Goal: Task Accomplishment & Management: Manage account settings

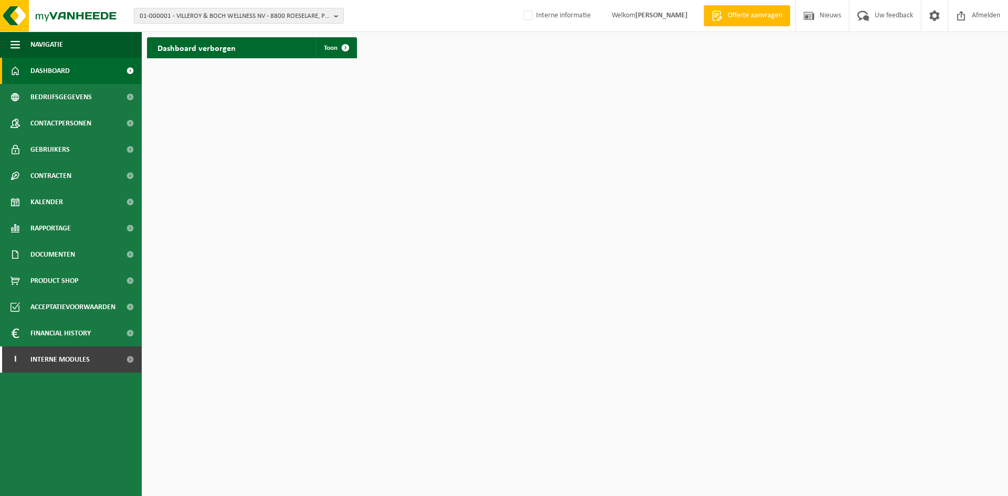
click at [263, 145] on html "01-000001 - VILLEROY & BOCH WELLNESS NV - 8800 ROESELARE, POPULIERSTRAAT 1 01-0…" at bounding box center [504, 248] width 1008 height 496
click at [34, 67] on span "Dashboard" at bounding box center [49, 71] width 39 height 26
click at [83, 77] on link "Dashboard" at bounding box center [71, 71] width 142 height 26
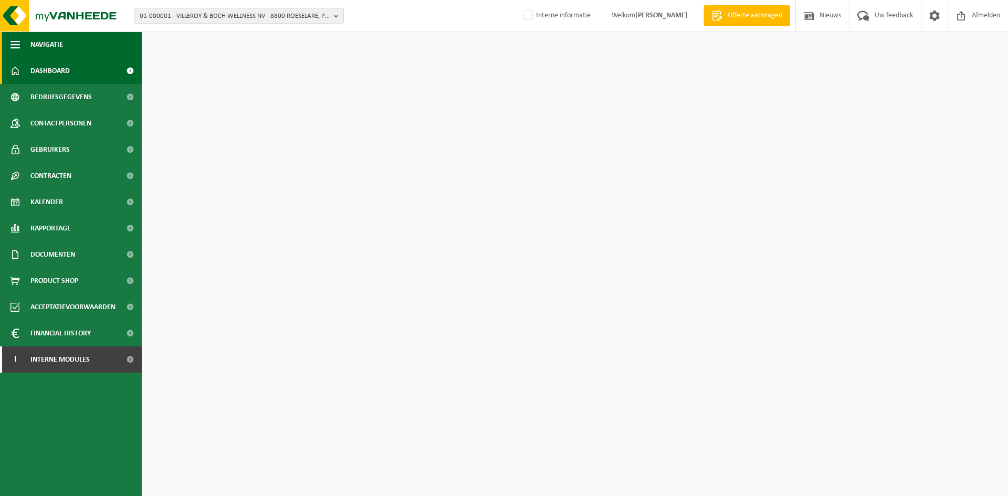
click at [118, 42] on button "Navigatie" at bounding box center [71, 44] width 142 height 26
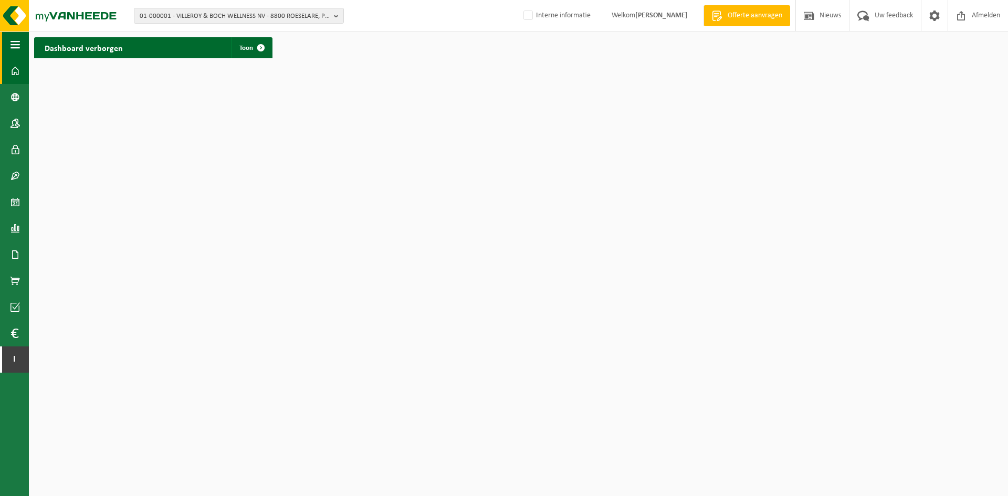
click at [10, 40] on span "button" at bounding box center [14, 44] width 9 height 26
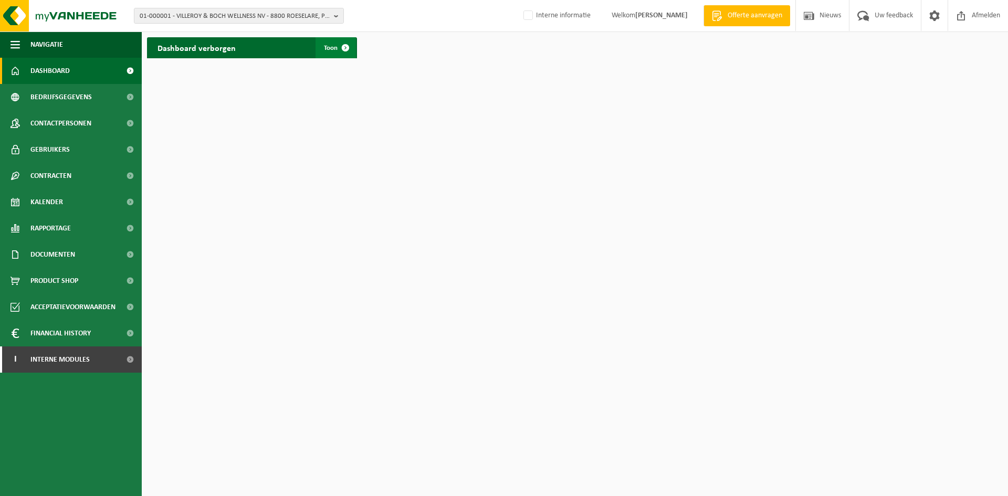
click at [329, 56] on link "Toon" at bounding box center [335, 47] width 40 height 21
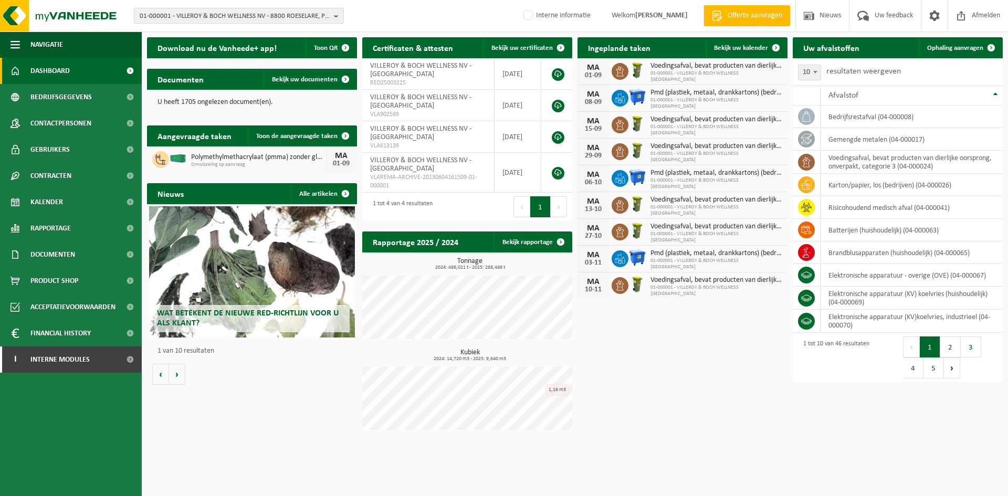
click at [211, 16] on span "01-000001 - VILLEROY & BOCH WELLNESS NV - 8800 ROESELARE, POPULIERSTRAAT 1" at bounding box center [235, 16] width 190 height 16
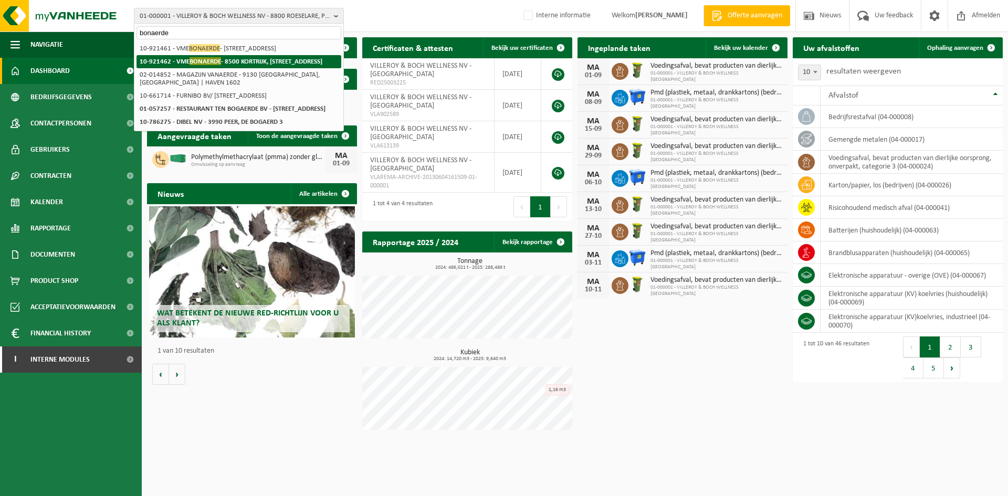
type input "bonaerde"
click at [219, 65] on span "BONAERDE" at bounding box center [204, 61] width 31 height 8
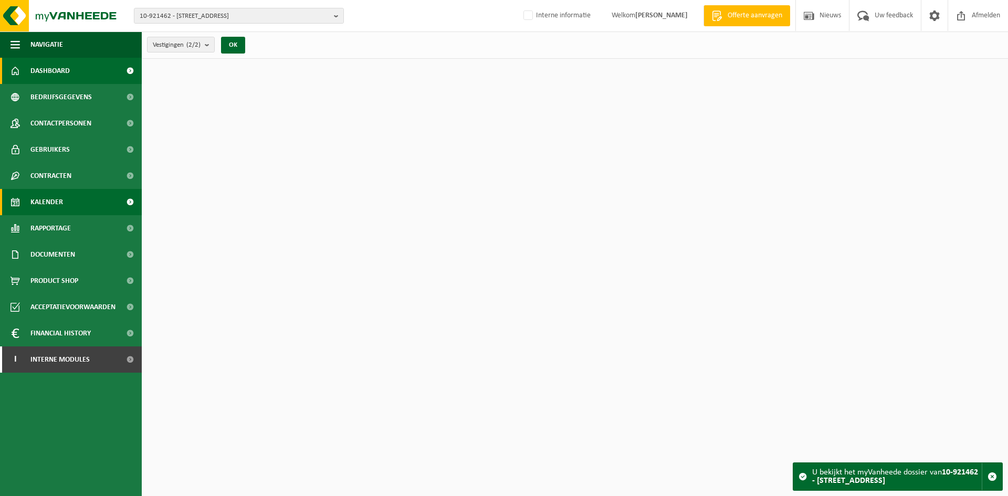
click at [57, 196] on span "Kalender" at bounding box center [46, 202] width 33 height 26
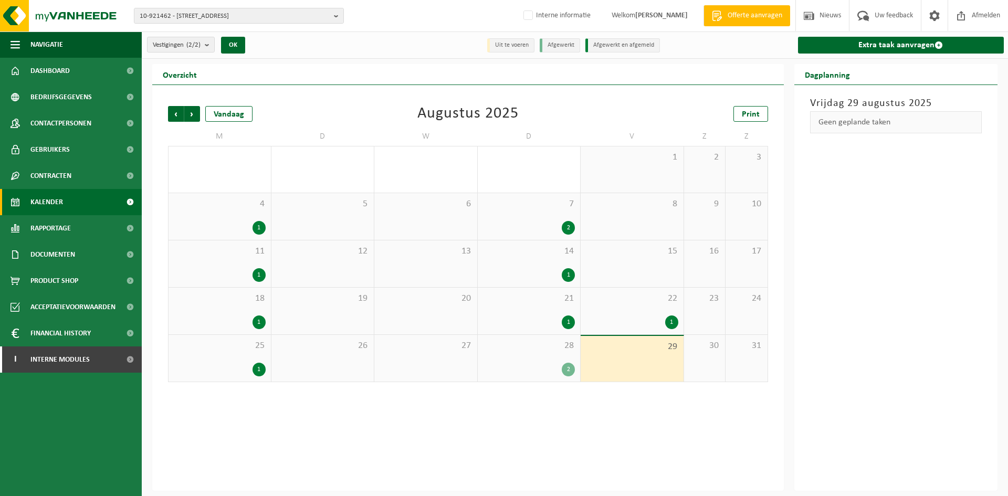
click at [527, 362] on div "28 2" at bounding box center [529, 358] width 103 height 47
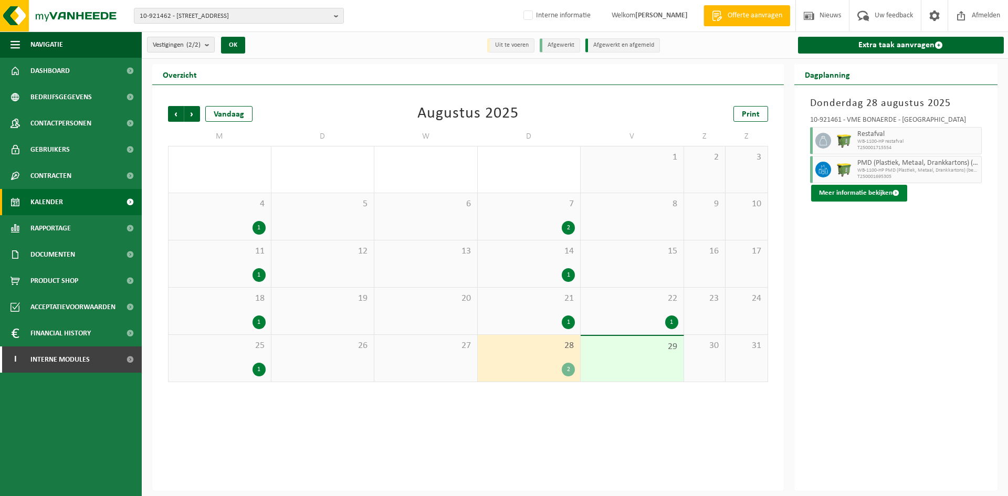
click at [869, 193] on button "Meer informatie bekijken" at bounding box center [859, 193] width 96 height 17
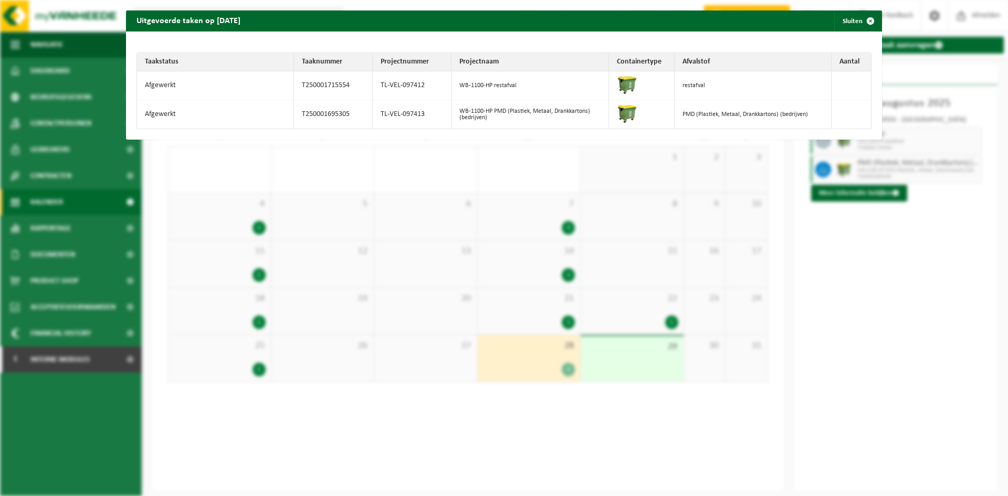
click at [430, 111] on td "TL-VEL-097413" at bounding box center [412, 114] width 79 height 28
click at [405, 112] on td "TL-VEL-097413" at bounding box center [412, 114] width 79 height 28
copy tr "TL-VEL-097413"
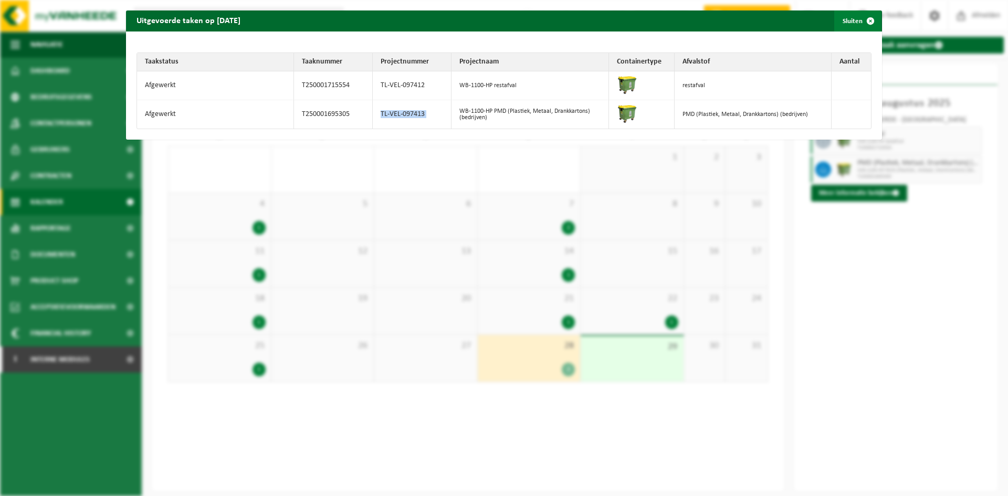
click at [860, 26] on span "button" at bounding box center [870, 20] width 21 height 21
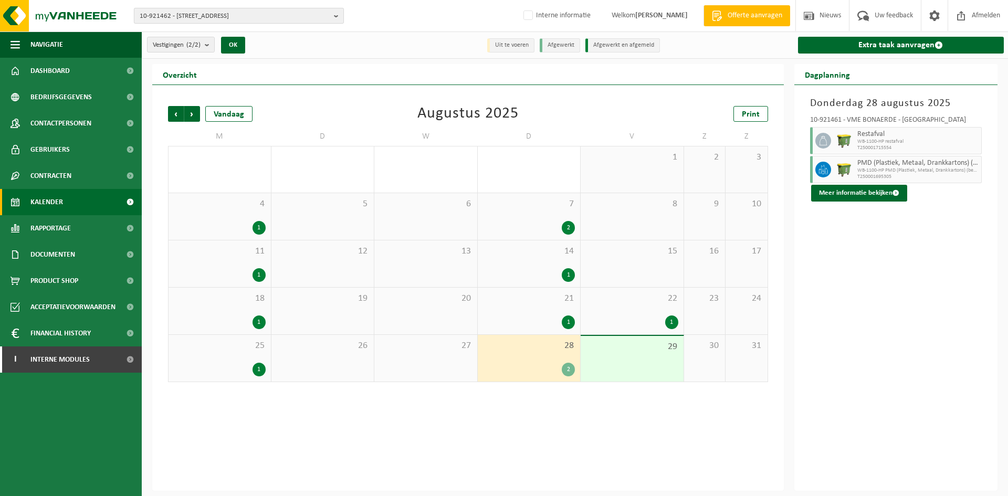
click at [157, 14] on span "10-921462 - VME BONAERDE - 8500 KORTRIJK, IEPERSESTRAAT 102" at bounding box center [235, 16] width 190 height 16
type input "10-799849"
click at [181, 49] on li "10-799849 - BV VAN TIEGHEM - 8750 WINGENE, VERREKIJKER 53" at bounding box center [238, 48] width 205 height 13
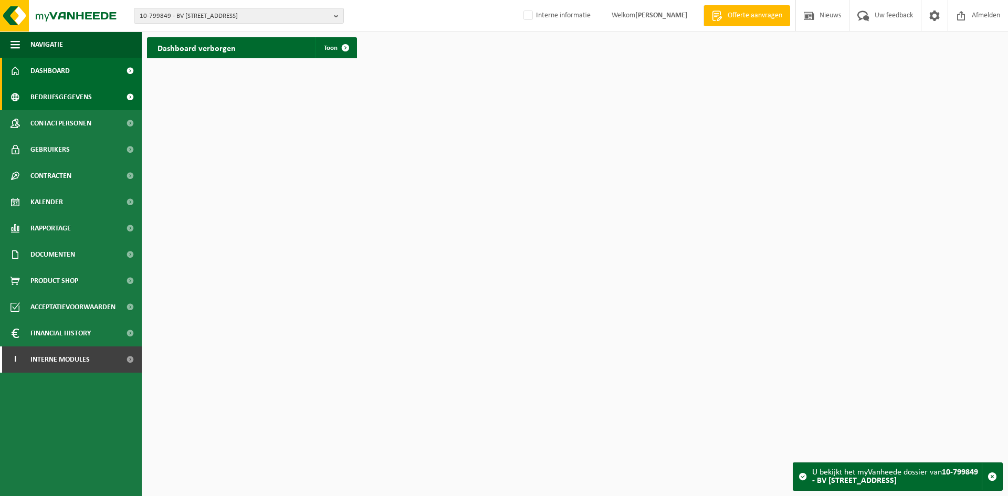
click at [60, 99] on span "Bedrijfsgegevens" at bounding box center [60, 97] width 61 height 26
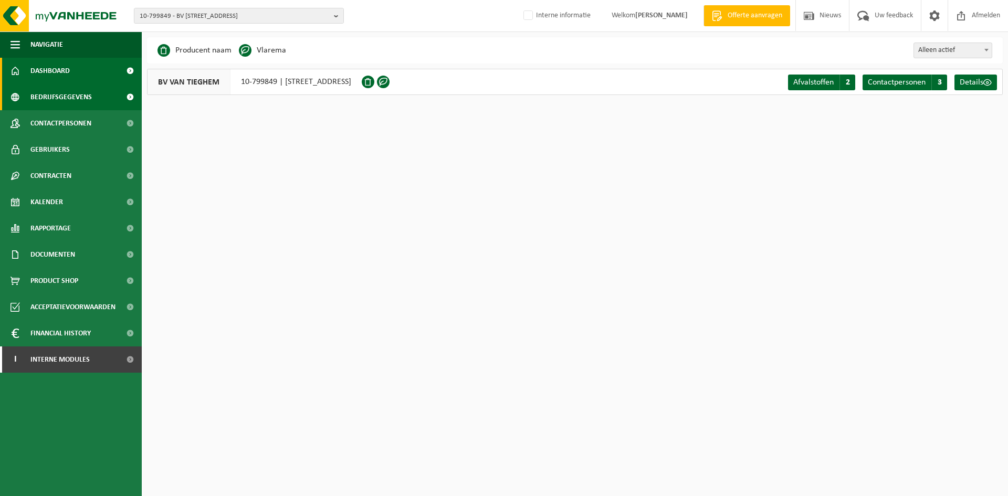
click at [69, 73] on span "Dashboard" at bounding box center [49, 71] width 39 height 26
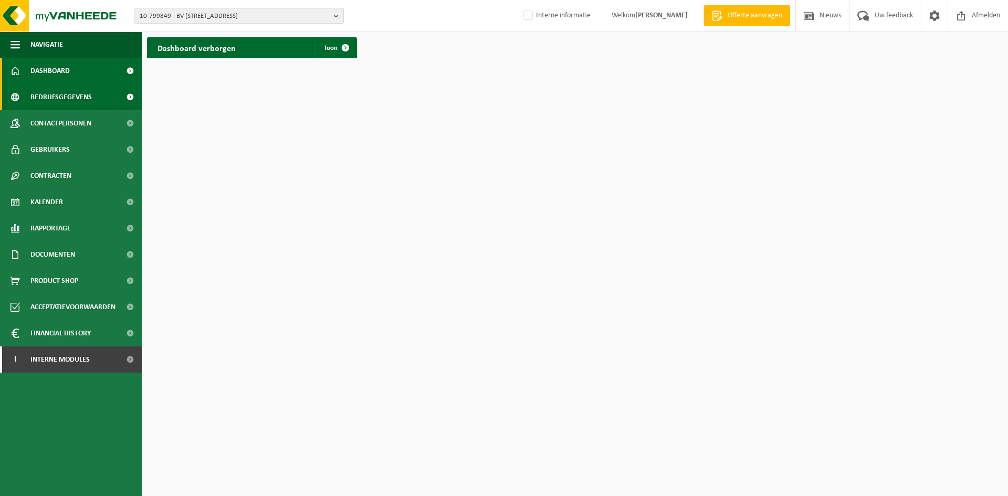
click at [70, 95] on span "Bedrijfsgegevens" at bounding box center [60, 97] width 61 height 26
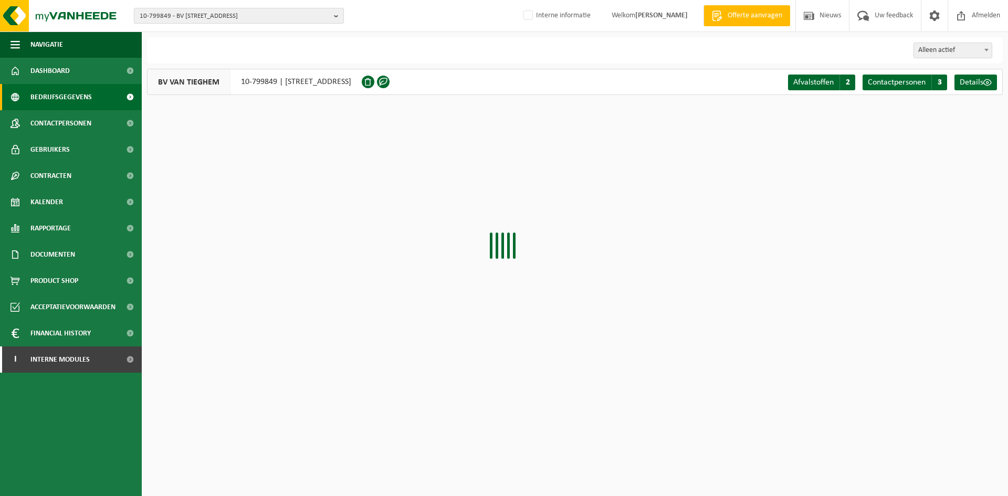
click at [235, 9] on span "10-799849 - BV [STREET_ADDRESS]" at bounding box center [235, 16] width 190 height 16
click at [328, 98] on div "Even geduld. Door de grote hoeveelheid gegevens duurt het laden even. Business …" at bounding box center [575, 71] width 866 height 68
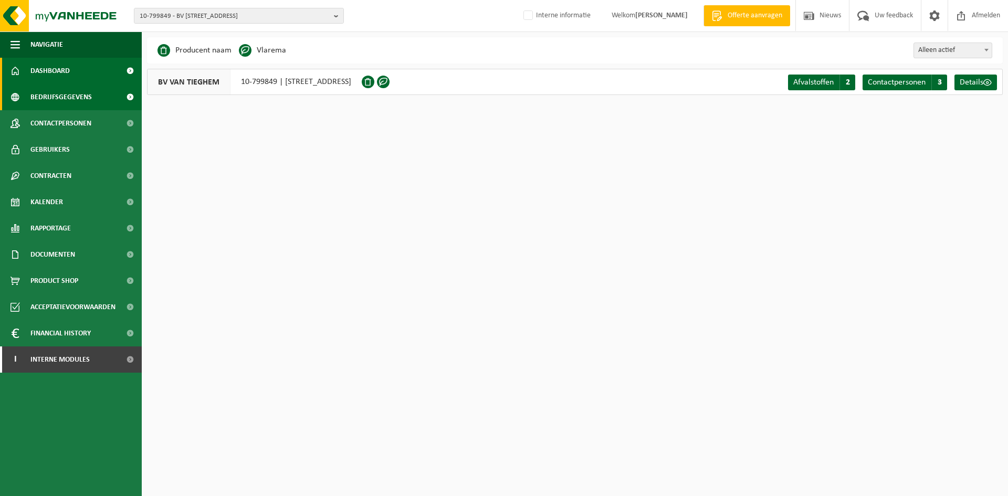
click at [105, 71] on link "Dashboard" at bounding box center [71, 71] width 142 height 26
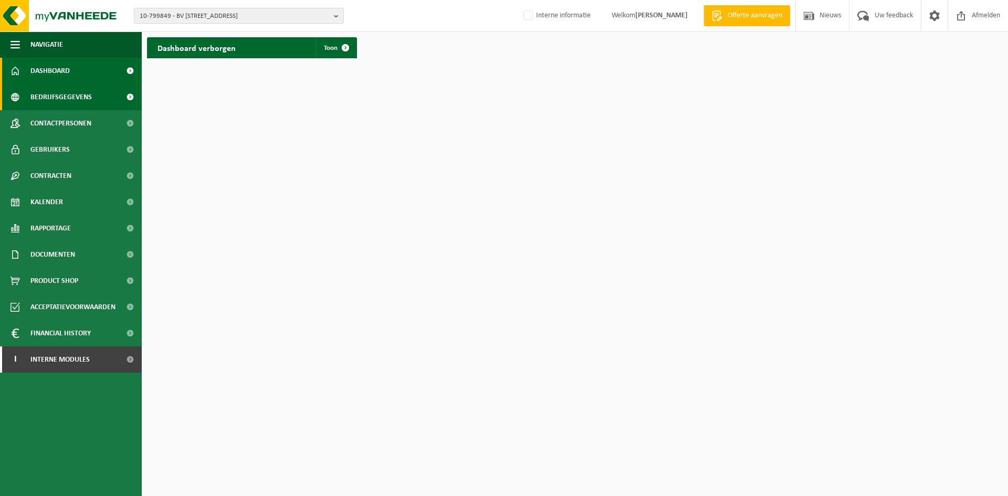
click at [72, 94] on span "Bedrijfsgegevens" at bounding box center [60, 97] width 61 height 26
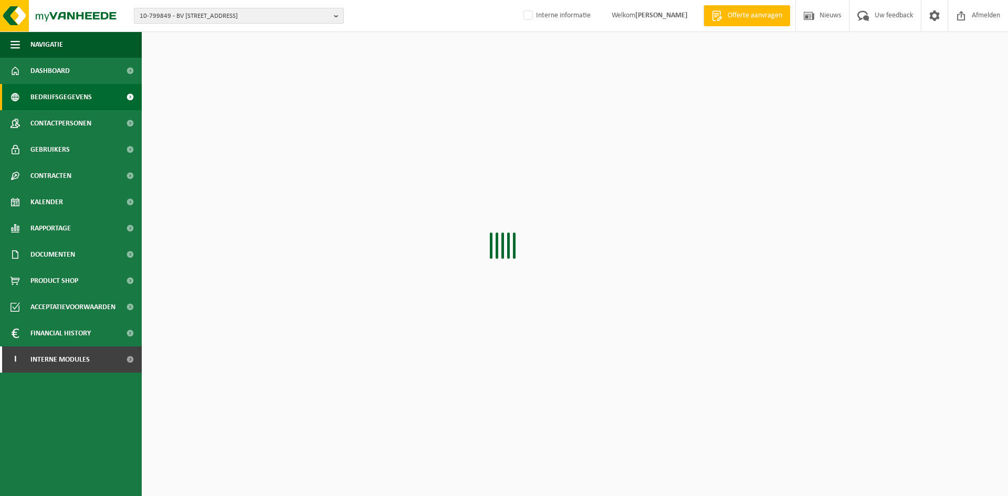
drag, startPoint x: 0, startPoint y: 0, endPoint x: 261, endPoint y: 14, distance: 261.7
click at [260, 13] on span "10-799849 - BV [STREET_ADDRESS]" at bounding box center [235, 16] width 190 height 16
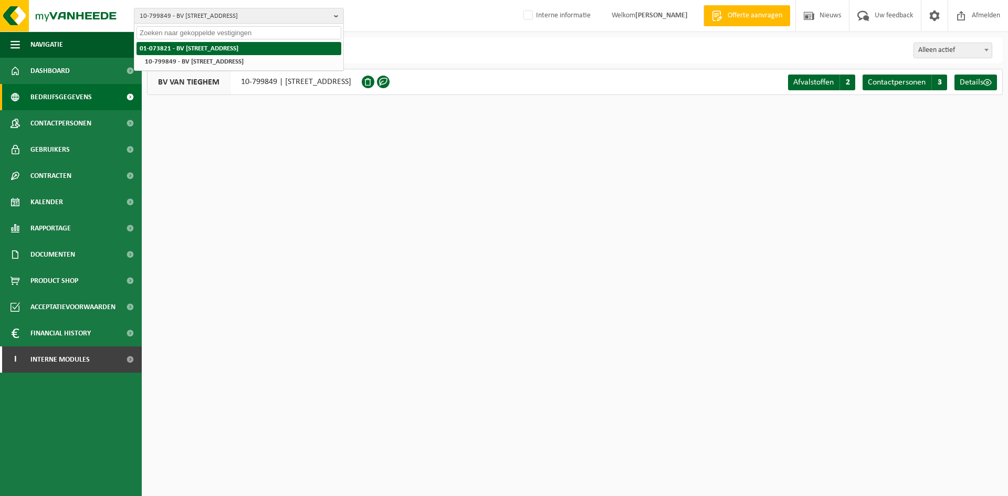
click at [238, 48] on strong "01-073821 - BV [STREET_ADDRESS]" at bounding box center [189, 48] width 99 height 7
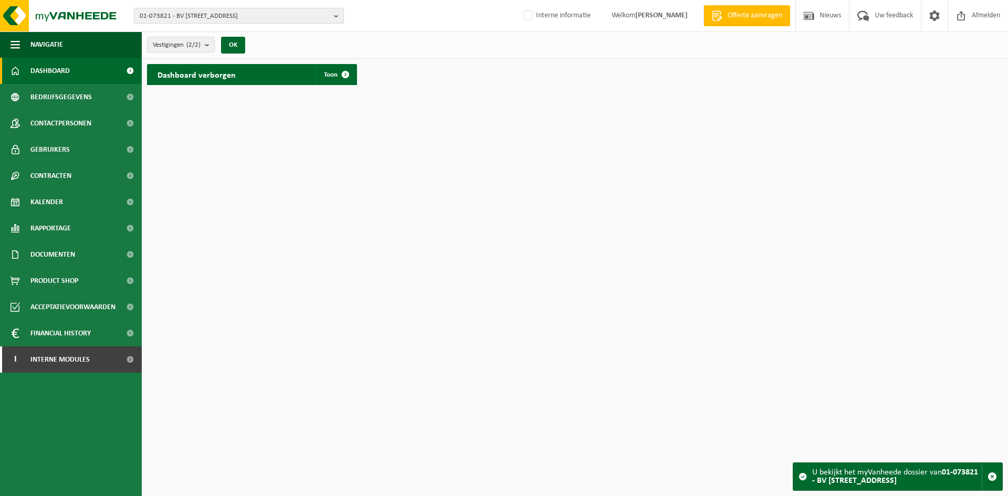
click at [170, 11] on span "01-073821 - BV VAN TIEGHEM - 8750 WINGENE, BEERNEMSTEENWEG 125" at bounding box center [235, 16] width 190 height 16
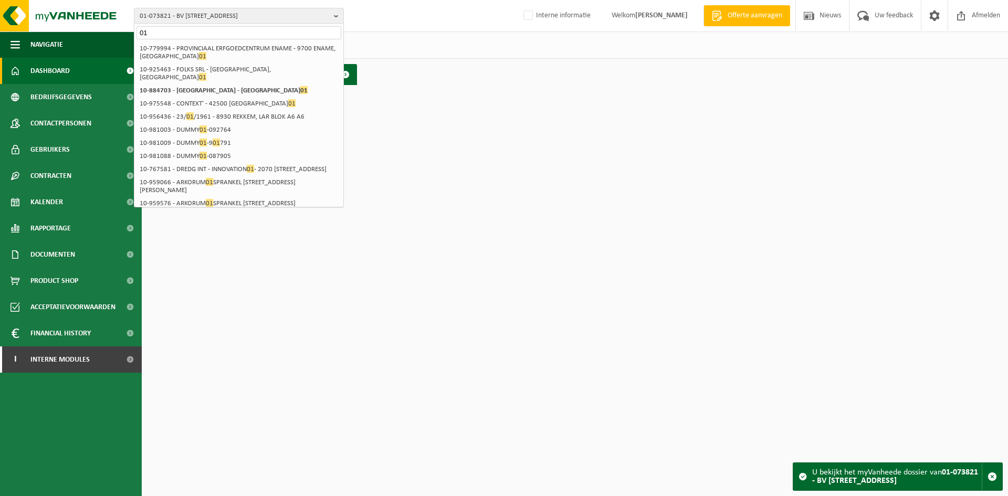
click at [181, 29] on input "01" at bounding box center [238, 32] width 205 height 13
drag, startPoint x: 198, startPoint y: 29, endPoint x: 37, endPoint y: 30, distance: 160.6
click at [37, 30] on div "01-073821 - BV VAN TIEGHEM - 8750 WINGENE, BEERNEMSTEENWEG 125 01 01-073821 - B…" at bounding box center [504, 16] width 1008 height 32
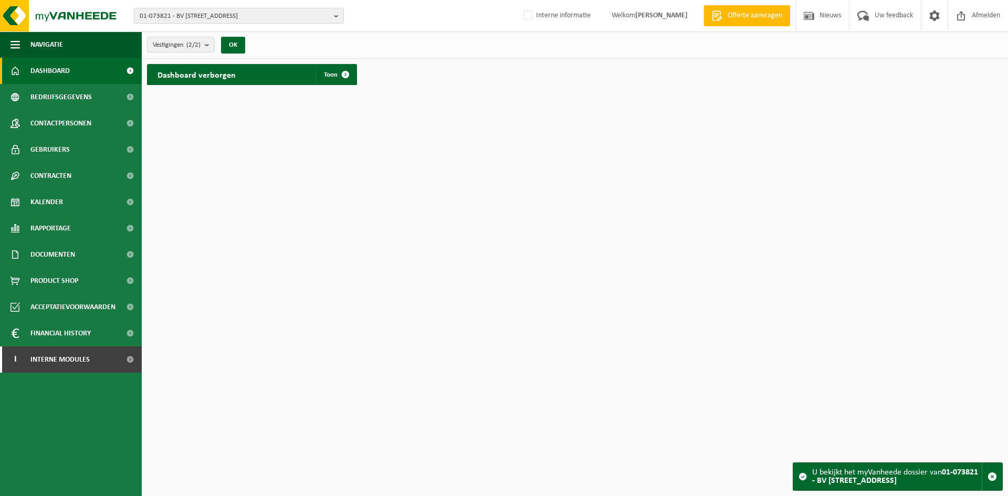
click at [169, 18] on span "01-073821 - BV VAN TIEGHEM - 8750 WINGENE, BEERNEMSTEENWEG 125" at bounding box center [235, 16] width 190 height 16
type input "10-890220"
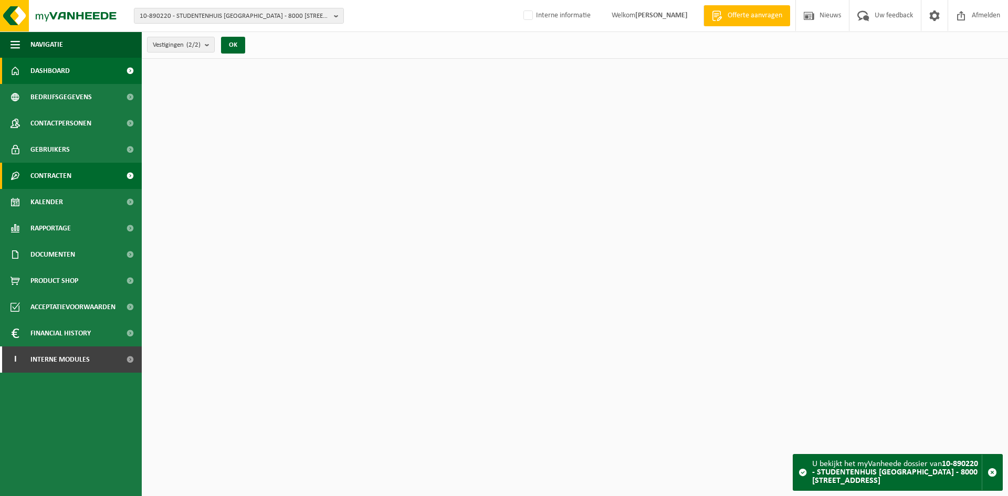
click at [76, 174] on link "Contracten" at bounding box center [71, 176] width 142 height 26
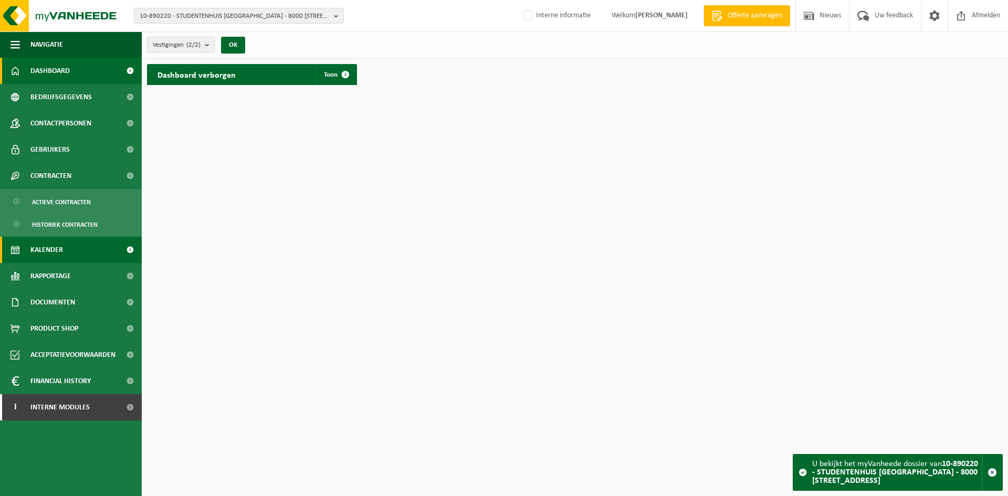
click at [59, 244] on span "Kalender" at bounding box center [46, 250] width 33 height 26
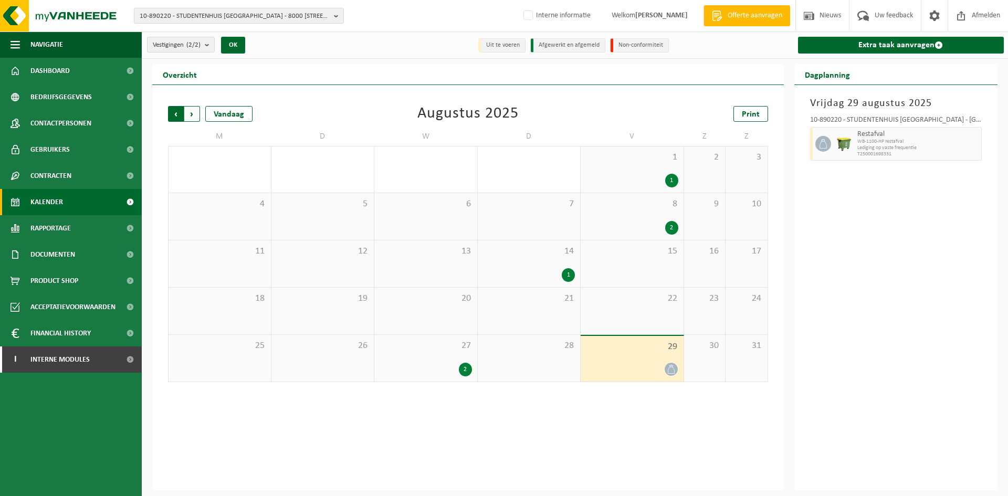
click at [187, 112] on span "Volgende" at bounding box center [192, 114] width 16 height 16
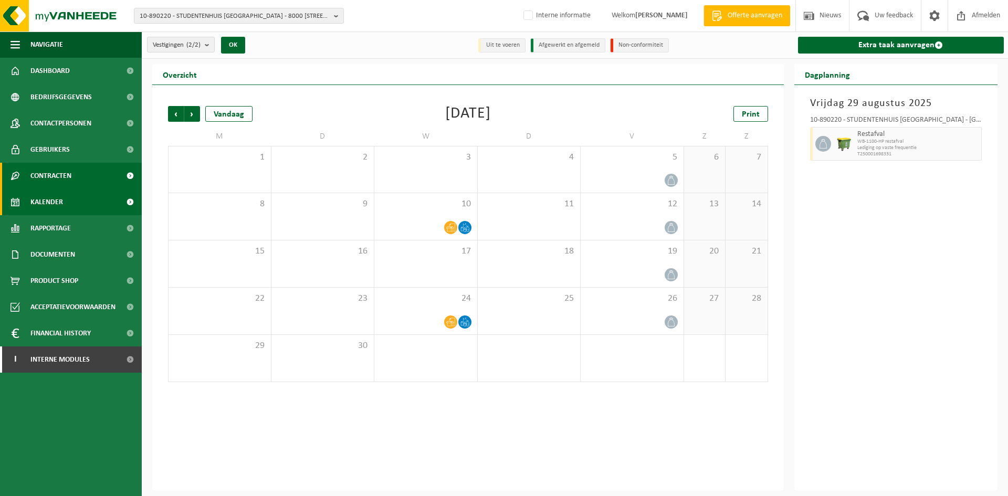
click at [73, 178] on link "Contracten" at bounding box center [71, 176] width 142 height 26
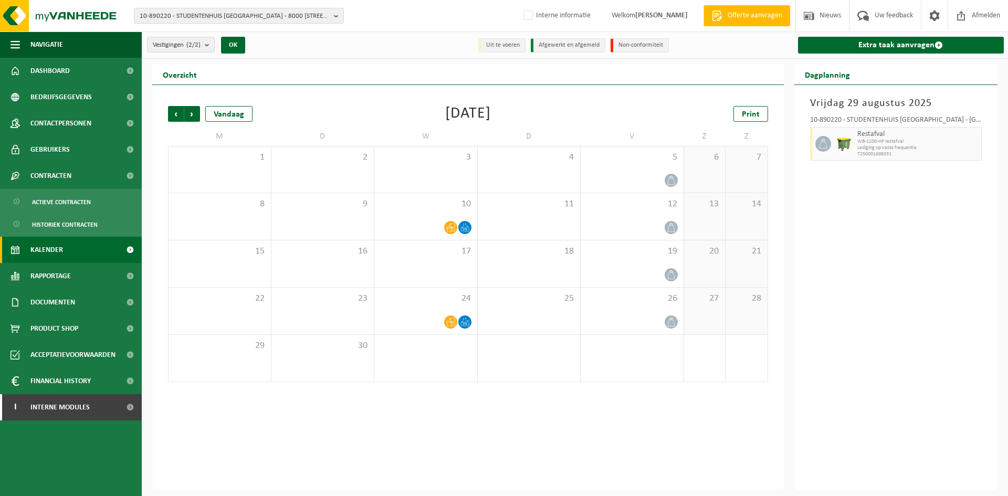
click at [62, 255] on span "Kalender" at bounding box center [46, 250] width 33 height 26
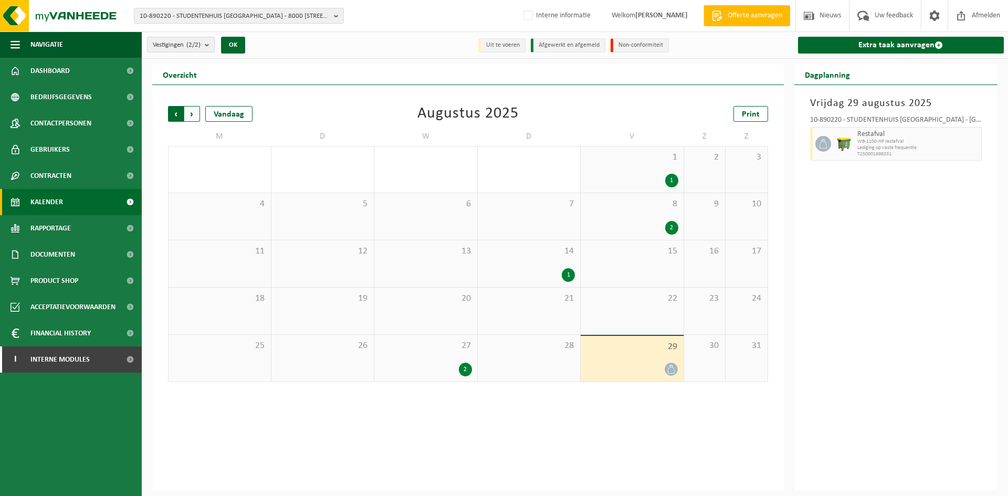
click at [190, 113] on span "Volgende" at bounding box center [192, 114] width 16 height 16
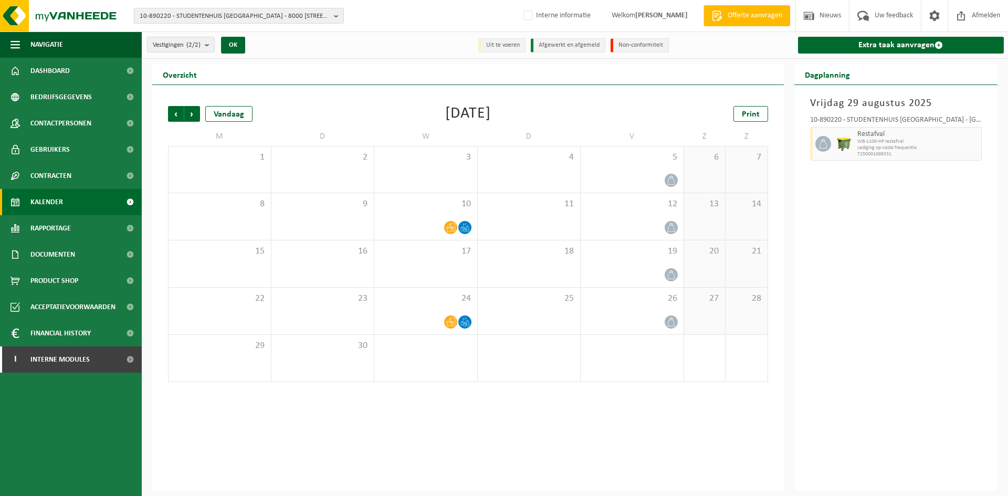
click at [209, 13] on span "10-890220 - STUDENTENHUIS OOST-GISTELHOF - 8000 BRUGGE, OOST-GISTELHOF 11" at bounding box center [235, 16] width 190 height 16
click at [196, 32] on input "text" at bounding box center [238, 32] width 205 height 13
click at [450, 30] on div "10-890220 - STUDENTENHUIS OOST-GISTELHOF - 8000 BRUGGE, OOST-GISTELHOF 11 10-89…" at bounding box center [504, 16] width 1008 height 32
click at [233, 13] on span "10-890220 - STUDENTENHUIS OOST-GISTELHOF - 8000 BRUGGE, OOST-GISTELHOF 11" at bounding box center [235, 16] width 190 height 16
type input "10-990465"
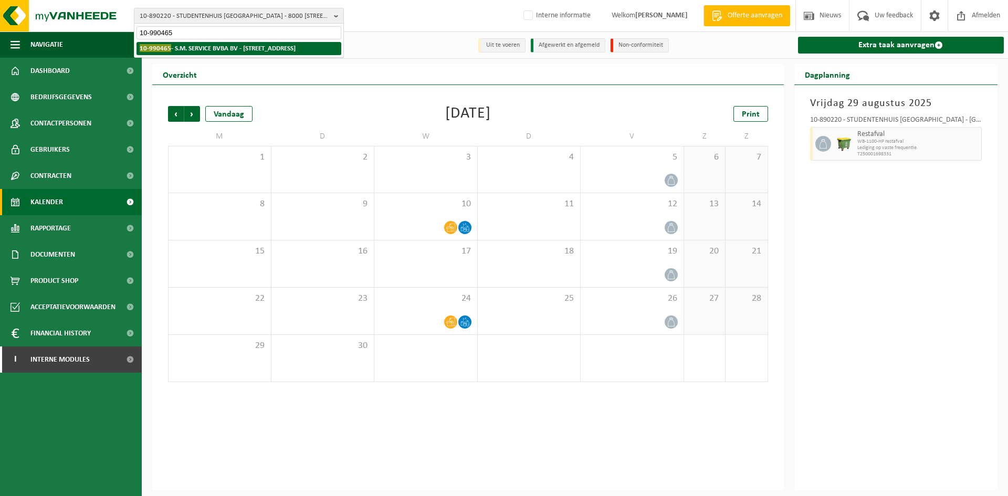
click at [223, 47] on strong "10-990465 - S.M. SERVICE BVBA BV - 8800 ROESELARE, CATRYSTRAAT 53" at bounding box center [218, 48] width 156 height 8
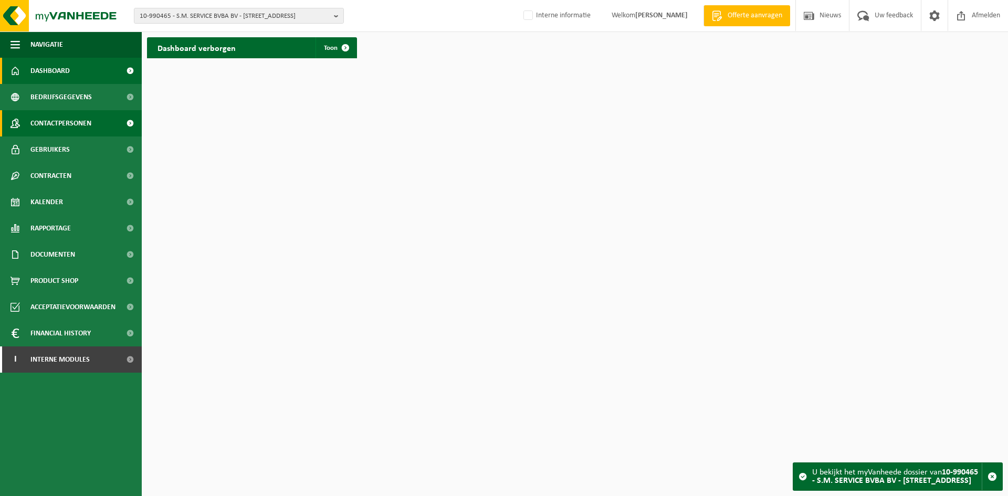
click at [53, 121] on span "Contactpersonen" at bounding box center [60, 123] width 61 height 26
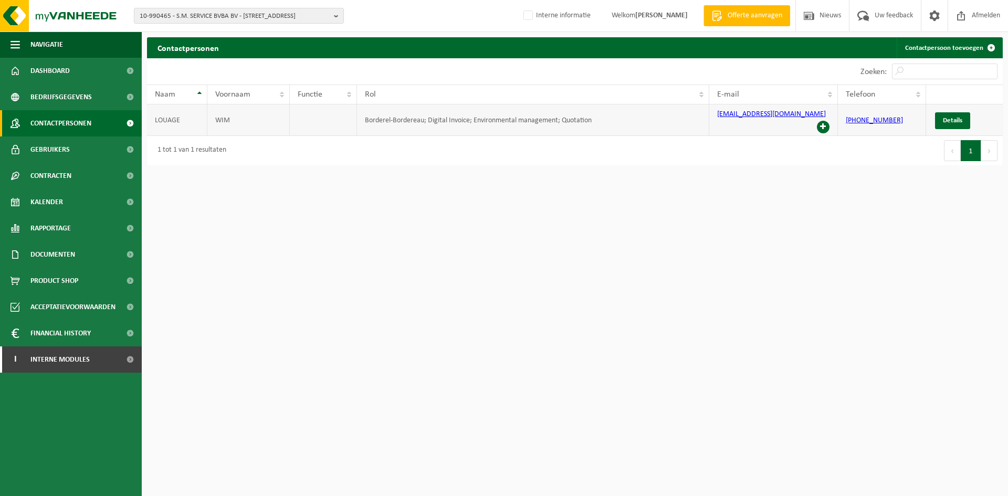
click at [825, 121] on span at bounding box center [823, 127] width 13 height 13
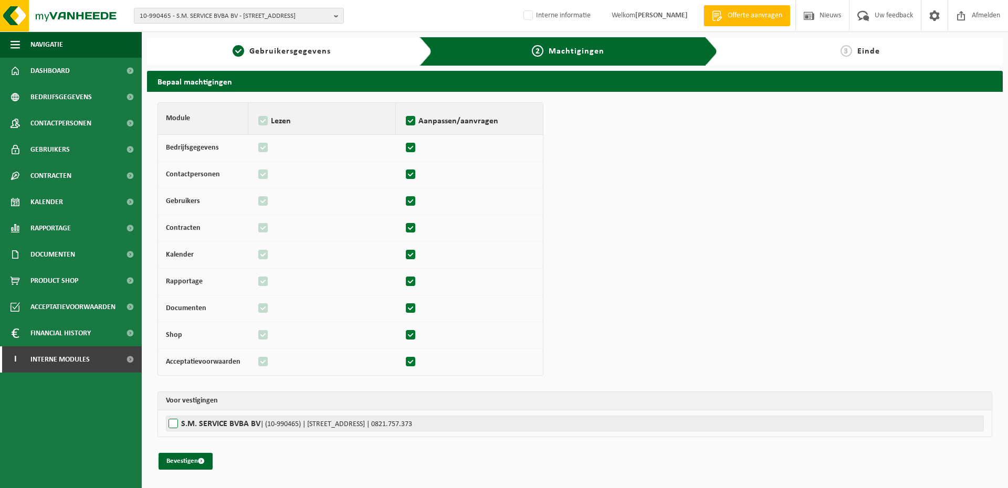
click at [198, 426] on label"] "S.M. SERVICE BVBA BV | (10-990465) | [STREET_ADDRESS] | 0821.757.373" at bounding box center [575, 424] width 818 height 16
click at [198, 426] on input "S.M. SERVICE BVBA BV | (10-990465) | [STREET_ADDRESS] | 0821.757.373" at bounding box center [670, 424] width 1008 height 16
checkbox input "true"
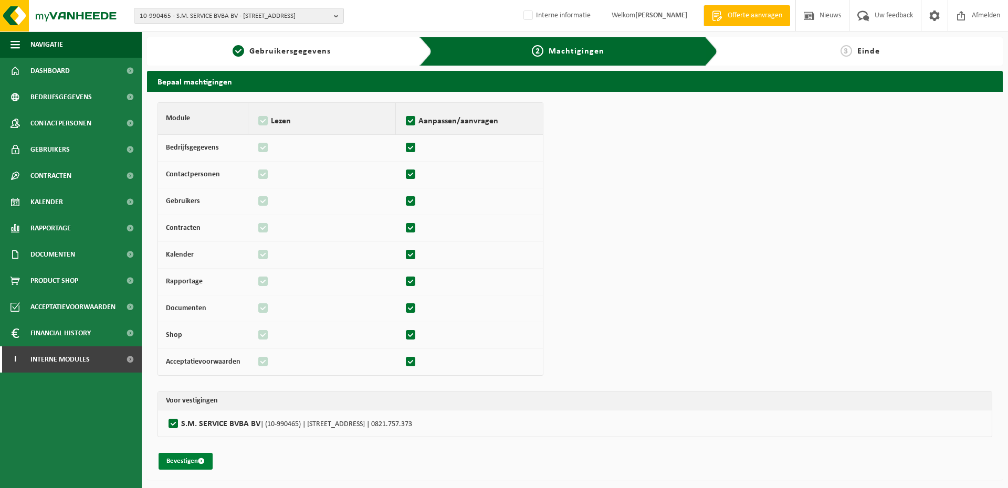
click at [185, 458] on button "Bevestigen" at bounding box center [186, 461] width 54 height 17
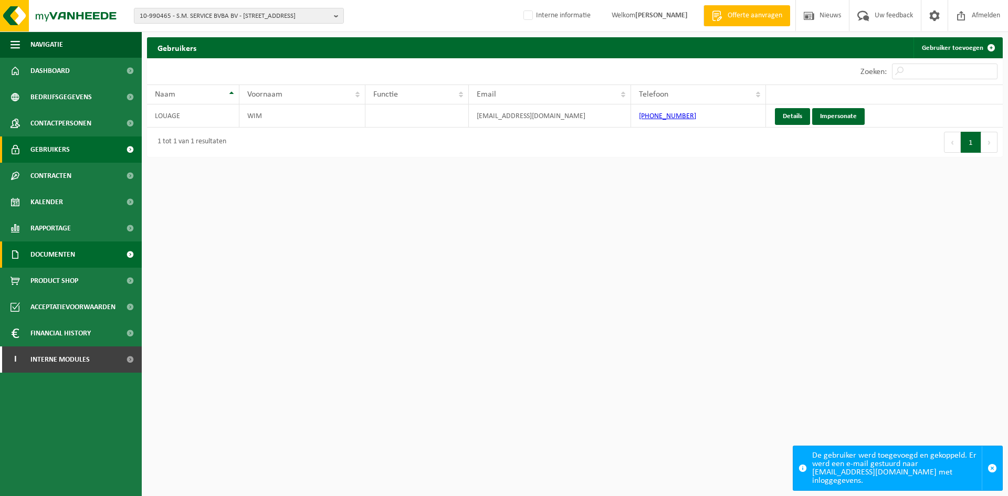
click at [68, 247] on span "Documenten" at bounding box center [52, 254] width 45 height 26
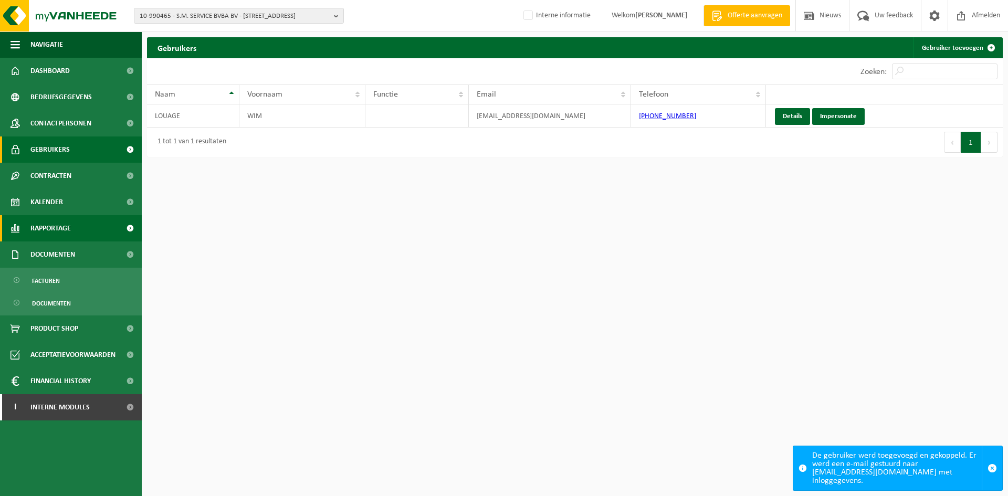
click at [72, 231] on link "Rapportage" at bounding box center [71, 228] width 142 height 26
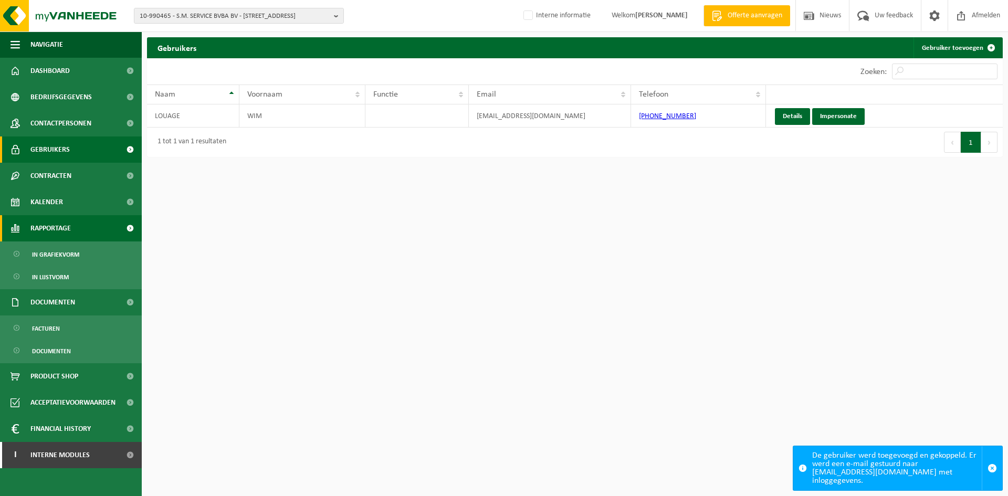
click at [69, 224] on span "Rapportage" at bounding box center [50, 228] width 40 height 26
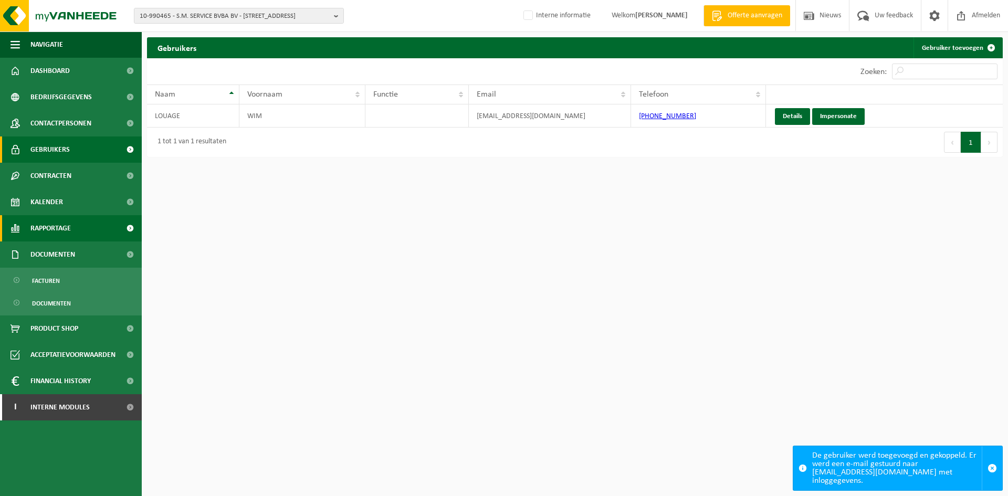
click at [92, 226] on link "Rapportage" at bounding box center [71, 228] width 142 height 26
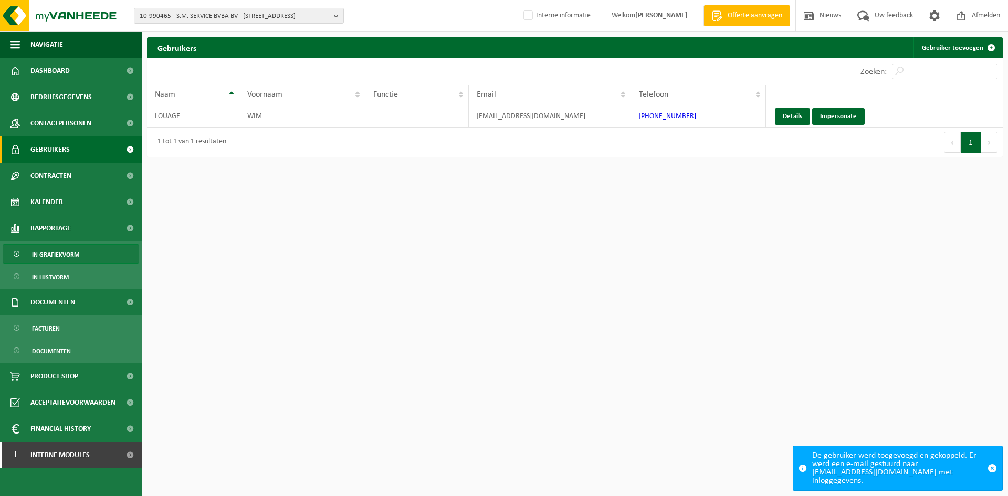
click at [67, 257] on span "In grafiekvorm" at bounding box center [55, 255] width 47 height 20
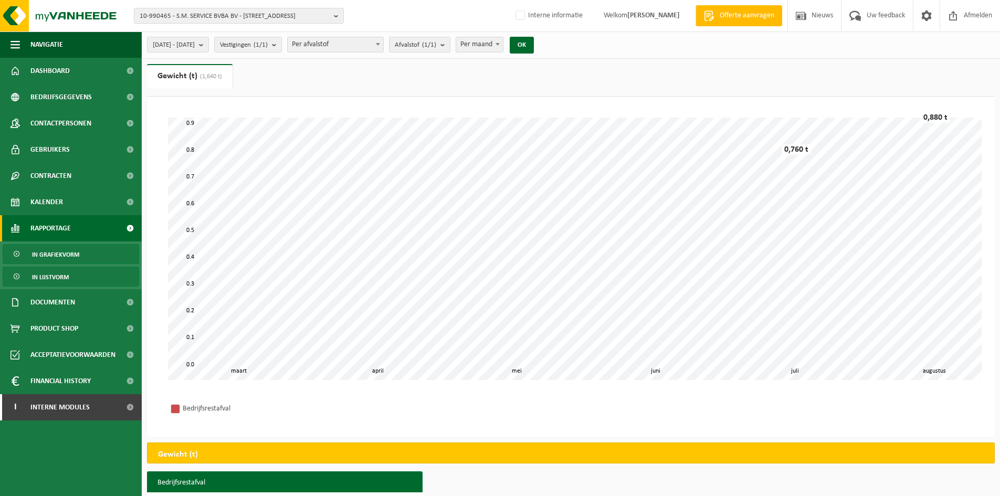
click at [65, 282] on span "In lijstvorm" at bounding box center [50, 277] width 37 height 20
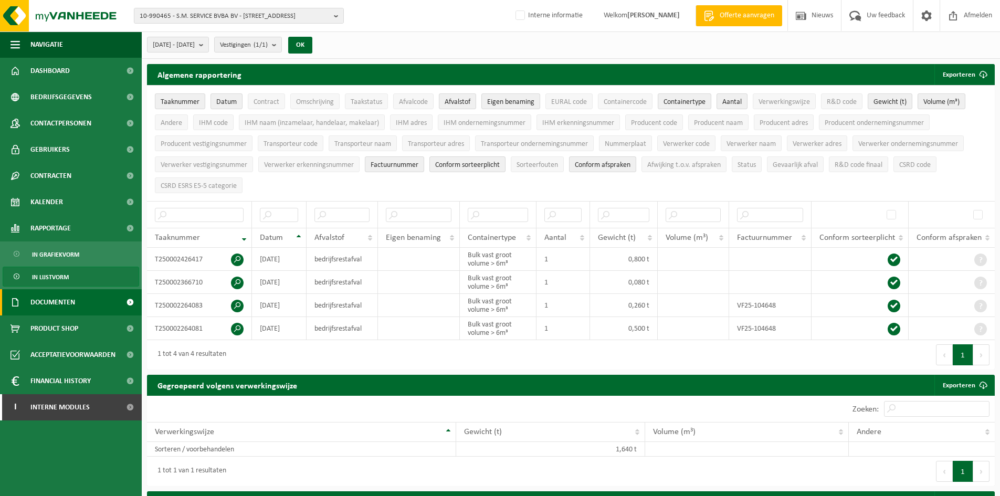
click at [55, 295] on span "Documenten" at bounding box center [52, 302] width 45 height 26
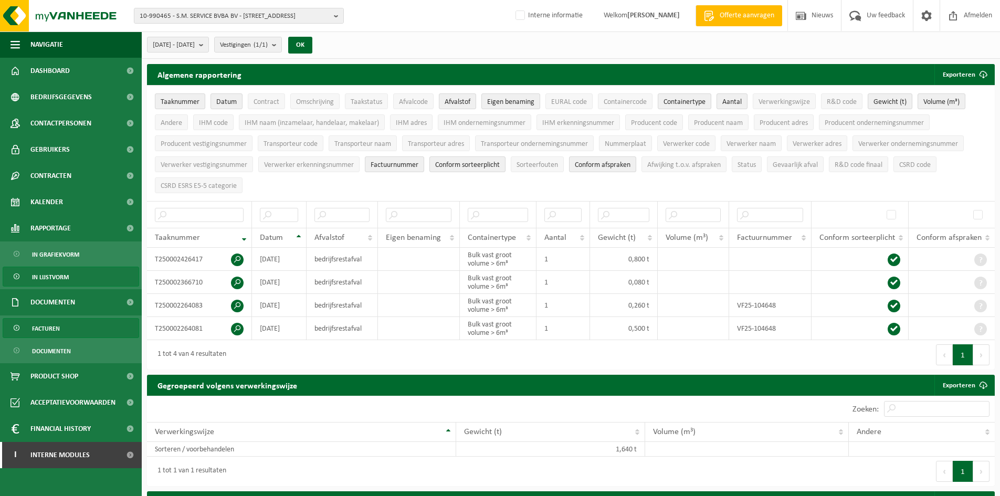
click at [61, 328] on link "Facturen" at bounding box center [71, 328] width 136 height 20
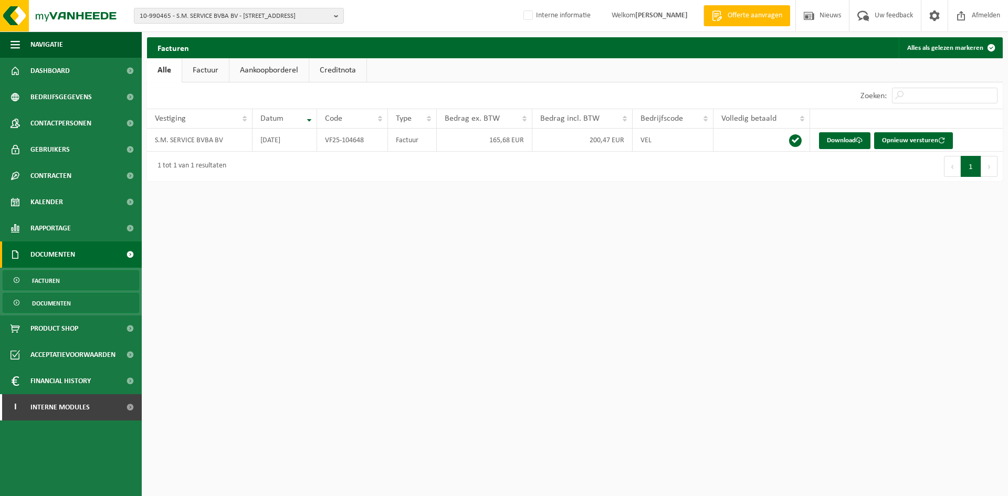
click at [82, 307] on link "Documenten" at bounding box center [71, 303] width 136 height 20
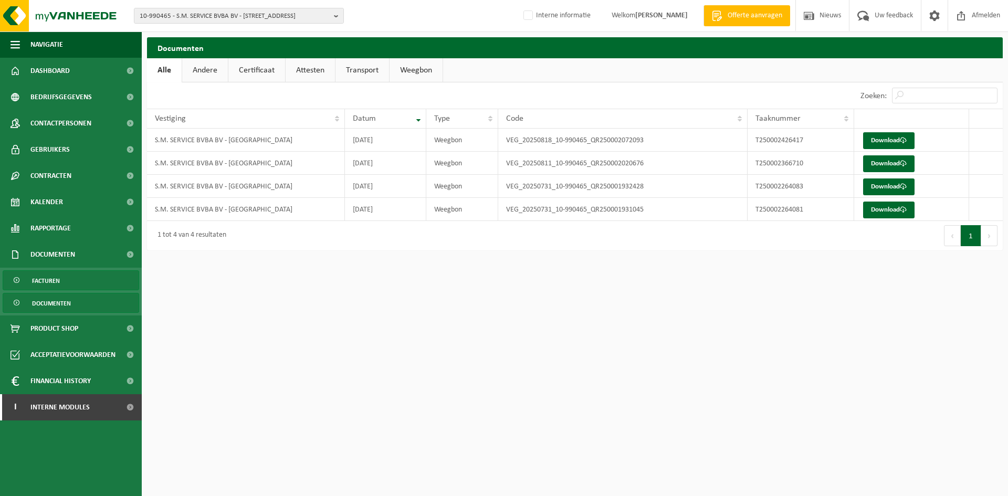
click at [68, 281] on link "Facturen" at bounding box center [71, 280] width 136 height 20
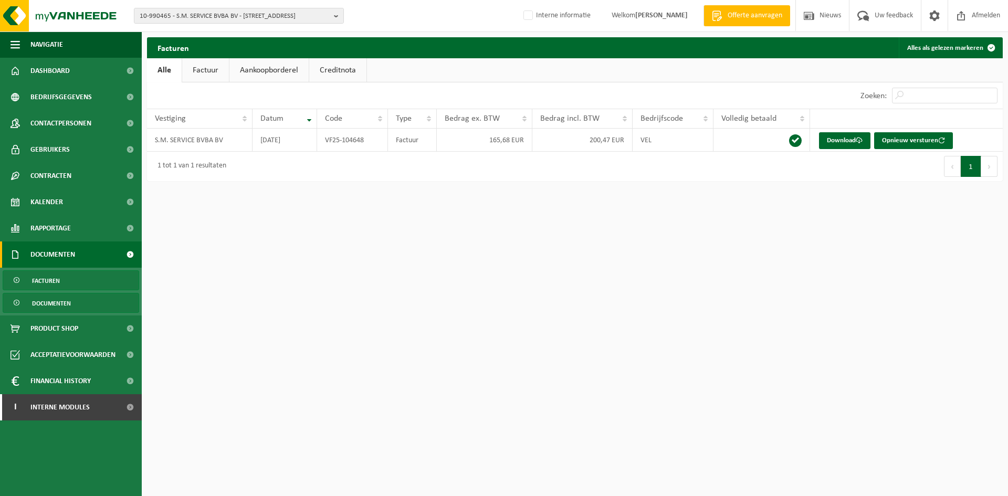
click at [53, 297] on span "Documenten" at bounding box center [51, 303] width 39 height 20
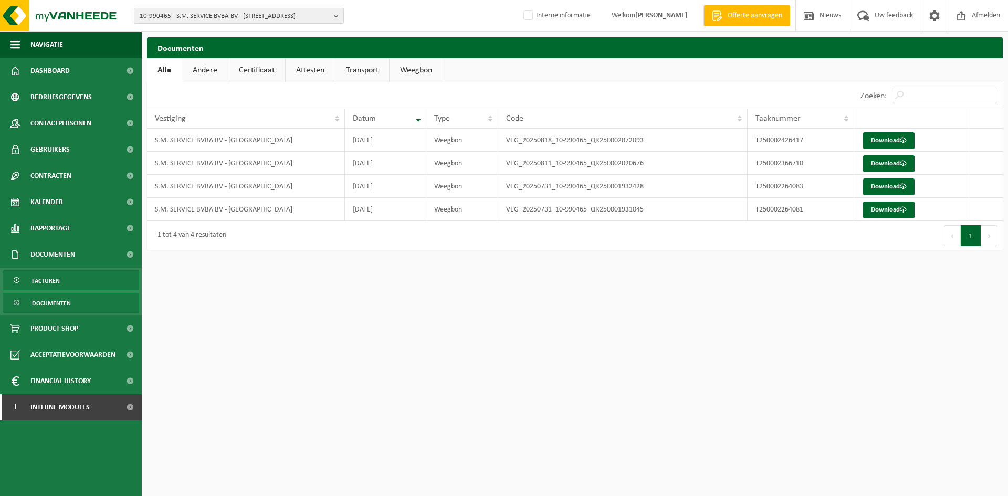
click at [59, 276] on span "Facturen" at bounding box center [46, 281] width 28 height 20
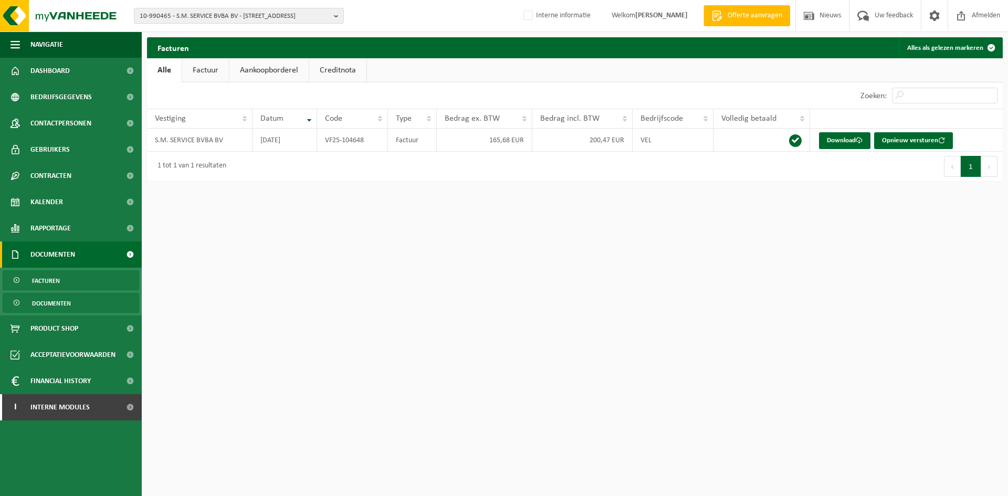
click at [58, 308] on span "Documenten" at bounding box center [51, 303] width 39 height 20
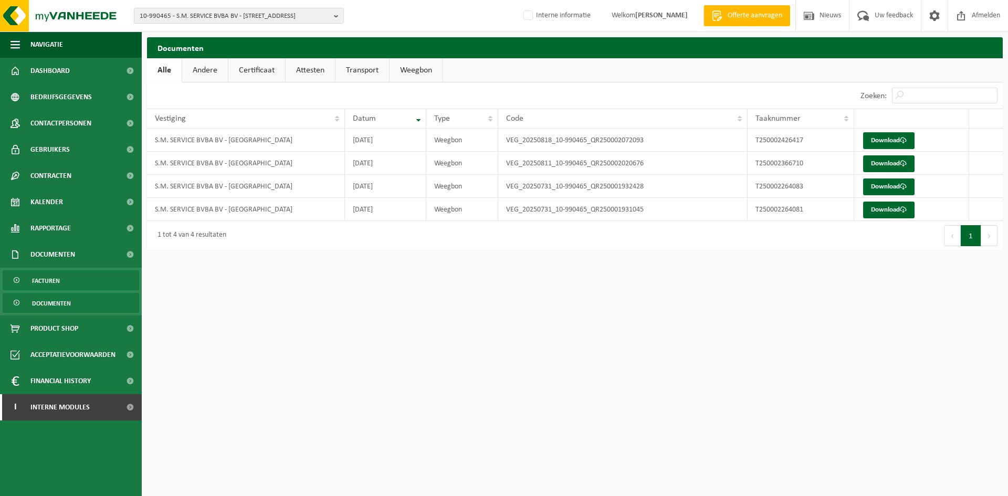
click at [43, 285] on span "Facturen" at bounding box center [46, 281] width 28 height 20
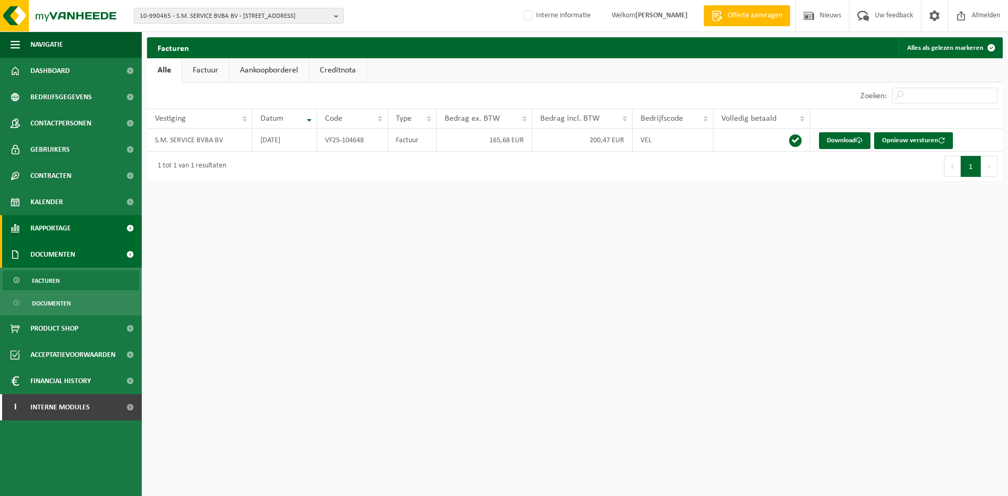
click at [74, 227] on link "Rapportage" at bounding box center [71, 228] width 142 height 26
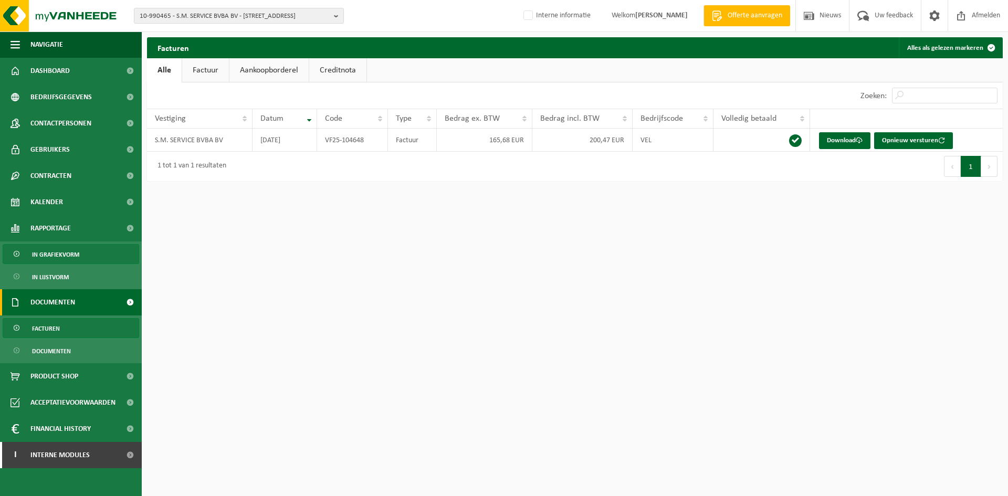
click at [51, 252] on span "In grafiekvorm" at bounding box center [55, 255] width 47 height 20
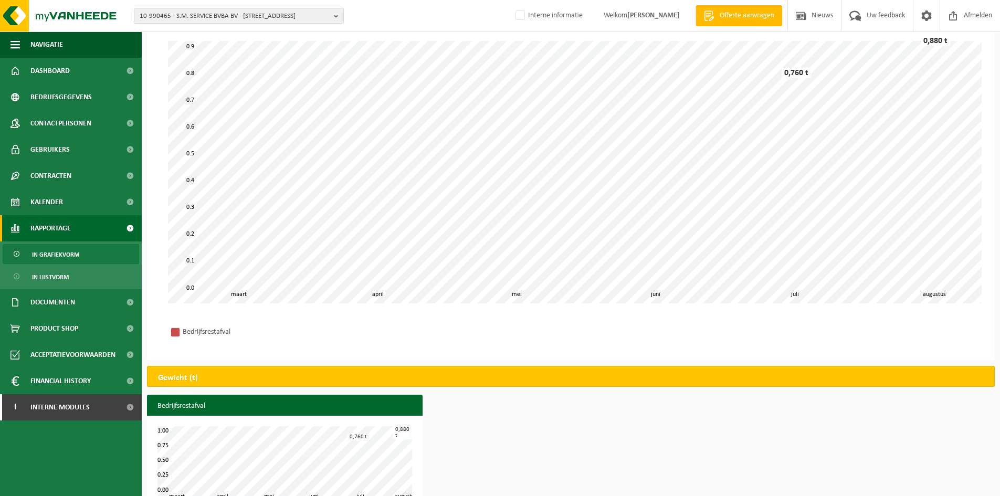
scroll to position [101, 0]
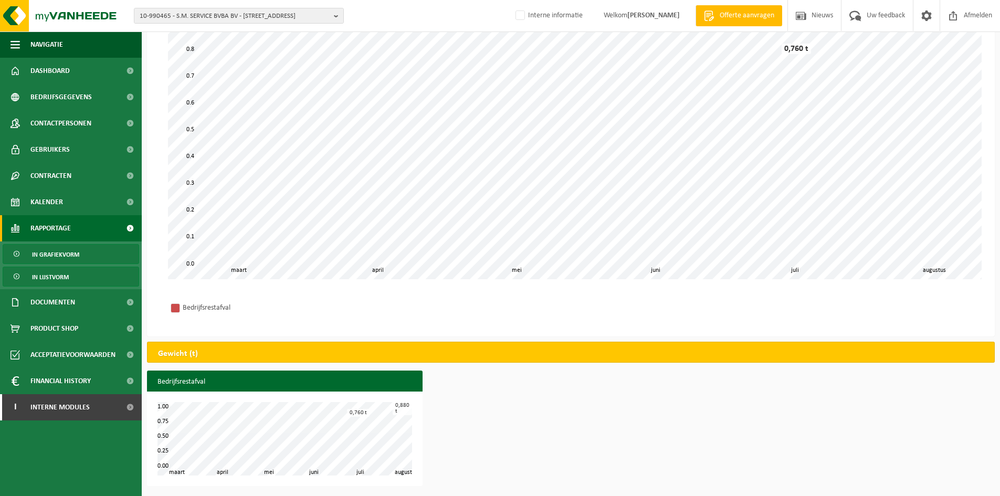
click at [44, 272] on span "In lijstvorm" at bounding box center [50, 277] width 37 height 20
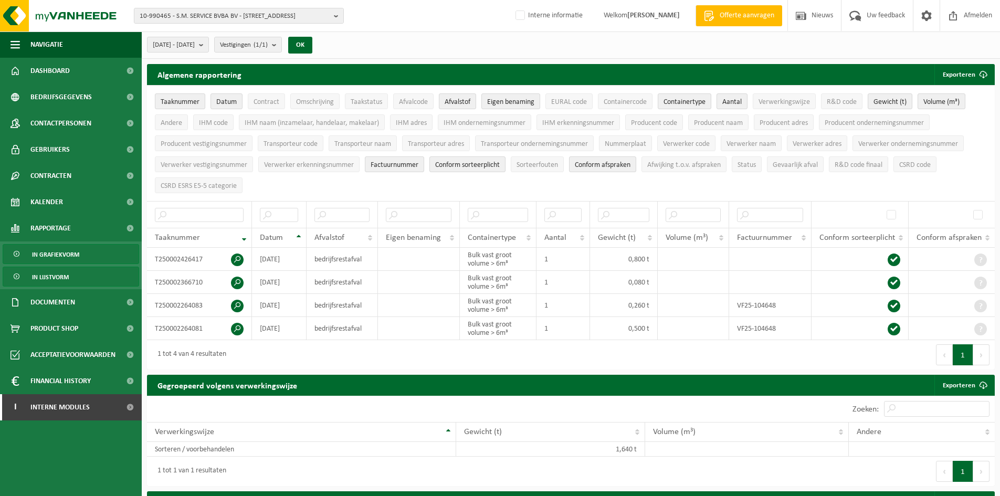
click at [64, 251] on span "In grafiekvorm" at bounding box center [55, 255] width 47 height 20
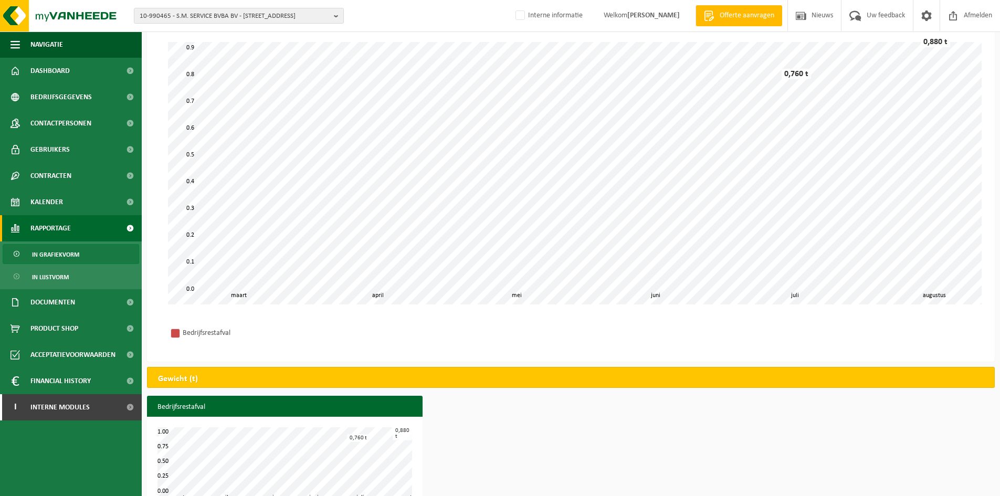
scroll to position [101, 0]
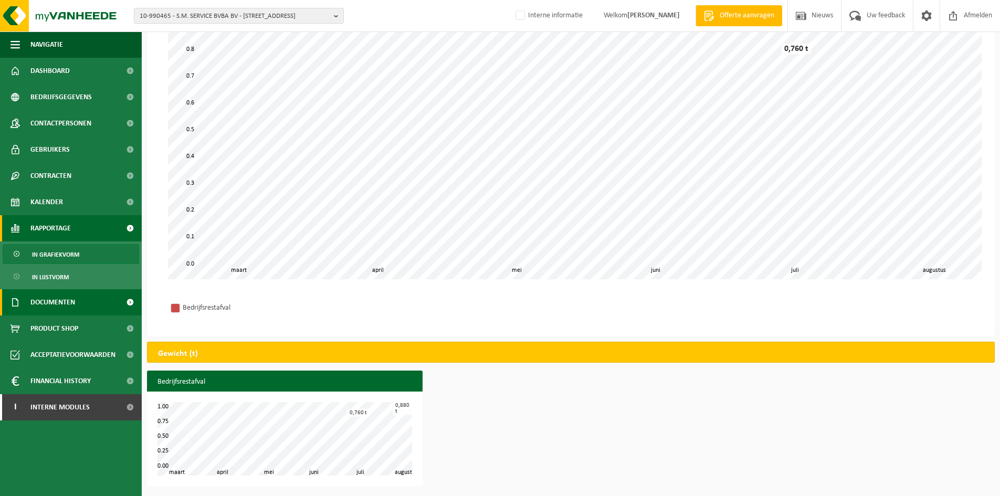
click at [36, 299] on span "Documenten" at bounding box center [52, 302] width 45 height 26
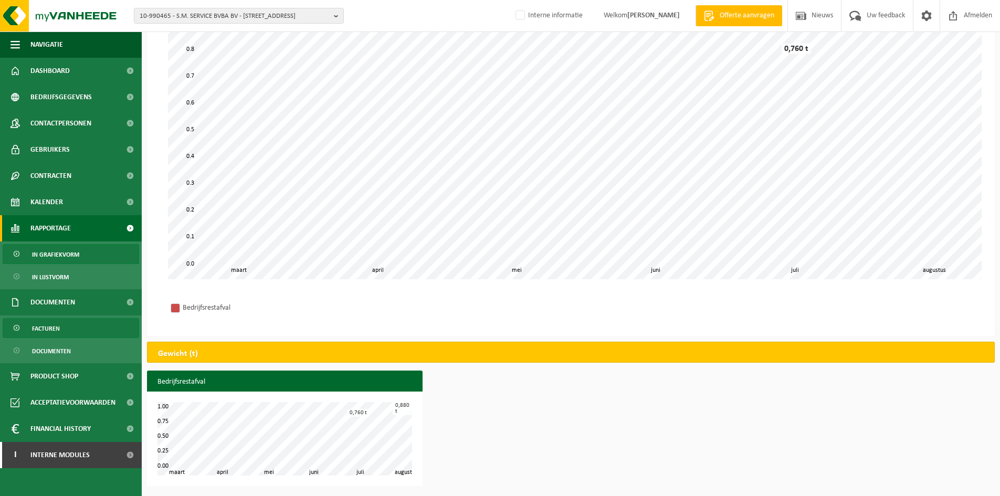
click at [56, 333] on span "Facturen" at bounding box center [46, 329] width 28 height 20
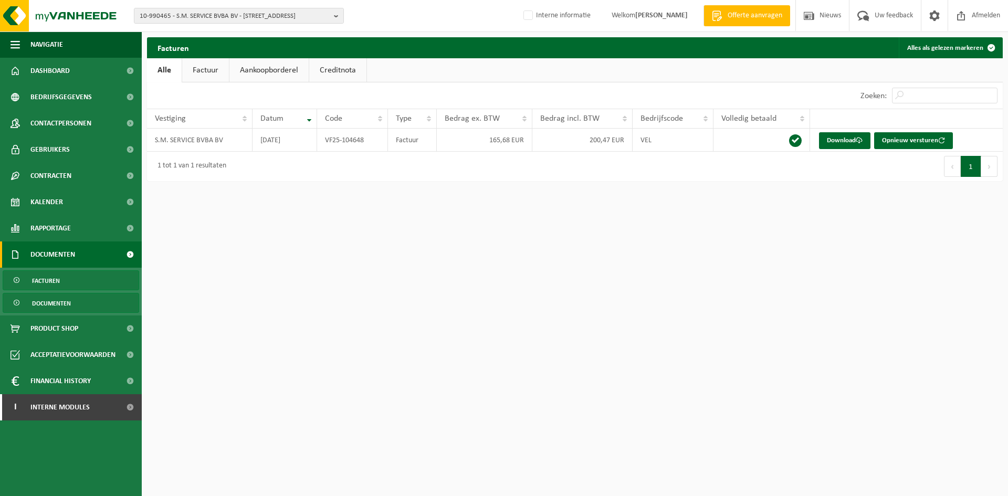
click at [75, 306] on link "Documenten" at bounding box center [71, 303] width 136 height 20
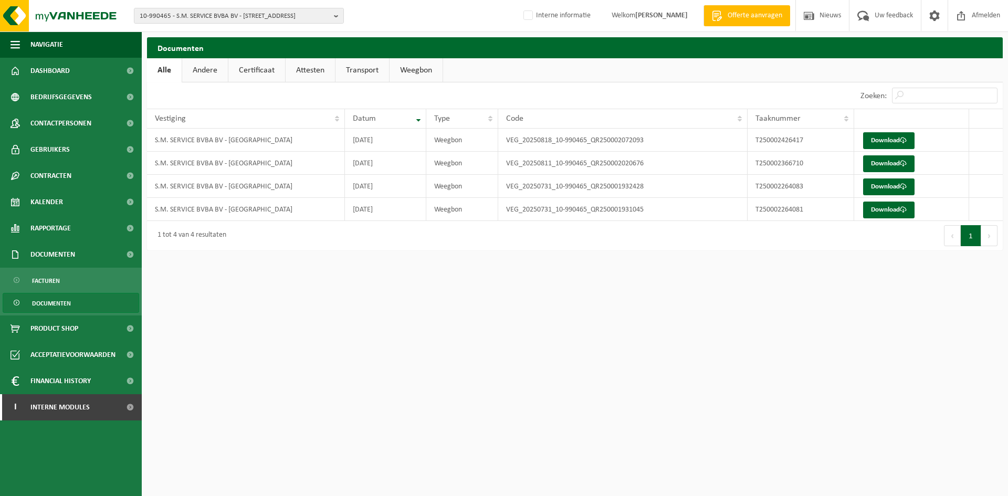
click at [208, 66] on link "Andere" at bounding box center [205, 70] width 46 height 24
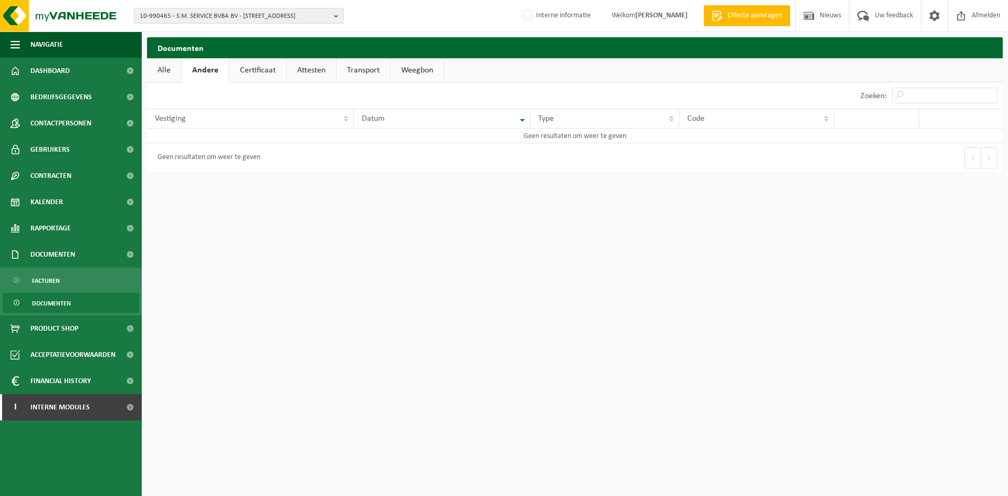
click at [261, 69] on link "Certificaat" at bounding box center [257, 70] width 57 height 24
click at [302, 67] on link "Attesten" at bounding box center [310, 70] width 49 height 24
click at [364, 73] on link "Transport" at bounding box center [364, 70] width 54 height 24
click at [430, 66] on link "Weegbon" at bounding box center [417, 70] width 53 height 24
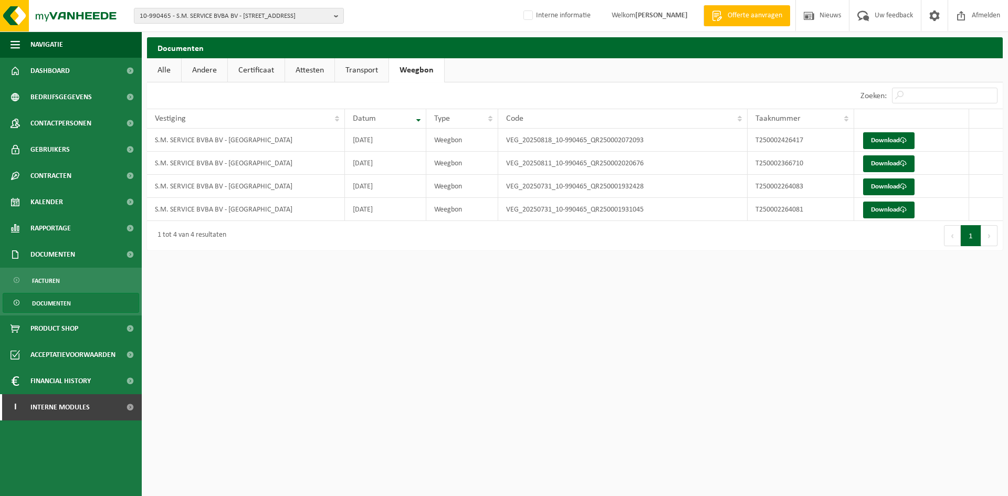
click at [165, 70] on link "Alle" at bounding box center [164, 70] width 34 height 24
click at [91, 120] on span "Contactpersonen" at bounding box center [60, 123] width 61 height 26
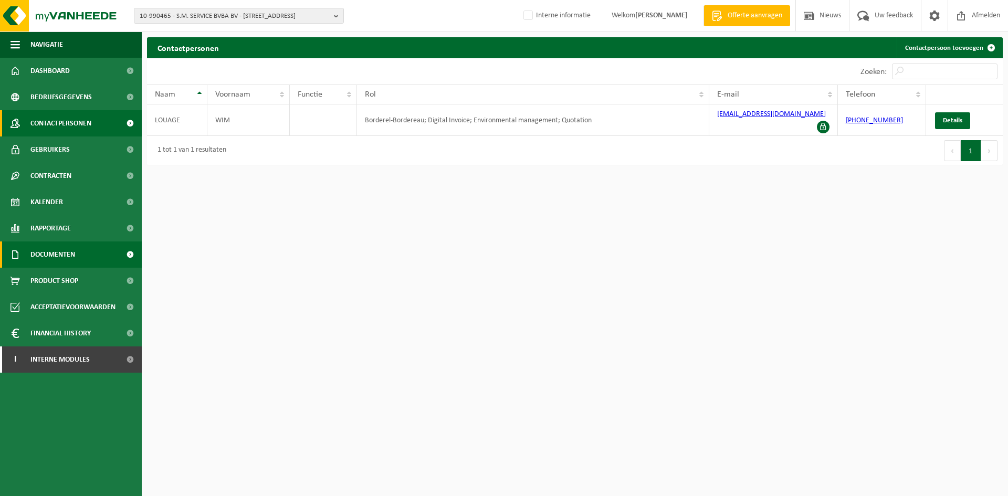
click at [40, 252] on span "Documenten" at bounding box center [52, 254] width 45 height 26
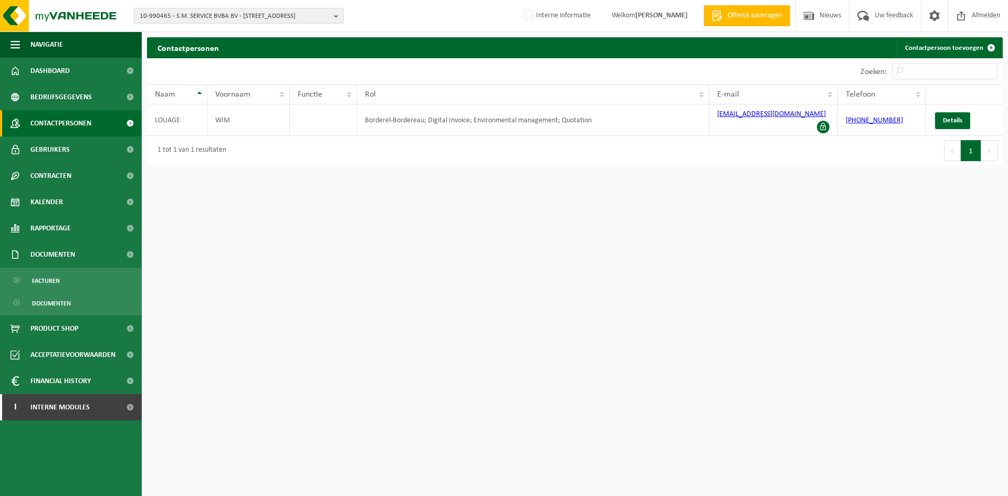
click at [616, 307] on html "10-990465 - S.M. SERVICE BVBA BV - 8800 ROESELARE, CATRYSTRAAT 53 10-990465 - S…" at bounding box center [504, 248] width 1008 height 496
click at [194, 15] on span "10-990465 - S.M. SERVICE BVBA BV - 8800 ROESELARE, CATRYSTRAAT 53" at bounding box center [235, 16] width 190 height 16
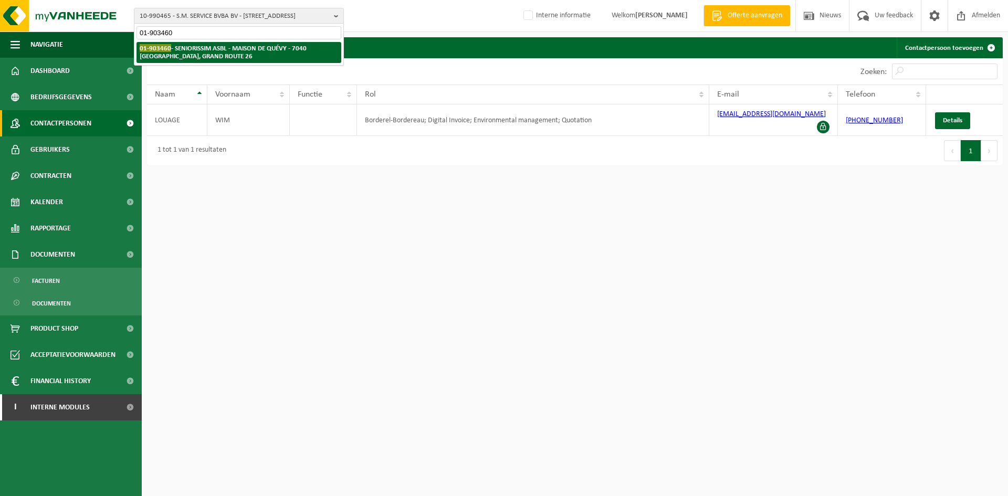
type input "01-903460"
click at [207, 45] on strong "01-903460 - SENIORISSIM ASBL - MAISON DE QUÉVY - 7040 QUÉVY-LE-GRAND, GRAND ROU…" at bounding box center [223, 52] width 167 height 16
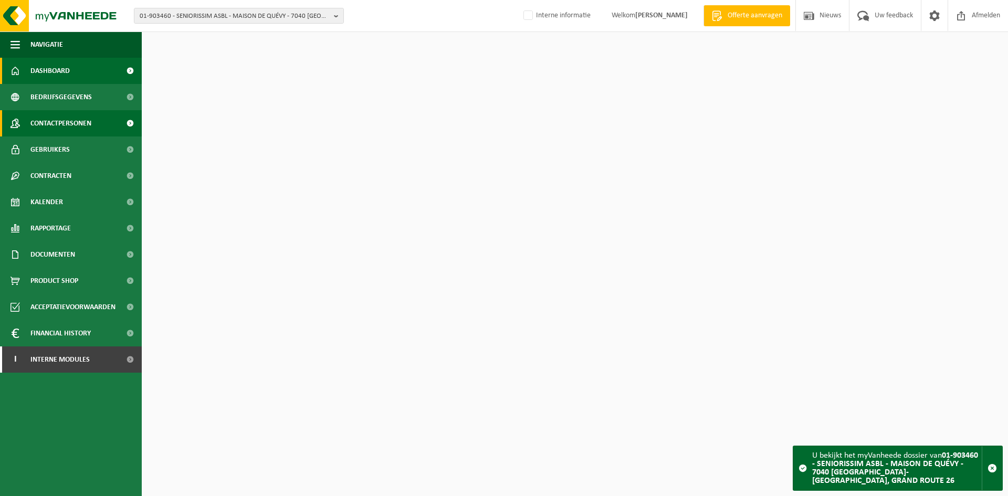
click at [84, 123] on span "Contactpersonen" at bounding box center [60, 123] width 61 height 26
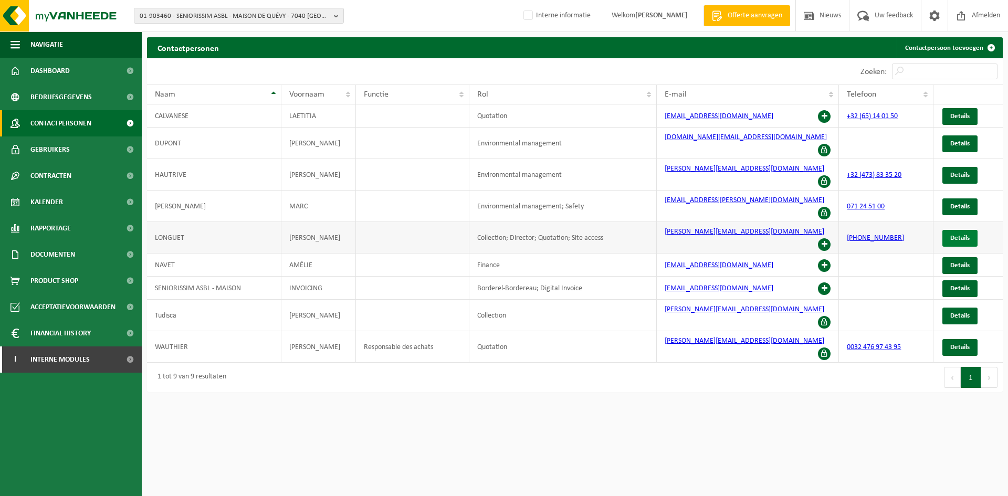
click at [968, 235] on span "Details" at bounding box center [959, 238] width 19 height 7
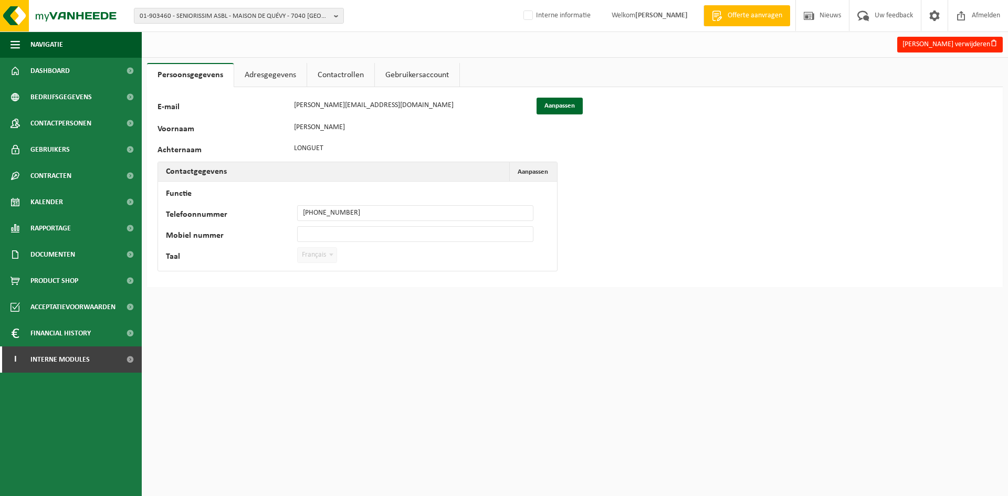
click at [267, 76] on link "Adresgegevens" at bounding box center [270, 75] width 72 height 24
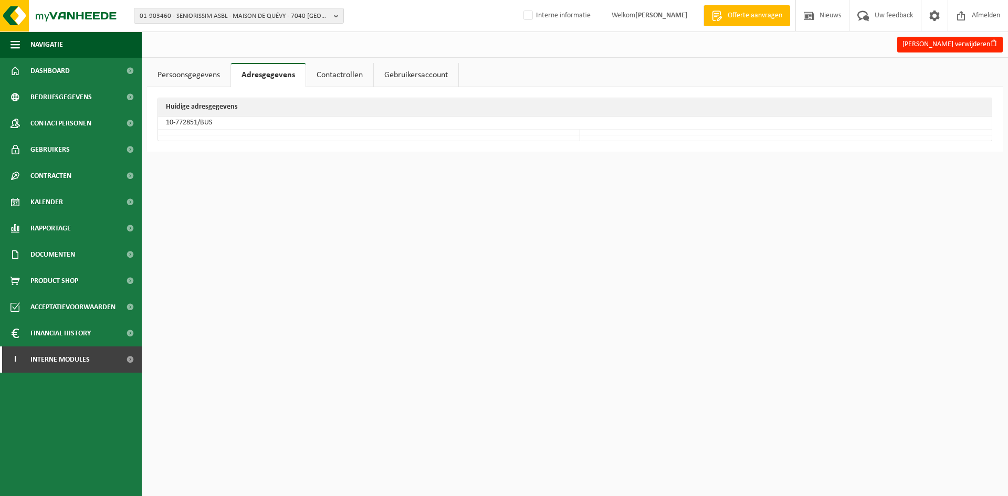
click at [195, 121] on td "10-772851/BUS" at bounding box center [574, 123] width 833 height 13
drag, startPoint x: 196, startPoint y: 122, endPoint x: 163, endPoint y: 121, distance: 33.1
click at [163, 121] on td "10-772851/BUS" at bounding box center [574, 123] width 833 height 13
copy td "10-772851"
click at [80, 126] on span "Contactpersonen" at bounding box center [60, 123] width 61 height 26
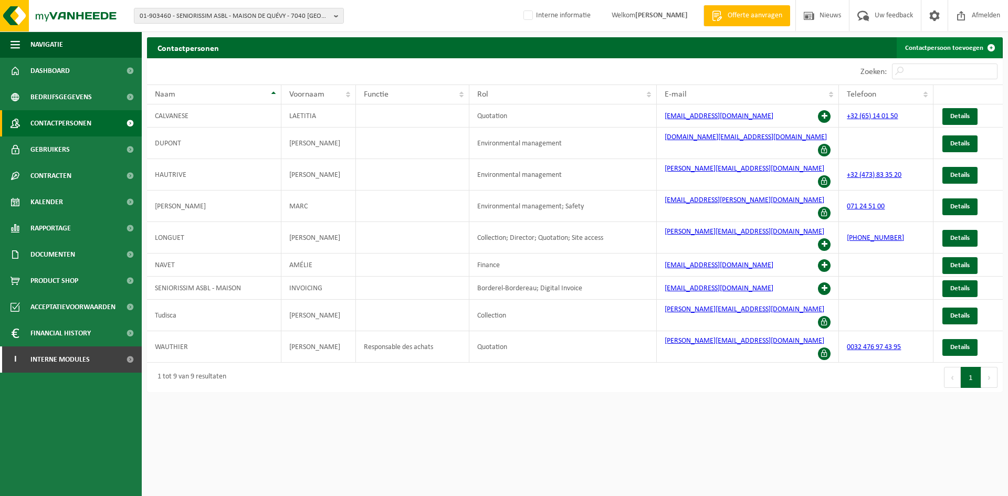
click at [927, 48] on link "Contactpersoon toevoegen" at bounding box center [948, 47] width 105 height 21
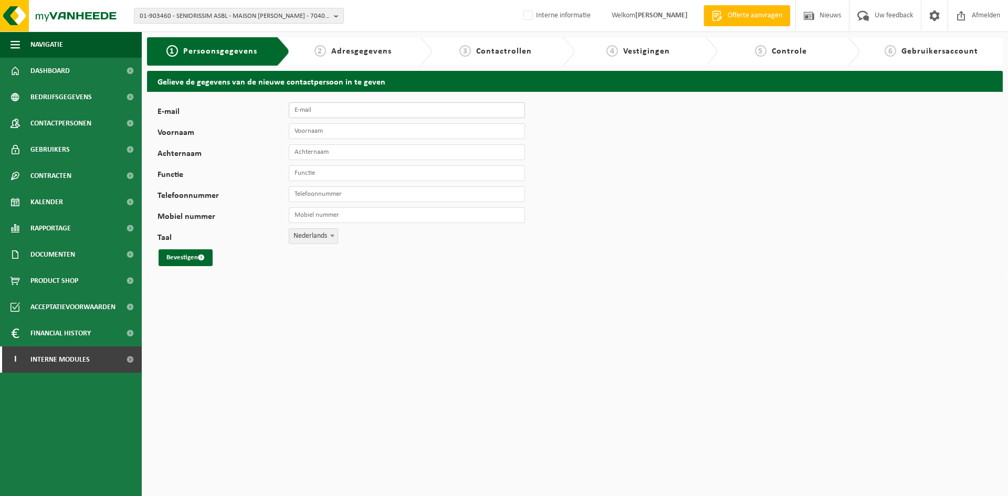
click at [294, 111] on input "E-mail" at bounding box center [407, 110] width 236 height 16
type input "[PERSON_NAME][EMAIL_ADDRESS][DOMAIN_NAME]"
type input "[PERSON_NAME]"
type input "Eeckhout"
click at [316, 191] on input "Telefoonnummer" at bounding box center [407, 194] width 236 height 16
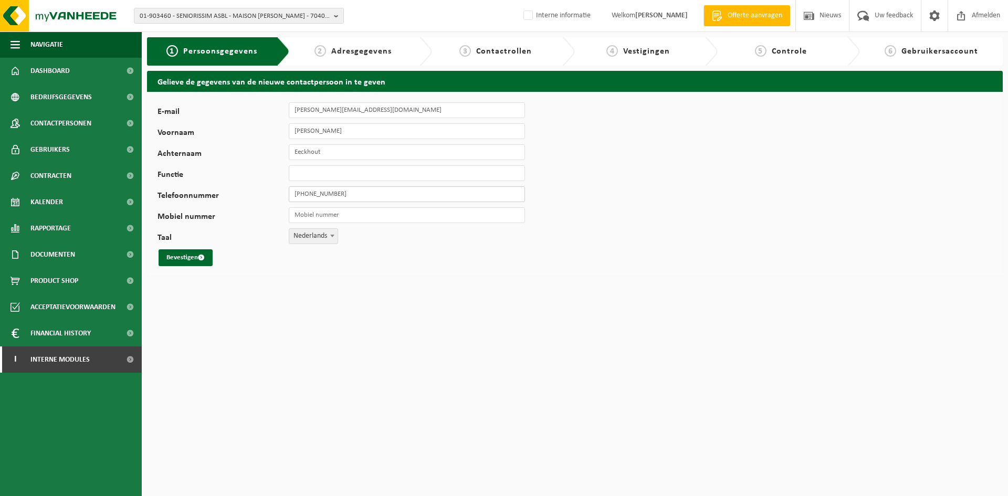
type input "+32 65 39 43 60"
click at [291, 243] on span "Nederlands" at bounding box center [313, 236] width 48 height 15
select select "1"
click at [185, 249] on button "Bevestigen" at bounding box center [186, 257] width 54 height 17
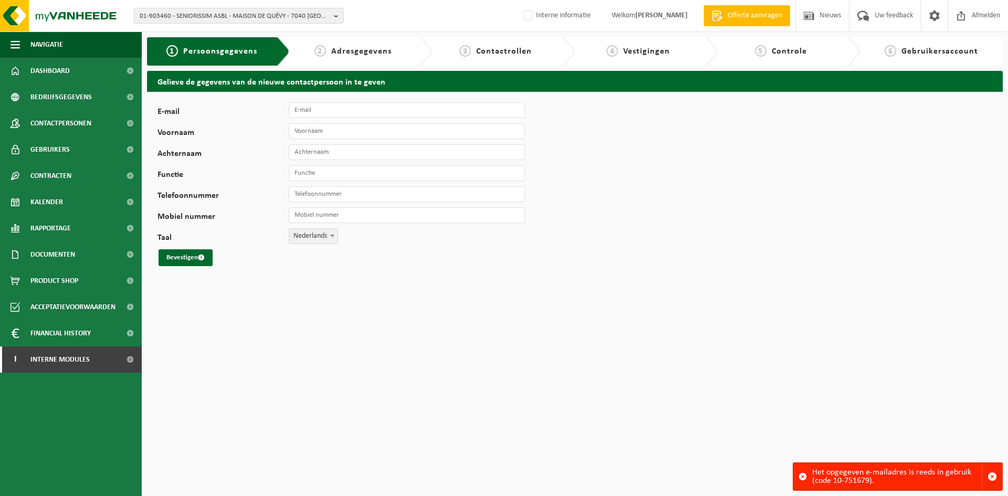
click at [851, 484] on div "Het opgegeven e-mailadres is reeds in gebruik (code 10-751679)." at bounding box center [897, 476] width 170 height 27
drag, startPoint x: 833, startPoint y: 480, endPoint x: 868, endPoint y: 477, distance: 34.7
click at [868, 477] on div "Het opgegeven e-mailadres is reeds in gebruik (code 10-751679)." at bounding box center [897, 476] width 170 height 27
copy div "10-751679"
click at [94, 117] on link "Contactpersonen" at bounding box center [71, 123] width 142 height 26
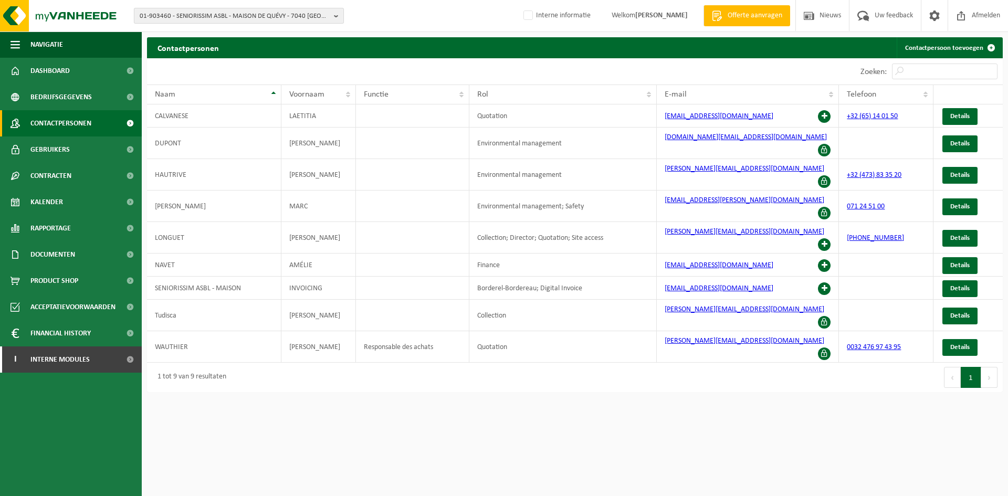
click at [240, 18] on span "01-903460 - SENIORISSIM ASBL - MAISON DE QUÉVY - 7040 [GEOGRAPHIC_DATA]-[GEOGRA…" at bounding box center [235, 16] width 190 height 16
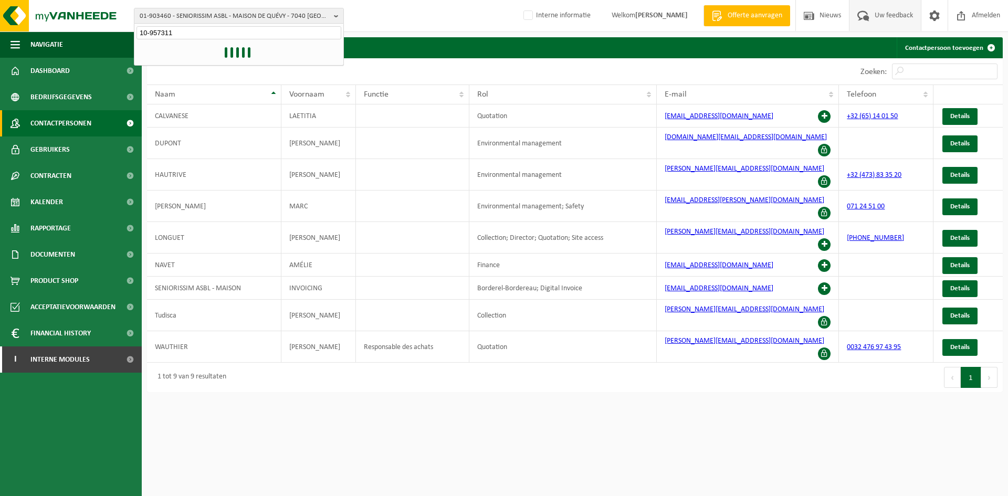
type input "10-957311"
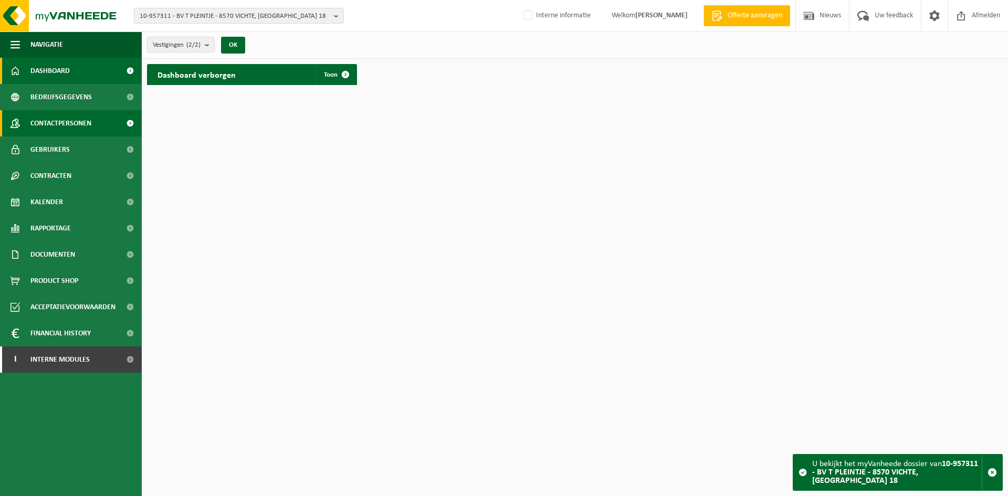
click at [102, 131] on link "Contactpersonen" at bounding box center [71, 123] width 142 height 26
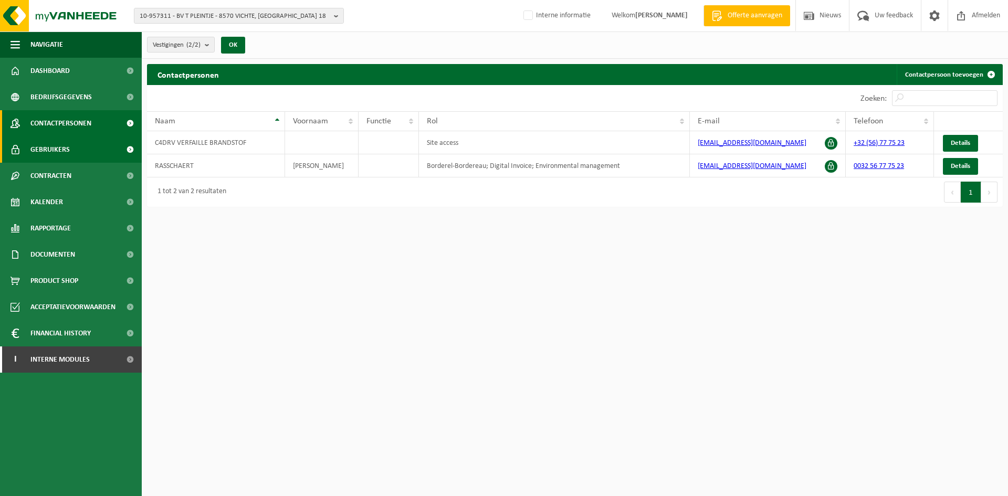
click at [63, 152] on span "Gebruikers" at bounding box center [49, 149] width 39 height 26
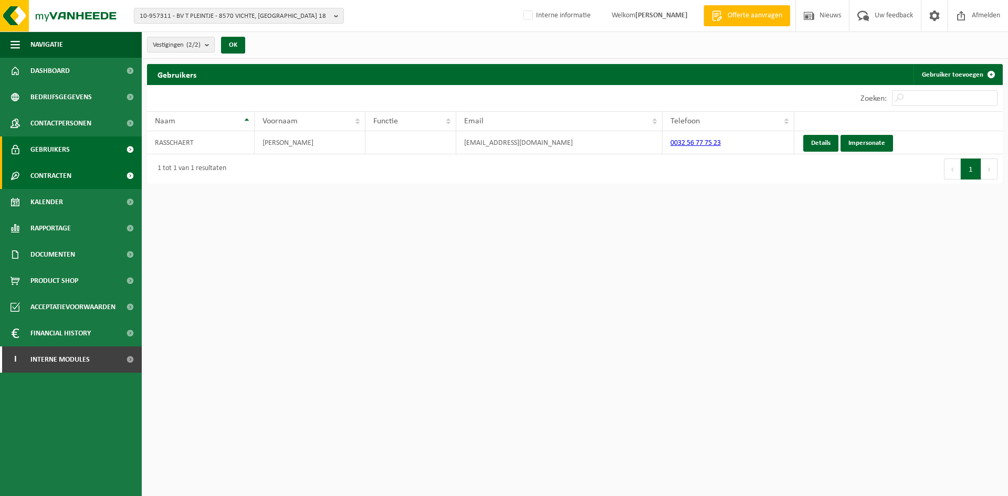
click at [60, 175] on span "Contracten" at bounding box center [50, 176] width 41 height 26
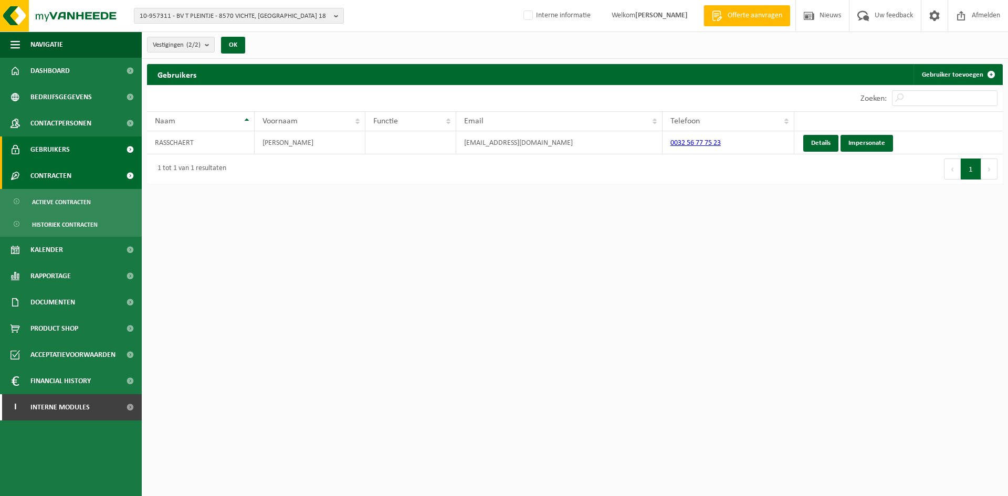
click at [78, 179] on link "Contracten" at bounding box center [71, 176] width 142 height 26
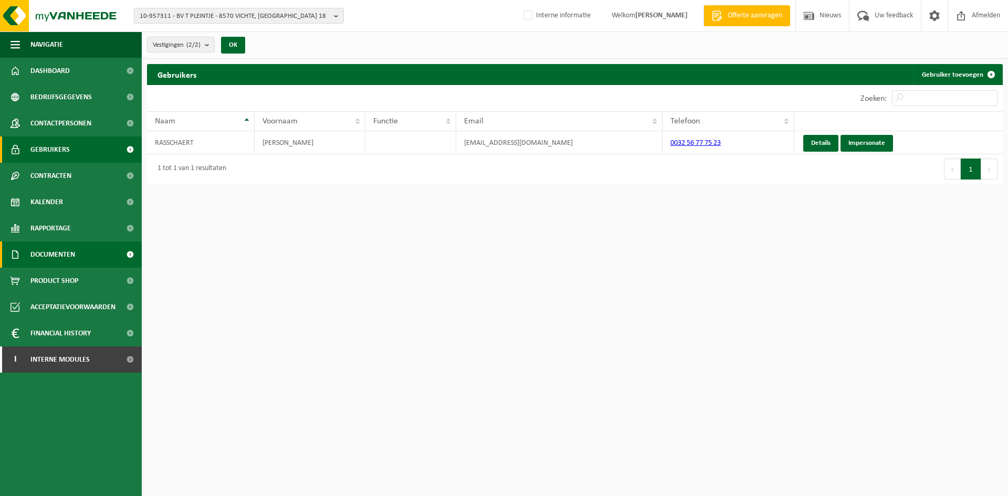
click at [65, 257] on span "Documenten" at bounding box center [52, 254] width 45 height 26
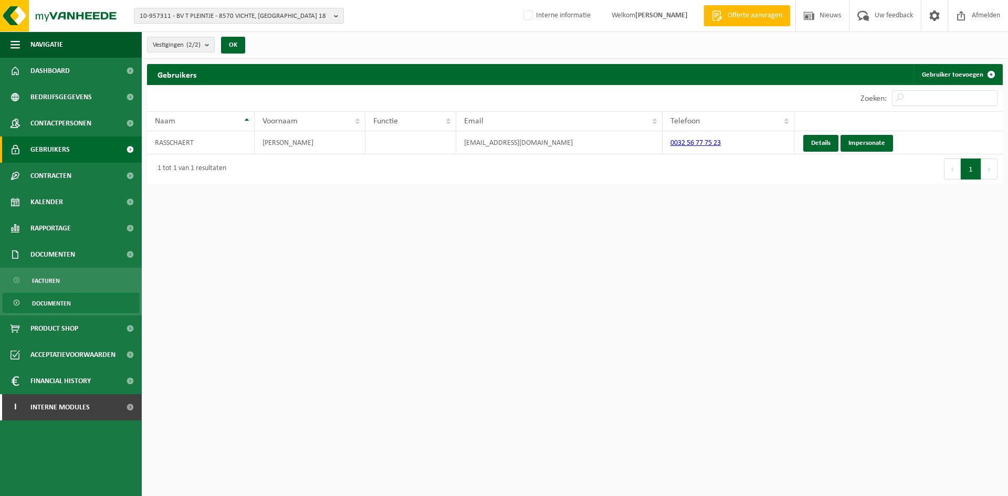
click at [73, 299] on link "Documenten" at bounding box center [71, 303] width 136 height 20
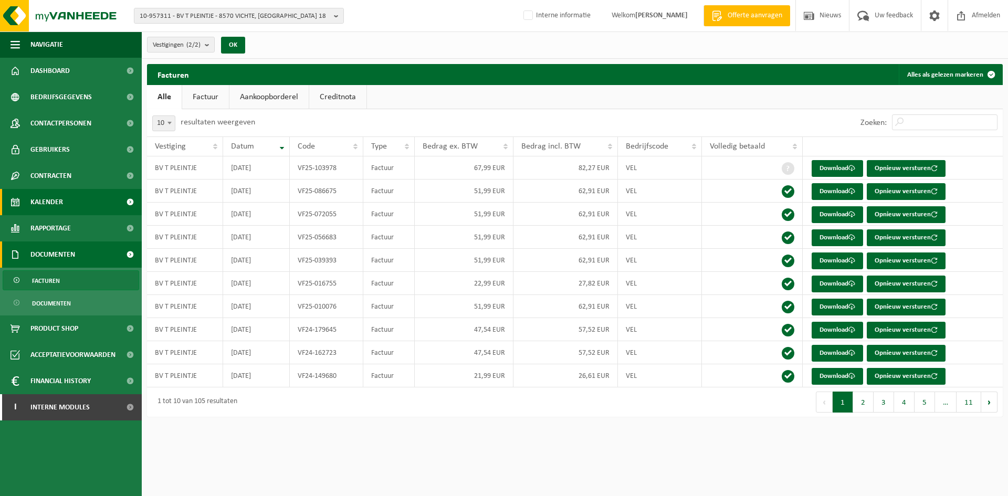
click at [89, 199] on link "Kalender" at bounding box center [71, 202] width 142 height 26
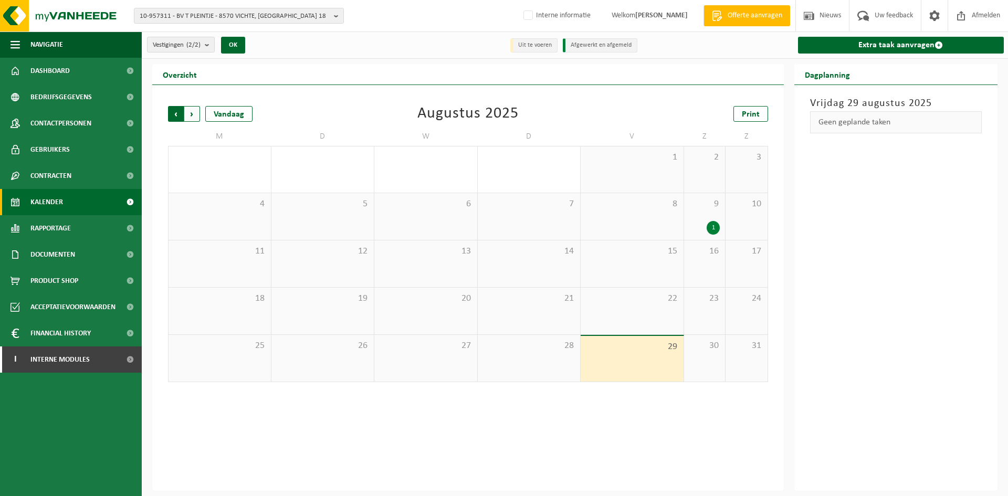
click at [189, 109] on span "Volgende" at bounding box center [192, 114] width 16 height 16
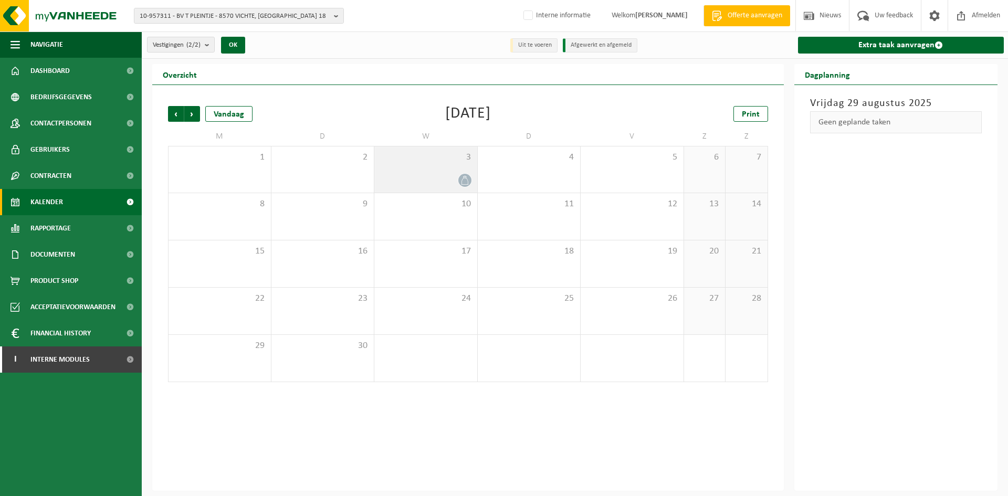
click at [448, 150] on div "3" at bounding box center [425, 169] width 103 height 46
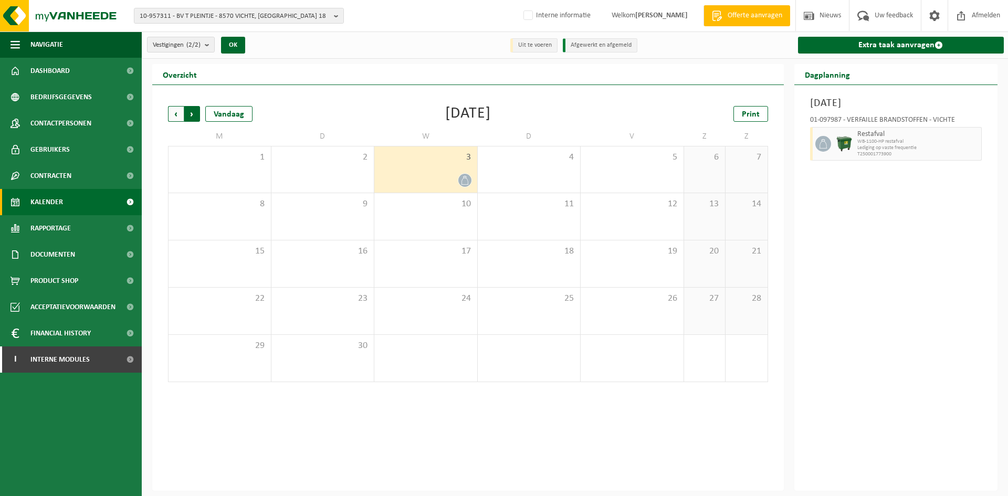
click at [172, 117] on span "Vorige" at bounding box center [176, 114] width 16 height 16
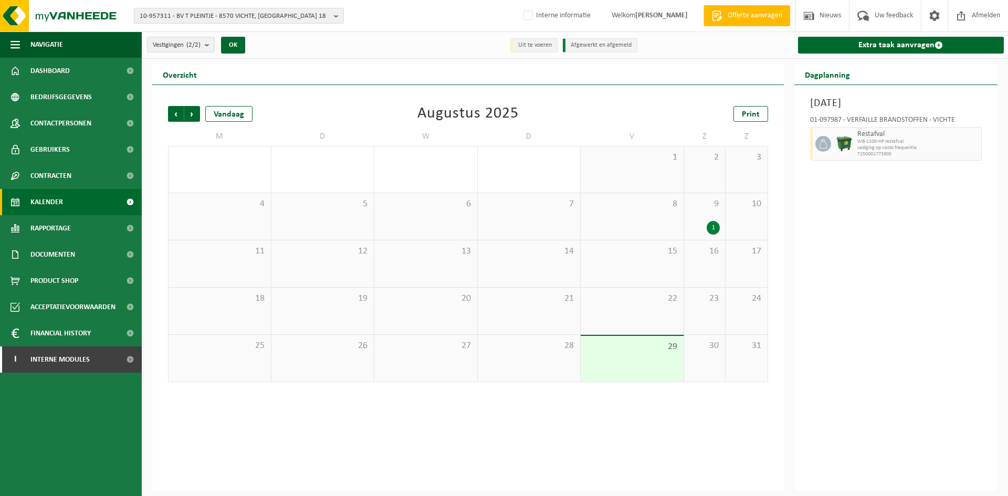
click at [716, 221] on div "1" at bounding box center [712, 228] width 13 height 14
click at [862, 166] on button "Meer informatie bekijken" at bounding box center [859, 164] width 96 height 17
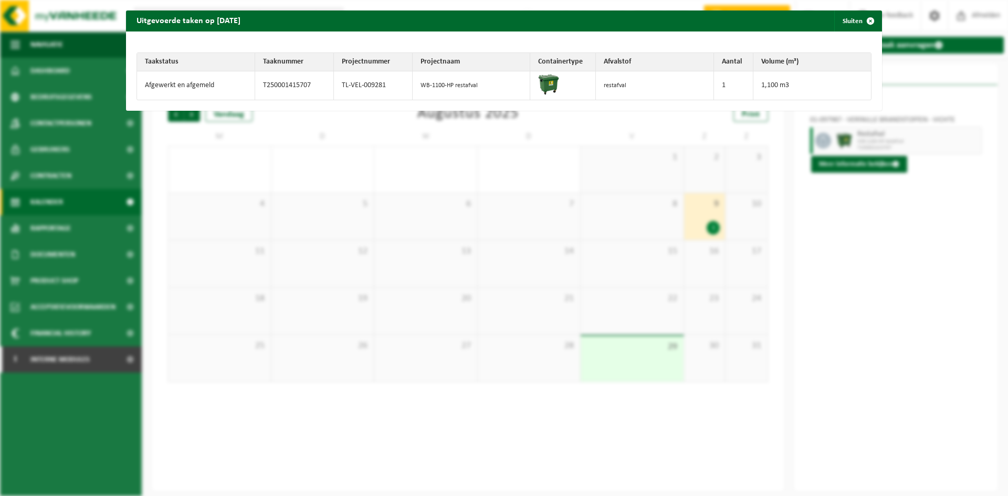
click at [357, 94] on td "TL-VEL-009281" at bounding box center [373, 85] width 79 height 28
drag, startPoint x: 342, startPoint y: 85, endPoint x: 381, endPoint y: 89, distance: 39.1
click at [379, 89] on td "TL-VEL-009281" at bounding box center [373, 85] width 79 height 28
click at [389, 89] on td "TL-VEL-009281" at bounding box center [373, 85] width 79 height 28
drag, startPoint x: 390, startPoint y: 89, endPoint x: 336, endPoint y: 89, distance: 54.1
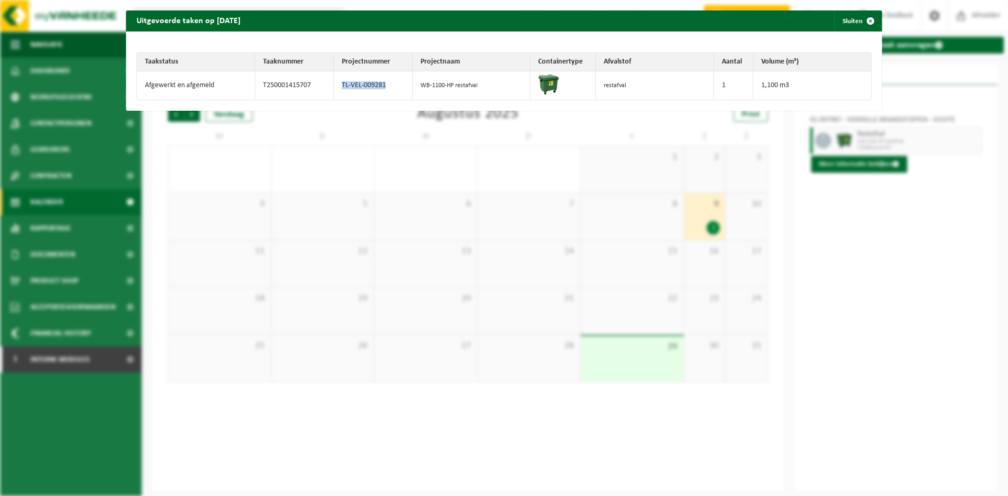
click at [336, 89] on td "TL-VEL-009281" at bounding box center [373, 85] width 79 height 28
copy td "TL-VEL-009281"
click at [466, 448] on div "Uitgevoerde taken op 2025-08-09 Sluiten Taakstatus Taaknummer Projectnummer Pro…" at bounding box center [504, 248] width 1008 height 496
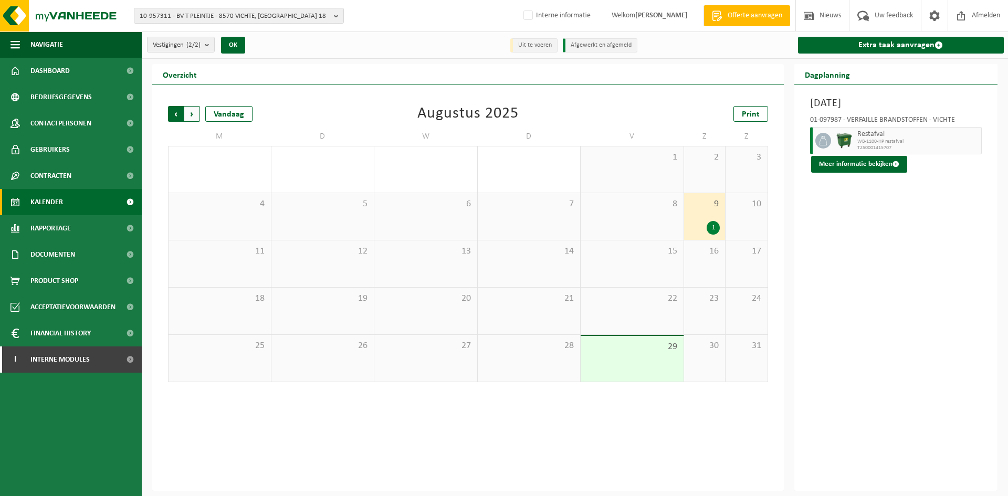
click at [194, 114] on span "Volgende" at bounding box center [192, 114] width 16 height 16
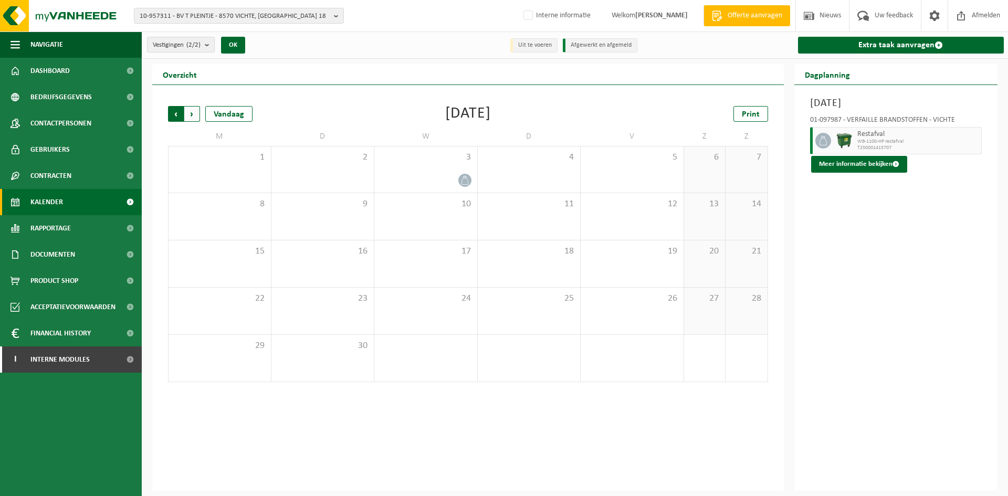
click at [192, 117] on span "Volgende" at bounding box center [192, 114] width 16 height 16
click at [177, 110] on span "Vorige" at bounding box center [176, 114] width 16 height 16
click at [195, 117] on span "Volgende" at bounding box center [192, 114] width 16 height 16
click at [194, 119] on span "Volgende" at bounding box center [192, 114] width 16 height 16
click at [175, 117] on span "Vorige" at bounding box center [176, 114] width 16 height 16
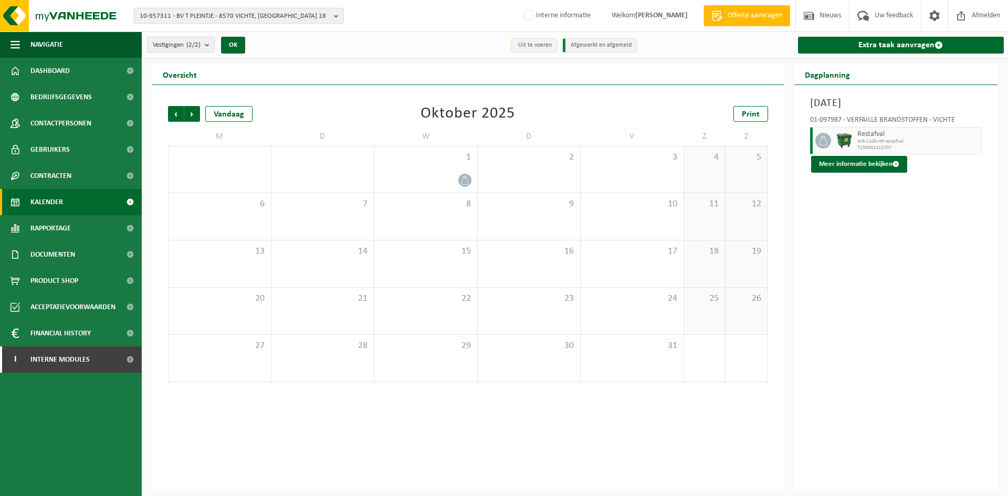
click at [278, 18] on span "10-957311 - BV T PLEINTJE - 8570 VICHTE, JAGERSHOEK 18" at bounding box center [235, 16] width 190 height 16
type input "01-004619"
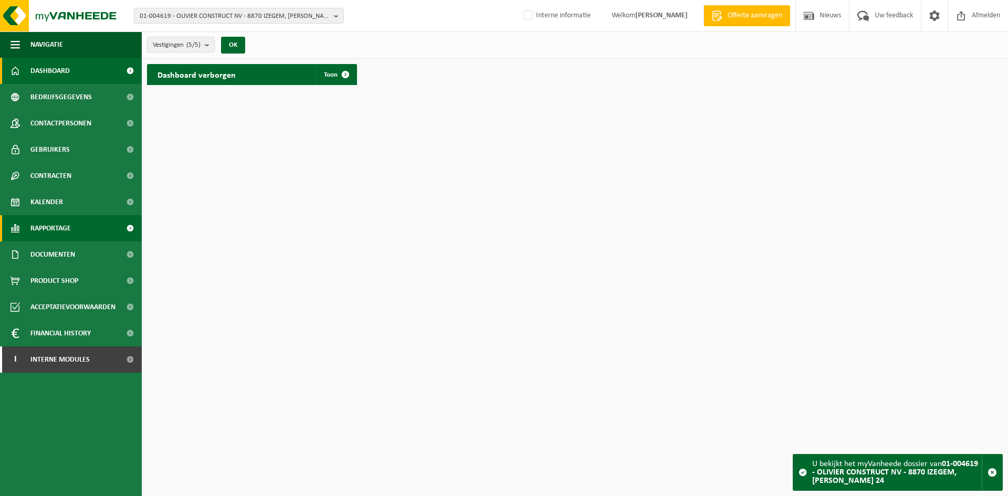
click at [87, 230] on link "Rapportage" at bounding box center [71, 228] width 142 height 26
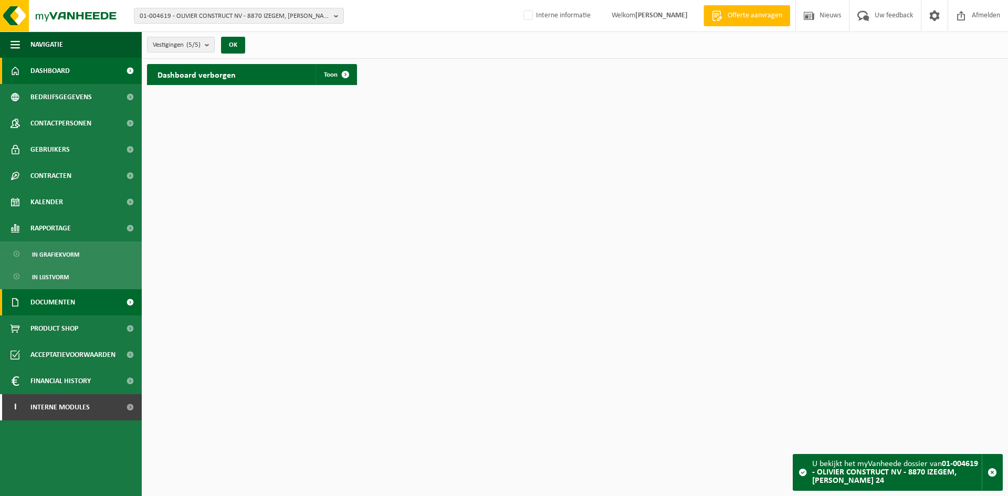
click at [81, 300] on link "Documenten" at bounding box center [71, 302] width 142 height 26
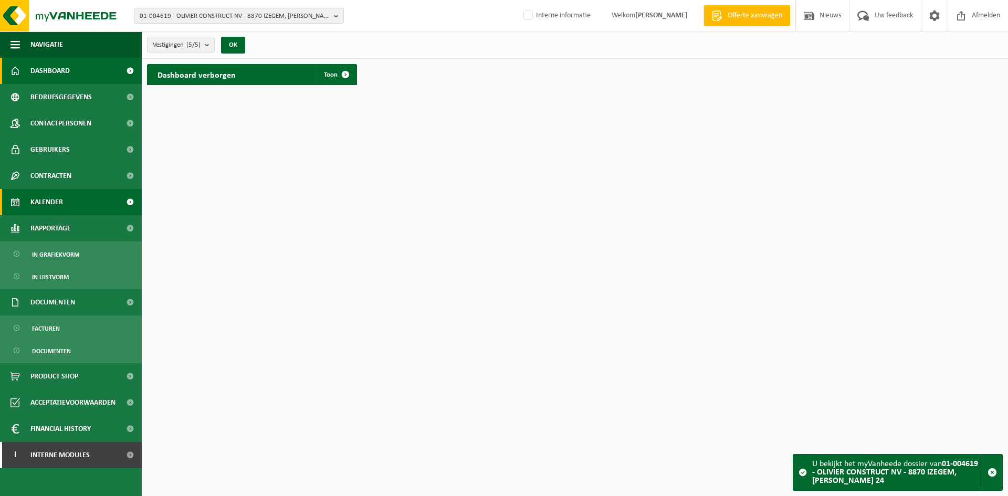
click at [75, 196] on link "Kalender" at bounding box center [71, 202] width 142 height 26
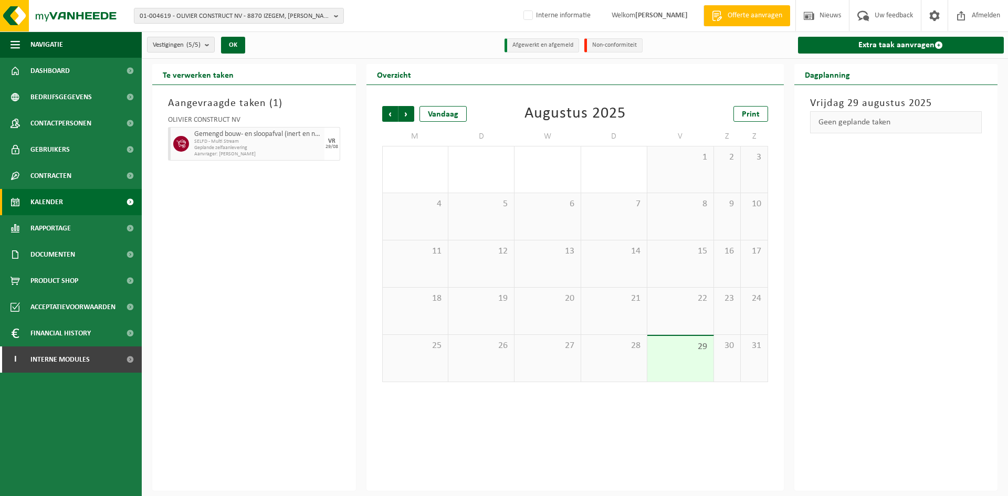
click at [266, 153] on span "Aanvrager: [PERSON_NAME]" at bounding box center [258, 154] width 128 height 6
click at [321, 151] on span "Aanvrager: YVES OLIVIER" at bounding box center [258, 154] width 128 height 6
click at [236, 151] on span "Aanvrager: YVES OLIVIER" at bounding box center [258, 154] width 128 height 6
click at [294, 132] on span "Gemengd bouw- en sloopafval (inert en niet inert)" at bounding box center [258, 134] width 128 height 8
click at [291, 142] on span "SELFD - Multi Stream" at bounding box center [258, 142] width 128 height 6
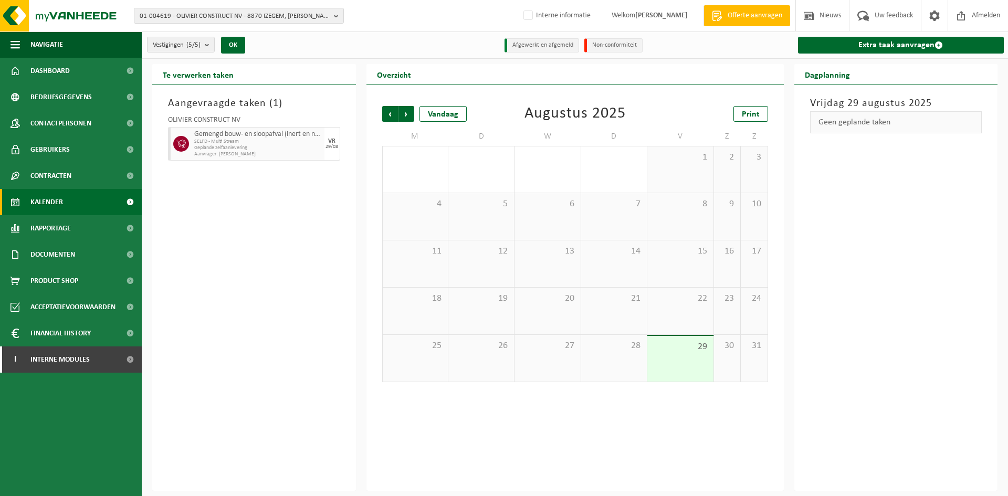
click at [256, 134] on span "Gemengd bouw- en sloopafval (inert en niet inert)" at bounding box center [258, 134] width 128 height 8
click at [208, 206] on div "Aangevraagde taken ( 1 ) OLIVIER CONSTRUCT NV Gemengd bouw- en sloopafval (iner…" at bounding box center [254, 288] width 204 height 406
click at [298, 143] on span "SELFD - Multi Stream" at bounding box center [258, 142] width 128 height 6
click at [258, 16] on span "01-004619 - OLIVIER CONSTRUCT NV - 8870 IZEGEM, LODEWIJK DE RAETLAAN 24" at bounding box center [235, 16] width 190 height 16
type input "01-900043"
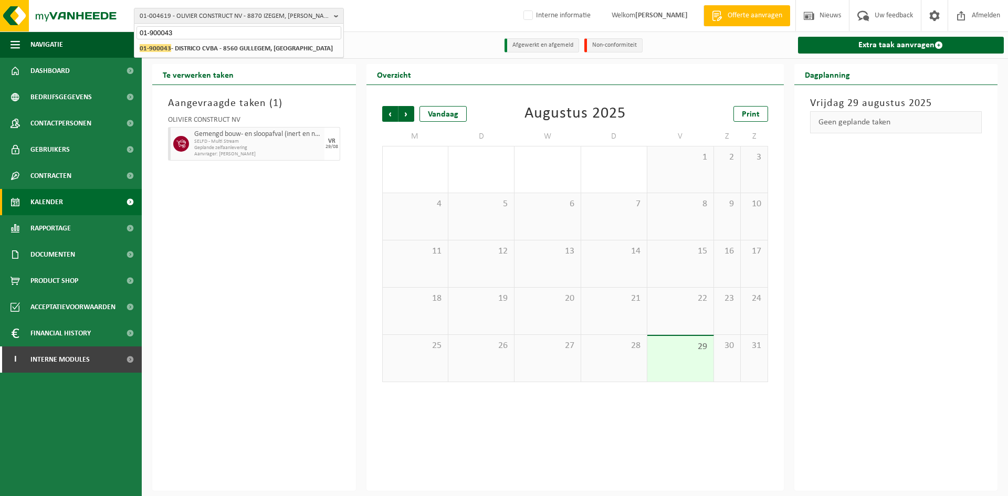
click at [293, 56] on div "01-004619 - OLIVIER CONSTRUCT NV - 8870 IZEGEM, LODEWIJK DE RAETLAAN 24 10-7382…" at bounding box center [238, 48] width 209 height 17
click at [293, 52] on li "01-900043 - DISTRICO CVBA - 8560 GULLEGEM, OOSTLAAN 7" at bounding box center [238, 48] width 205 height 13
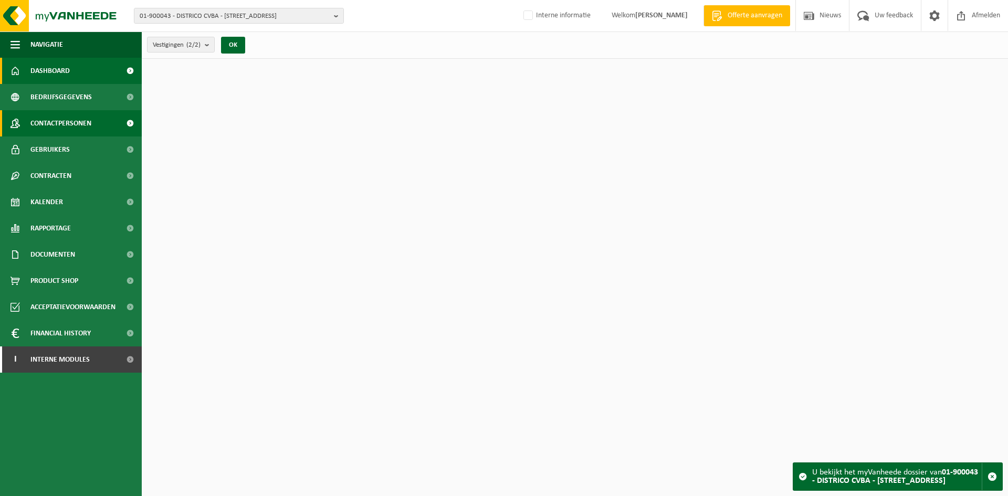
click at [39, 114] on span "Contactpersonen" at bounding box center [60, 123] width 61 height 26
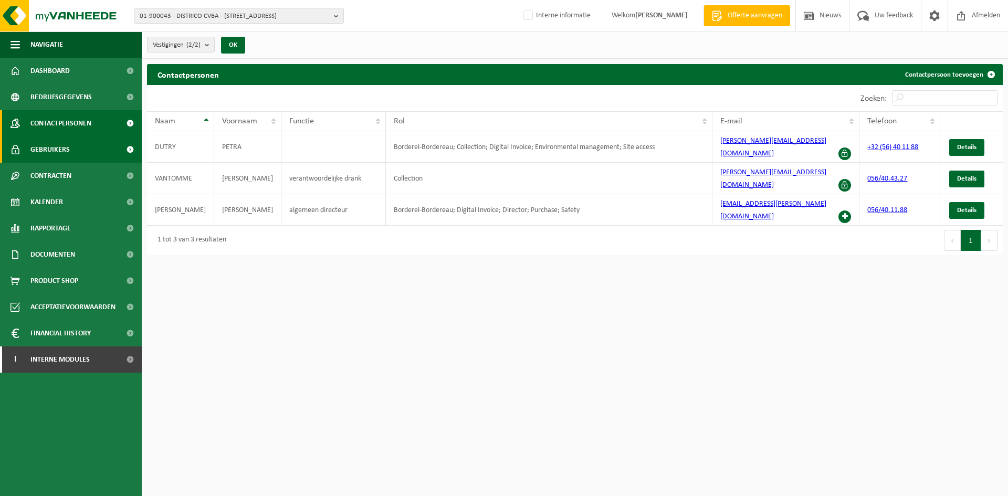
click at [104, 147] on link "Gebruikers" at bounding box center [71, 149] width 142 height 26
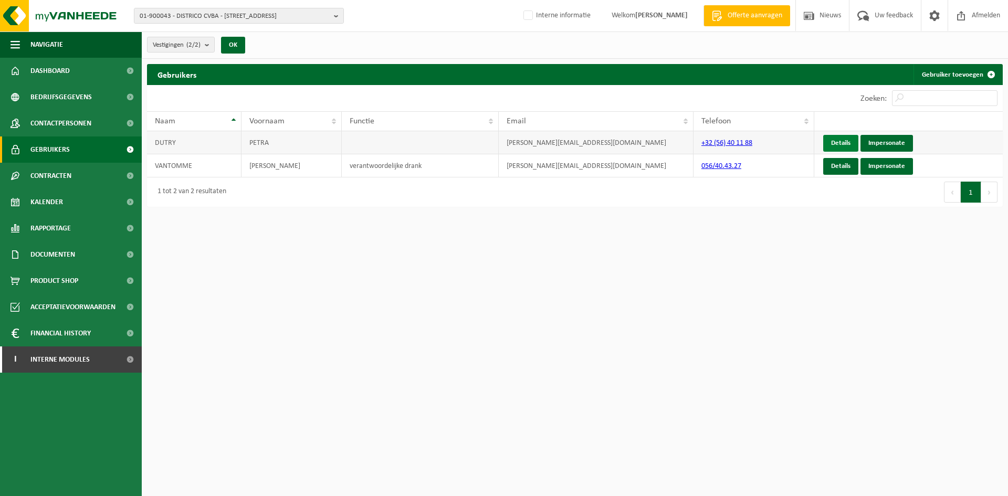
click at [844, 140] on link "Details" at bounding box center [840, 143] width 35 height 17
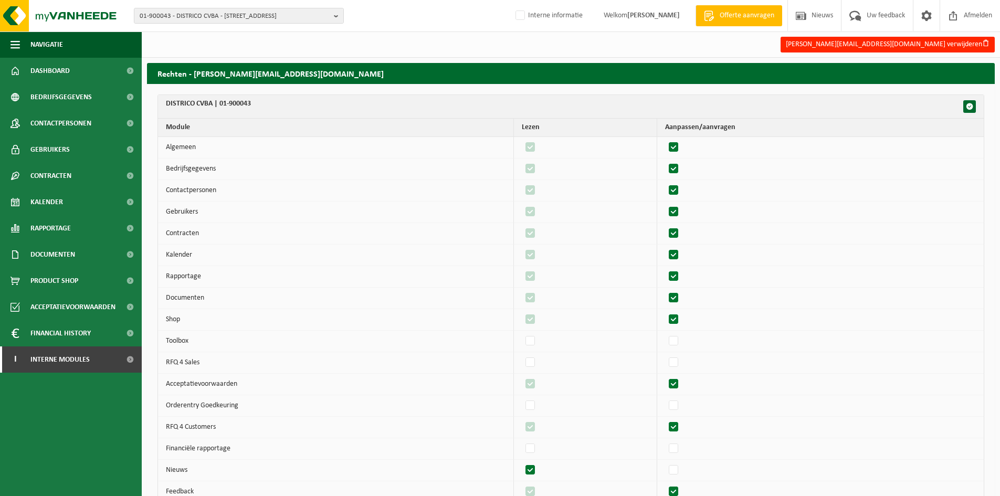
click at [679, 144] on label"] at bounding box center [674, 148] width 15 height 16
click at [665, 140] on input "checkbox" at bounding box center [664, 139] width 1 height 1
click at [679, 144] on label"] at bounding box center [674, 148] width 15 height 16
click at [665, 140] on input "checkbox" at bounding box center [664, 139] width 1 height 1
checkbox input "true"
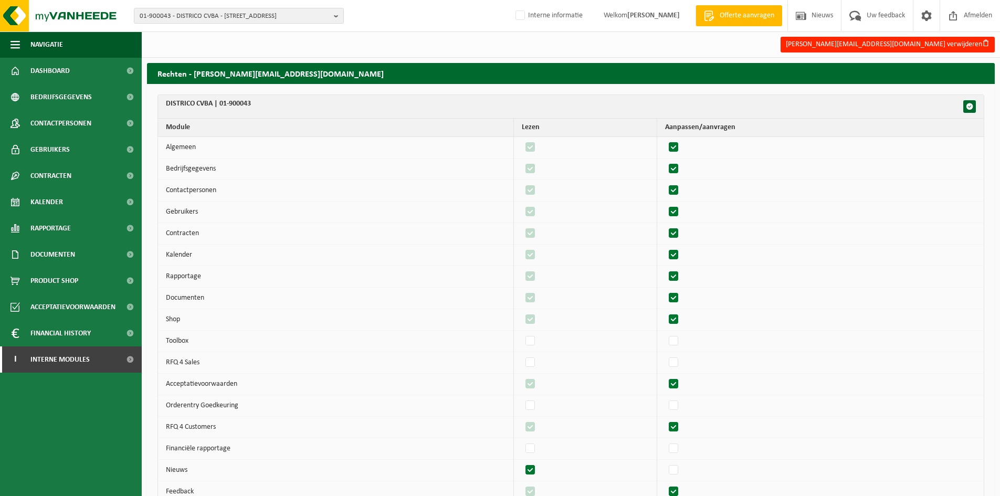
checkbox input "true"
click at [681, 172] on label"] at bounding box center [674, 169] width 15 height 16
click at [665, 161] on input "checkbox" at bounding box center [664, 161] width 1 height 1
click at [681, 172] on label"] at bounding box center [674, 169] width 15 height 16
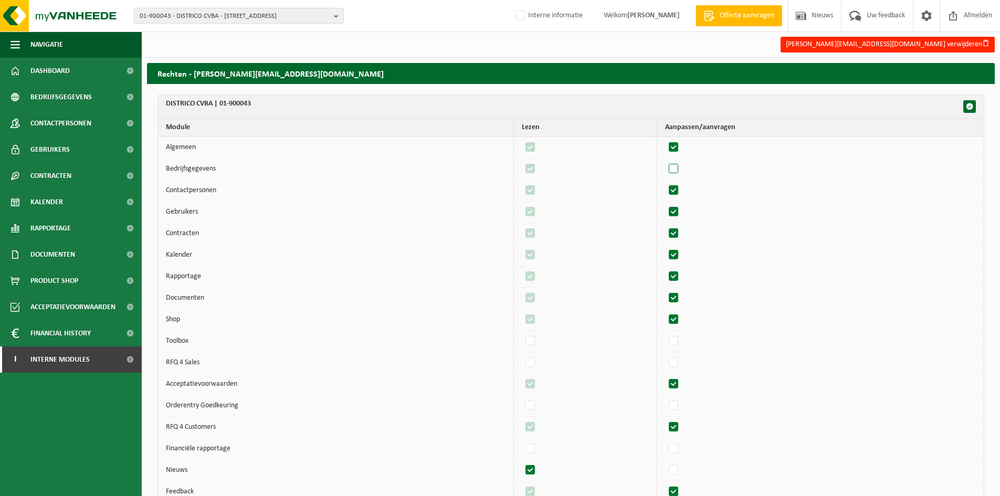
click at [665, 161] on input "checkbox" at bounding box center [664, 161] width 1 height 1
checkbox input "true"
click at [681, 183] on label"] at bounding box center [674, 191] width 15 height 16
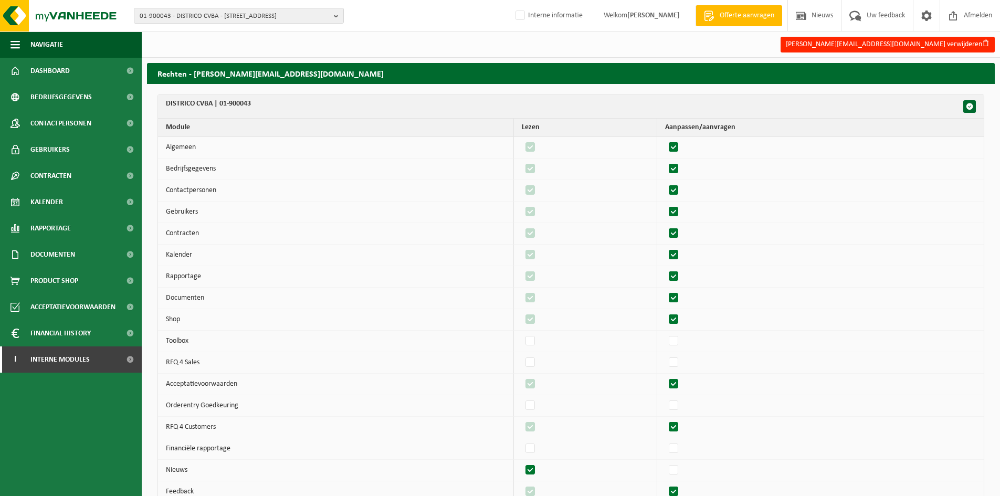
click at [665, 183] on input "checkbox" at bounding box center [664, 182] width 1 height 1
click at [681, 186] on label"] at bounding box center [674, 191] width 15 height 16
click at [665, 183] on input "checkbox" at bounding box center [664, 182] width 1 height 1
checkbox input "true"
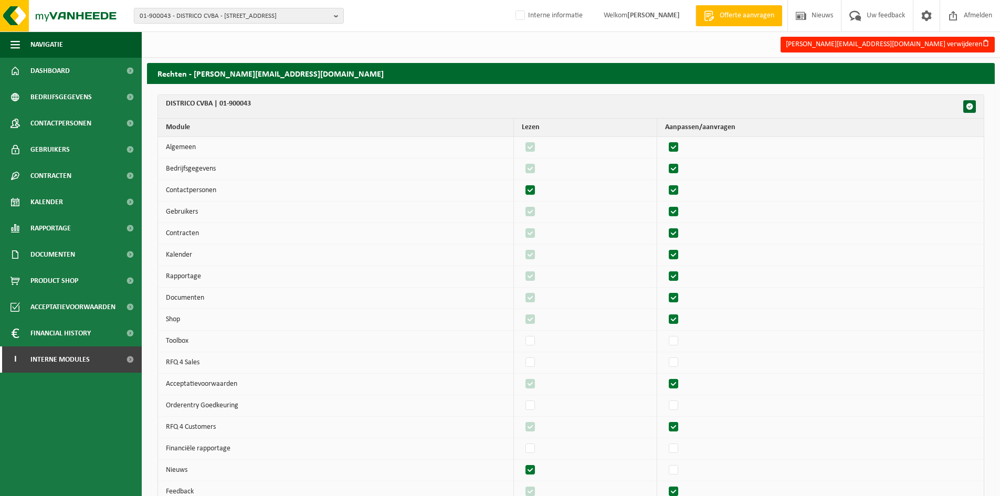
checkbox input "true"
click at [681, 210] on label"] at bounding box center [674, 212] width 15 height 16
click at [665, 204] on input "checkbox" at bounding box center [664, 204] width 1 height 1
click at [681, 210] on label"] at bounding box center [674, 212] width 15 height 16
click at [665, 204] on input "checkbox" at bounding box center [664, 204] width 1 height 1
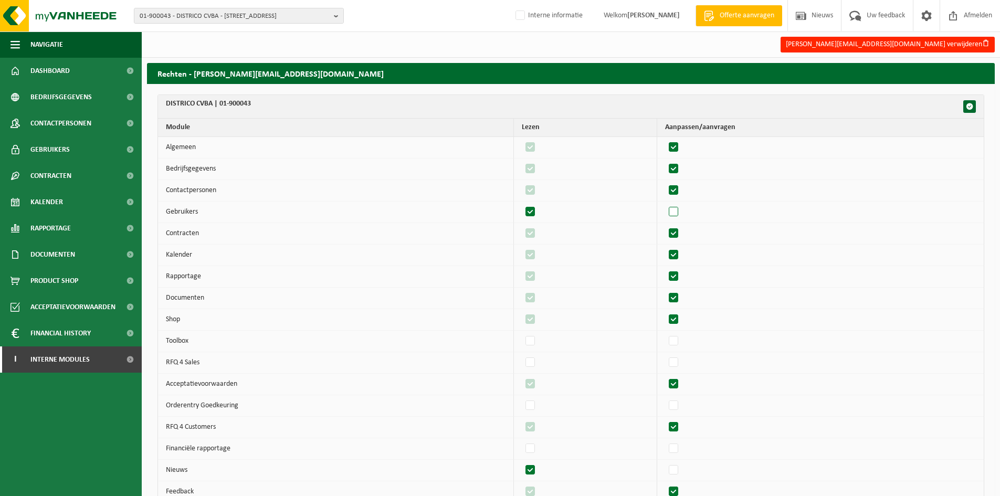
checkbox input "true"
click at [678, 234] on label"] at bounding box center [674, 234] width 15 height 16
click at [665, 226] on input "checkbox" at bounding box center [664, 225] width 1 height 1
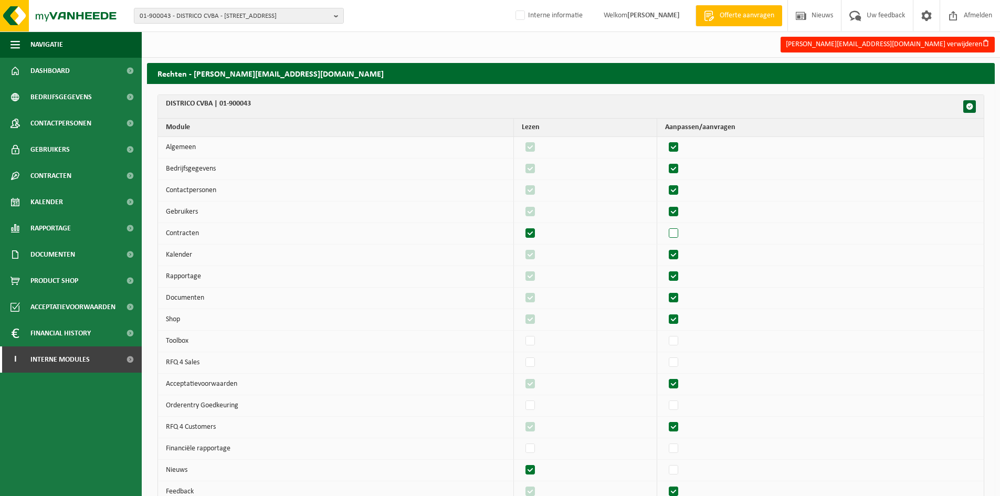
click at [678, 234] on label"] at bounding box center [674, 234] width 15 height 16
click at [665, 226] on input "checkbox" at bounding box center [664, 225] width 1 height 1
checkbox input "true"
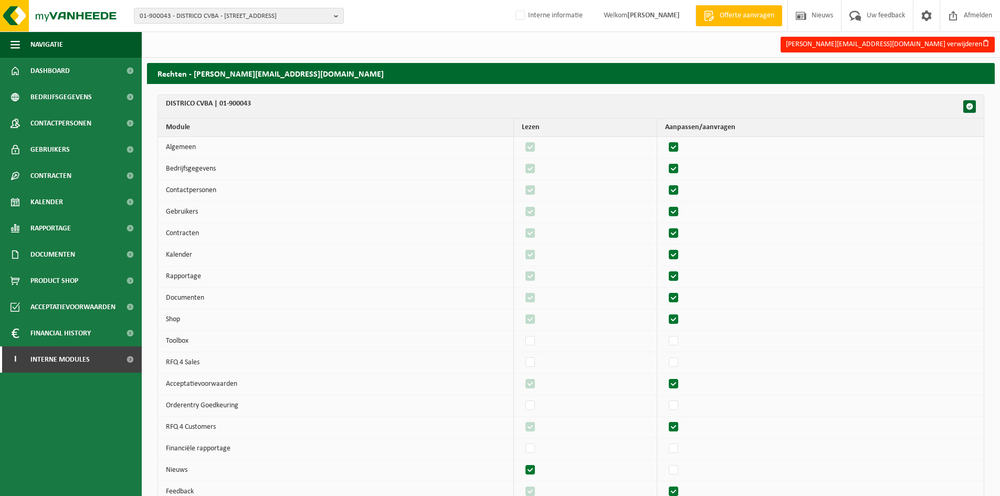
click at [681, 255] on label"] at bounding box center [674, 255] width 15 height 16
click at [665, 247] on input "checkbox" at bounding box center [664, 247] width 1 height 1
click at [681, 255] on label"] at bounding box center [674, 255] width 15 height 16
click at [665, 247] on input "checkbox" at bounding box center [664, 247] width 1 height 1
checkbox input "true"
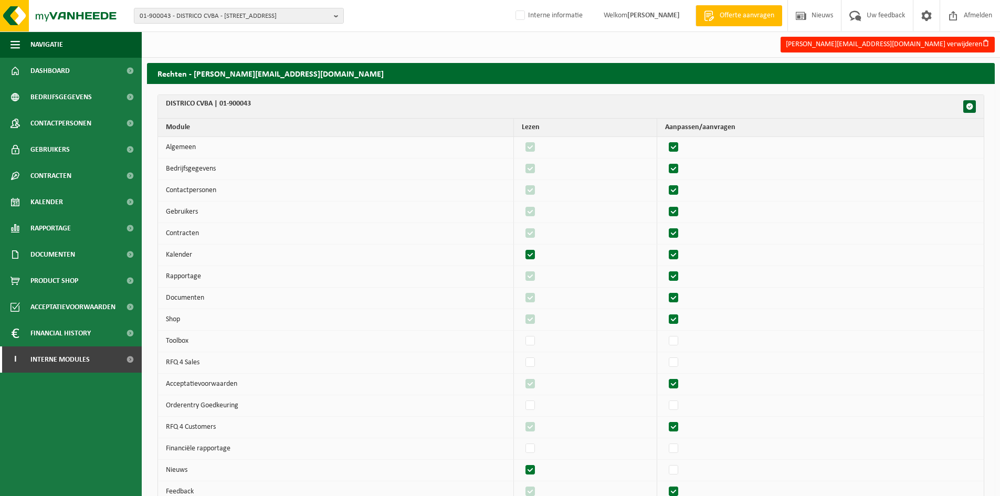
checkbox input "true"
click at [680, 277] on label"] at bounding box center [674, 277] width 15 height 16
click at [665, 269] on input "checkbox" at bounding box center [664, 268] width 1 height 1
click at [680, 277] on label"] at bounding box center [674, 277] width 15 height 16
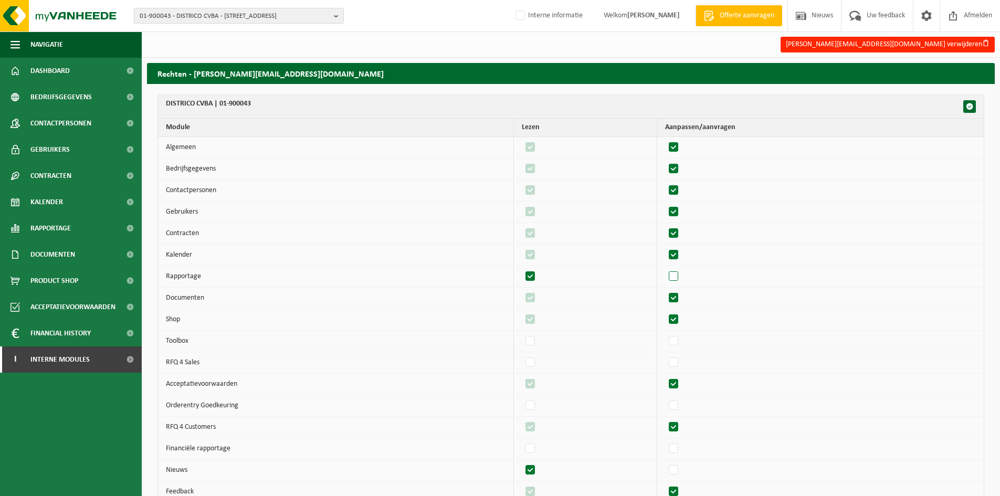
click at [665, 269] on input "checkbox" at bounding box center [664, 268] width 1 height 1
checkbox input "true"
click at [680, 301] on label"] at bounding box center [674, 298] width 15 height 16
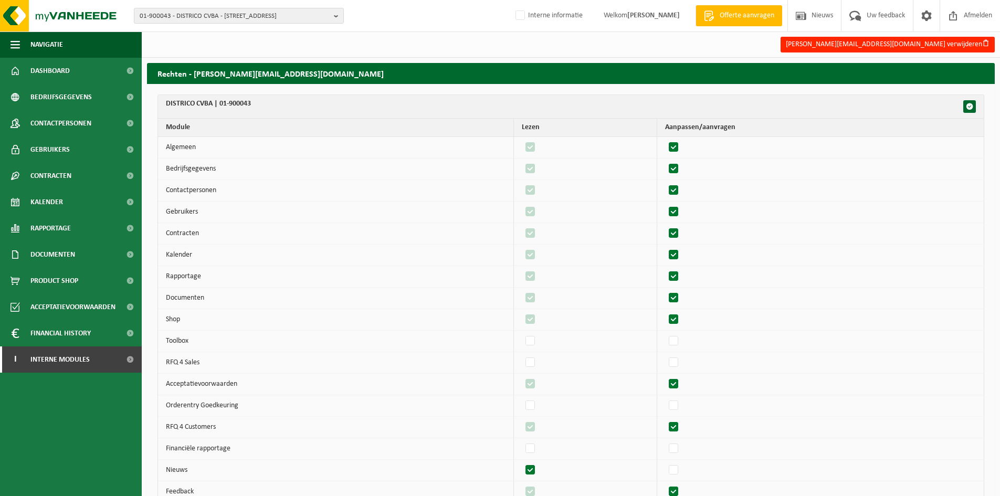
click at [665, 290] on input "checkbox" at bounding box center [664, 290] width 1 height 1
click at [680, 301] on label"] at bounding box center [674, 298] width 15 height 16
click at [665, 290] on input "checkbox" at bounding box center [664, 290] width 1 height 1
checkbox input "true"
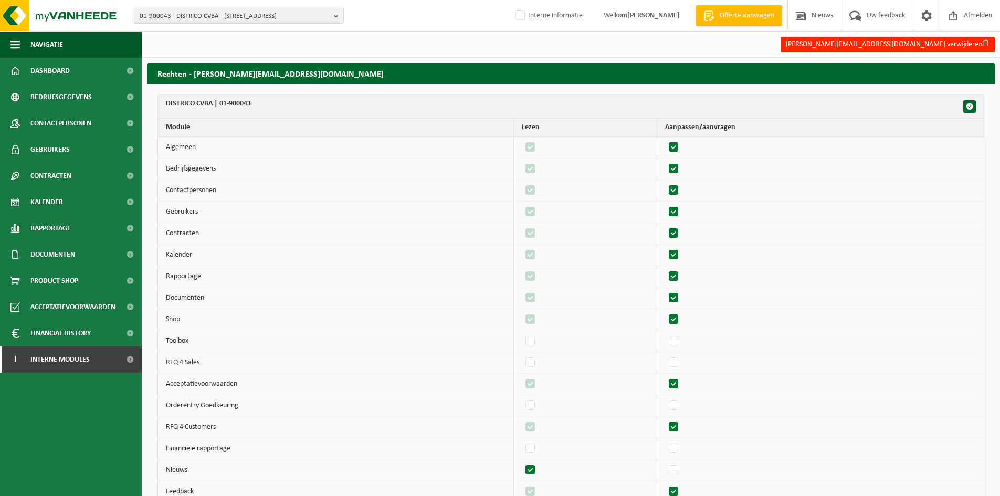
checkbox input "true"
click at [680, 314] on label"] at bounding box center [674, 320] width 15 height 16
click at [665, 312] on input "checkbox" at bounding box center [664, 311] width 1 height 1
click at [680, 314] on label"] at bounding box center [674, 320] width 15 height 16
click at [665, 312] on input "checkbox" at bounding box center [664, 311] width 1 height 1
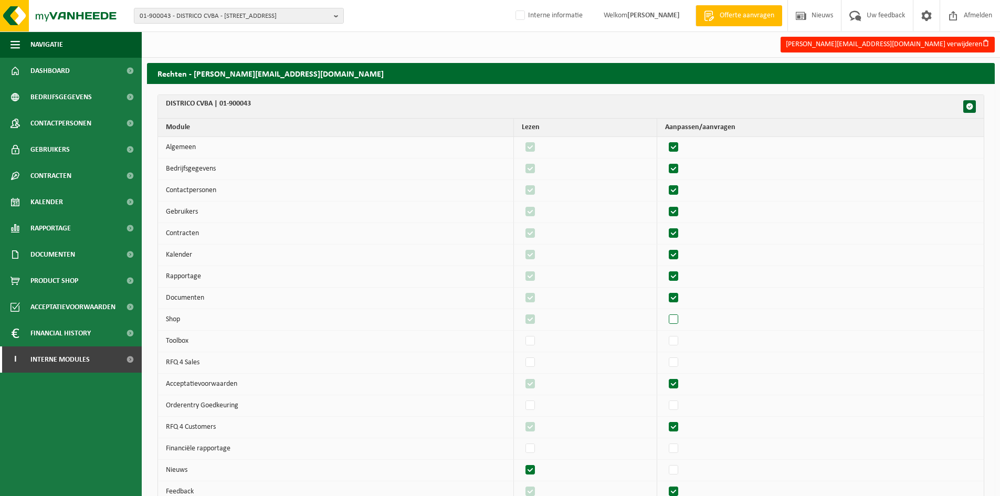
checkbox input "true"
click at [680, 384] on label"] at bounding box center [674, 384] width 15 height 16
click at [665, 376] on input "checkbox" at bounding box center [664, 376] width 1 height 1
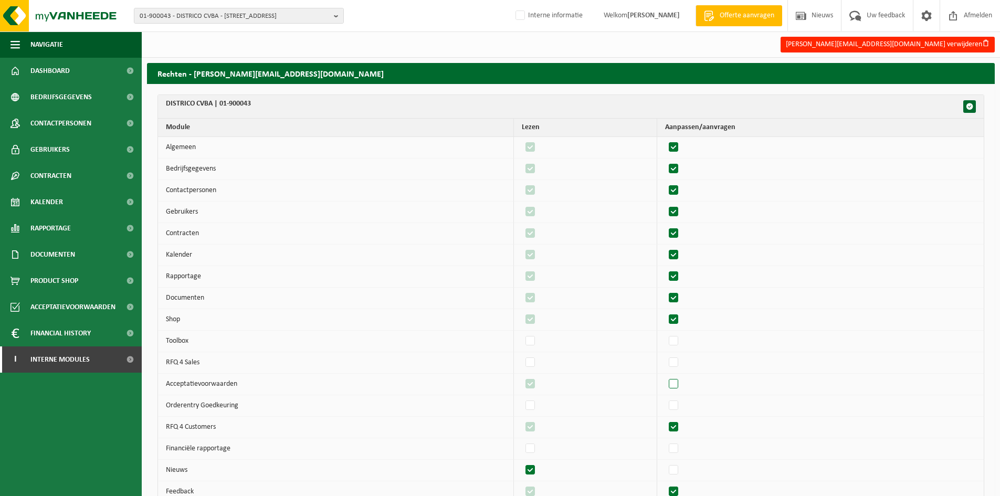
click at [680, 384] on label"] at bounding box center [674, 384] width 15 height 16
click at [665, 376] on input "checkbox" at bounding box center [664, 376] width 1 height 1
checkbox input "true"
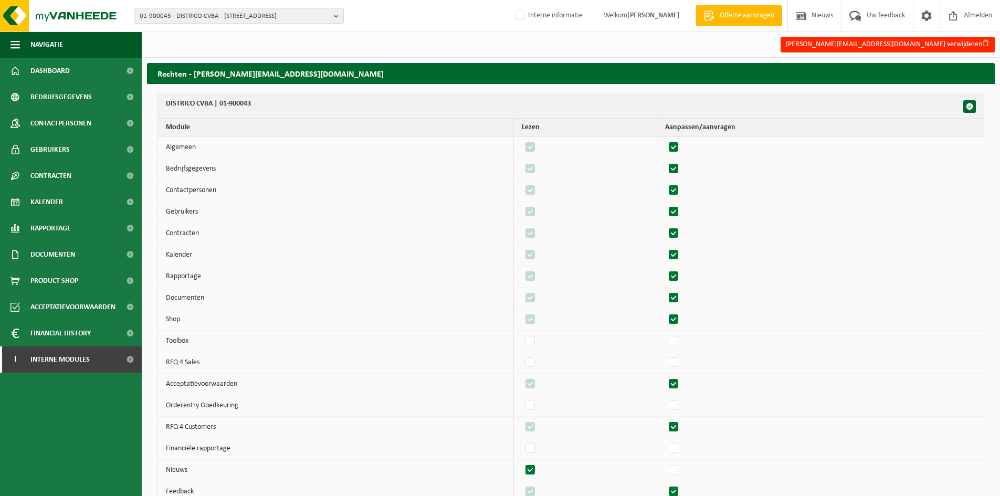
click at [679, 421] on label"] at bounding box center [674, 427] width 15 height 16
click at [665, 419] on input "checkbox" at bounding box center [664, 419] width 1 height 1
click at [679, 421] on label"] at bounding box center [674, 427] width 15 height 16
click at [665, 419] on input "checkbox" at bounding box center [664, 419] width 1 height 1
checkbox input "true"
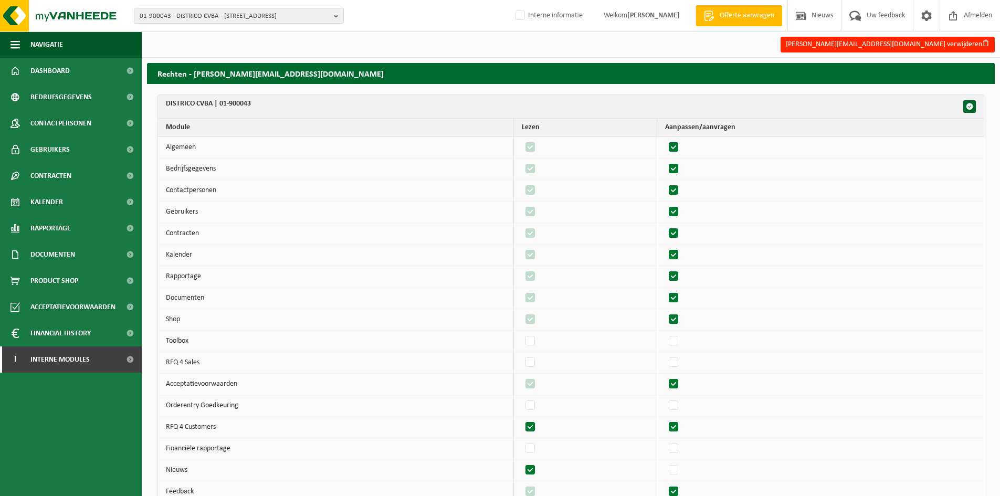
checkbox input "true"
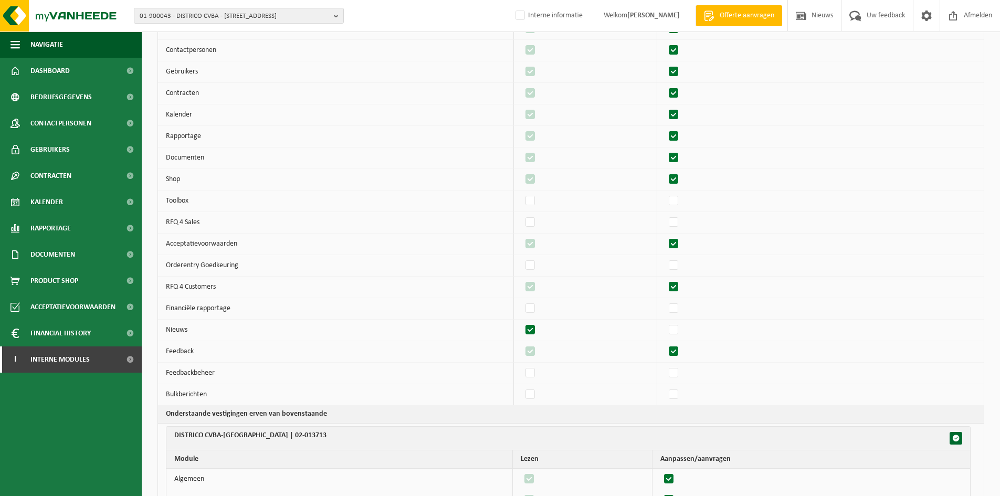
click at [538, 331] on label"] at bounding box center [530, 330] width 15 height 16
click at [522, 322] on input "checkbox" at bounding box center [521, 322] width 1 height 1
click at [538, 331] on label"] at bounding box center [530, 330] width 15 height 16
click at [522, 322] on input "checkbox" at bounding box center [521, 322] width 1 height 1
checkbox input "true"
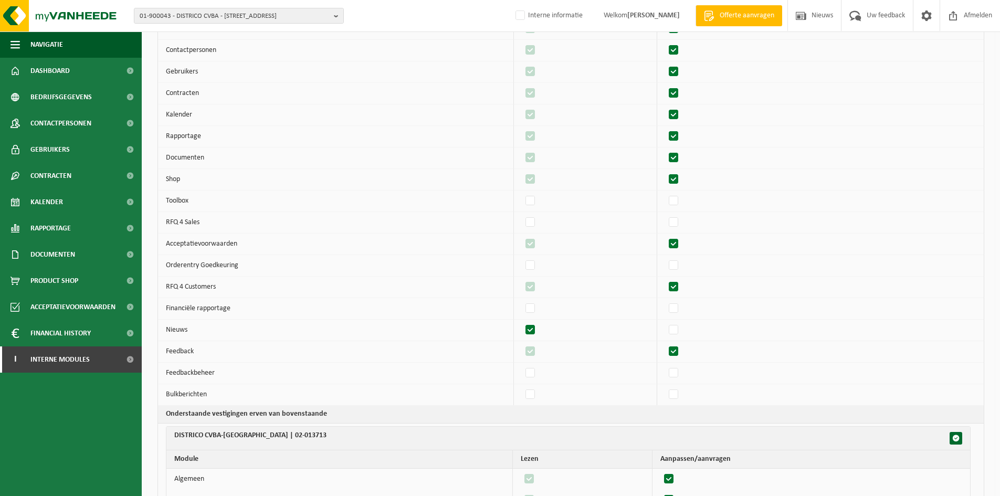
checkbox input "true"
click at [681, 355] on label"] at bounding box center [674, 352] width 15 height 16
click at [665, 344] on input "checkbox" at bounding box center [664, 343] width 1 height 1
click at [681, 355] on label"] at bounding box center [674, 352] width 15 height 16
click at [665, 344] on input "checkbox" at bounding box center [664, 343] width 1 height 1
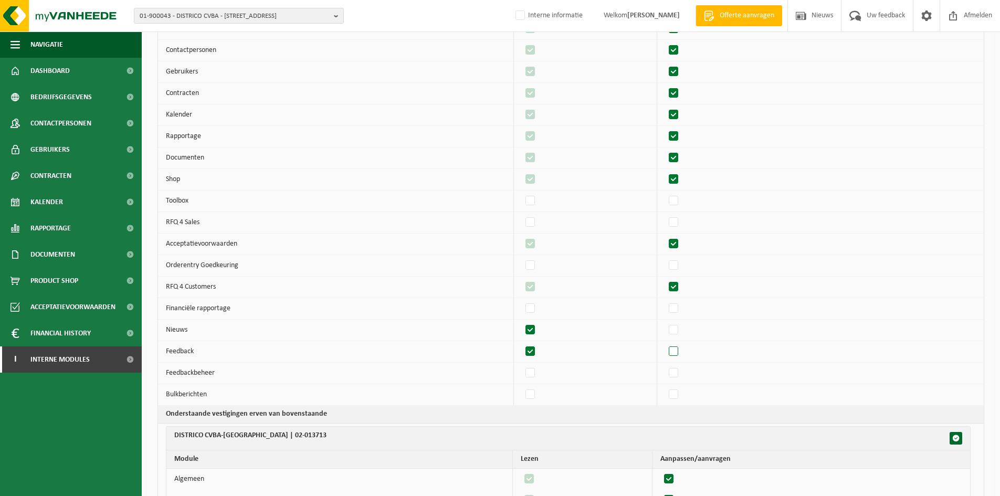
checkbox input "true"
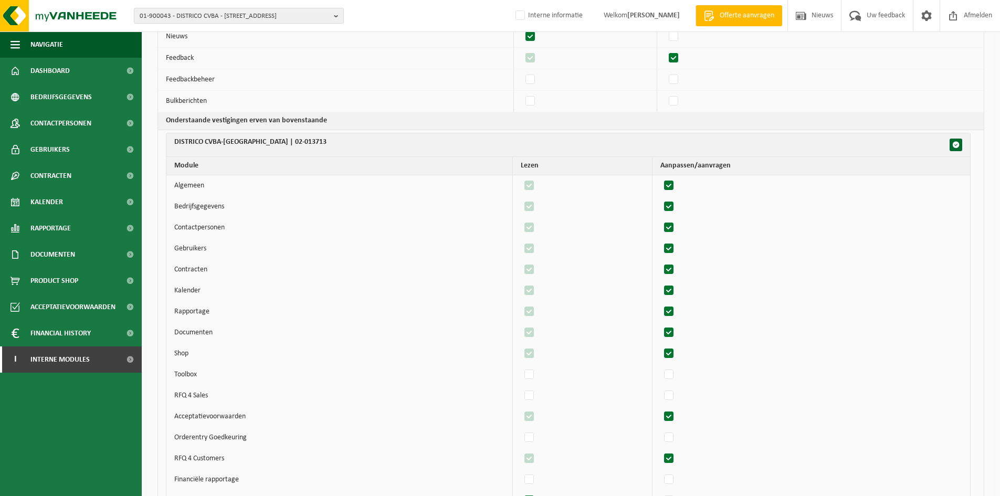
scroll to position [721, 0]
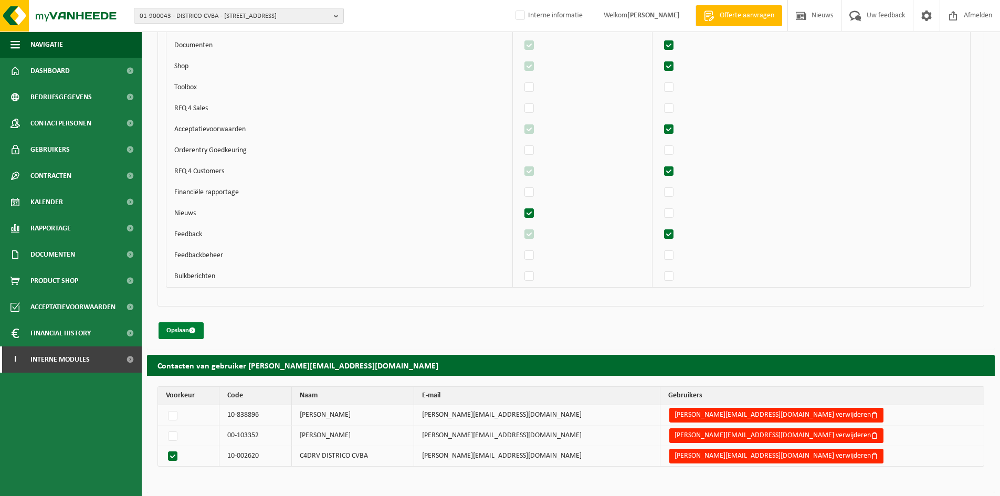
click at [171, 328] on button "Opslaan" at bounding box center [181, 330] width 45 height 17
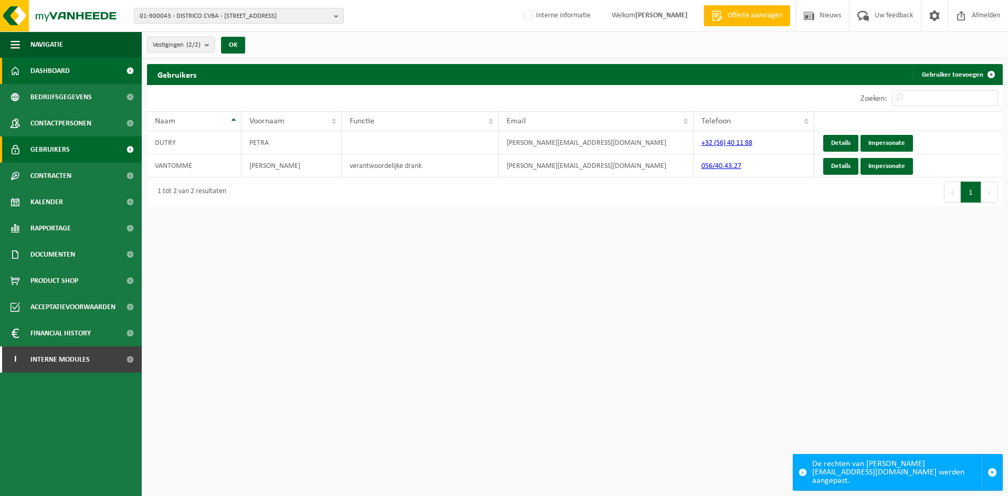
click at [82, 69] on link "Dashboard" at bounding box center [71, 71] width 142 height 26
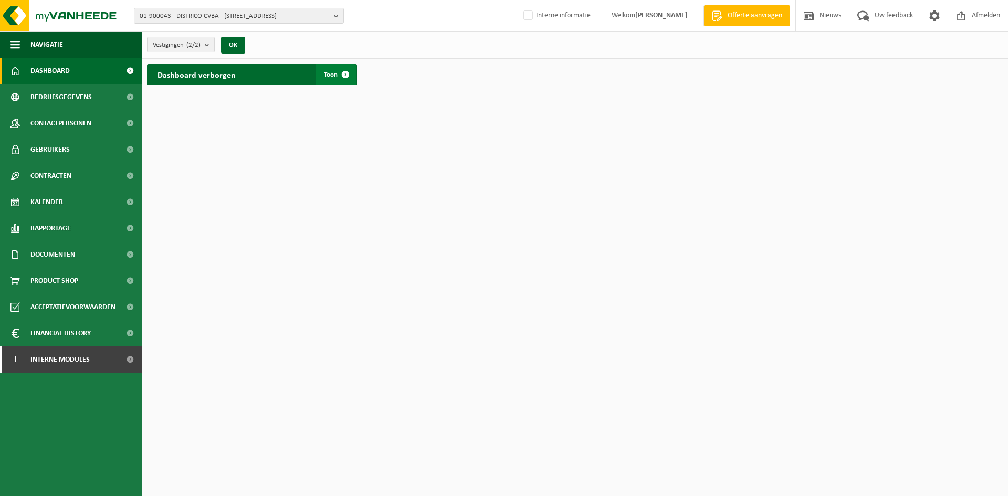
click at [342, 71] on span at bounding box center [345, 74] width 21 height 21
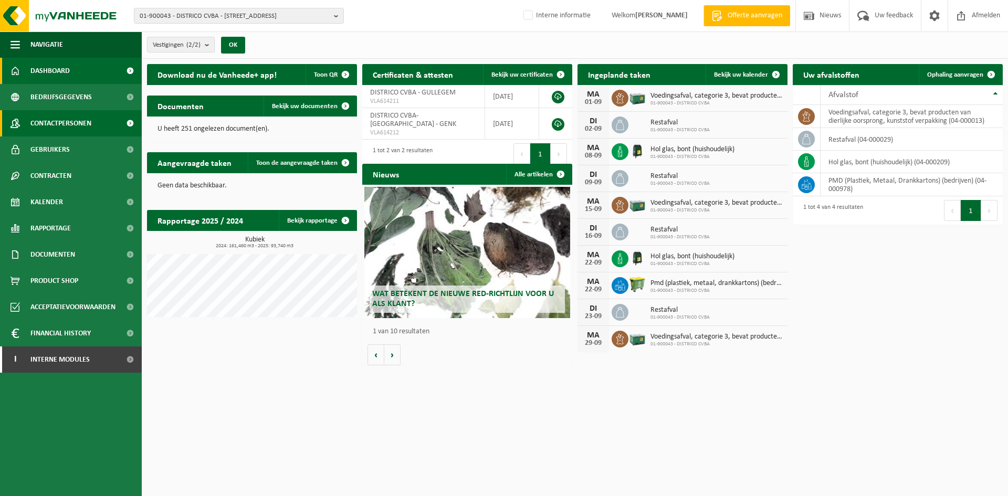
click at [73, 117] on span "Contactpersonen" at bounding box center [60, 123] width 61 height 26
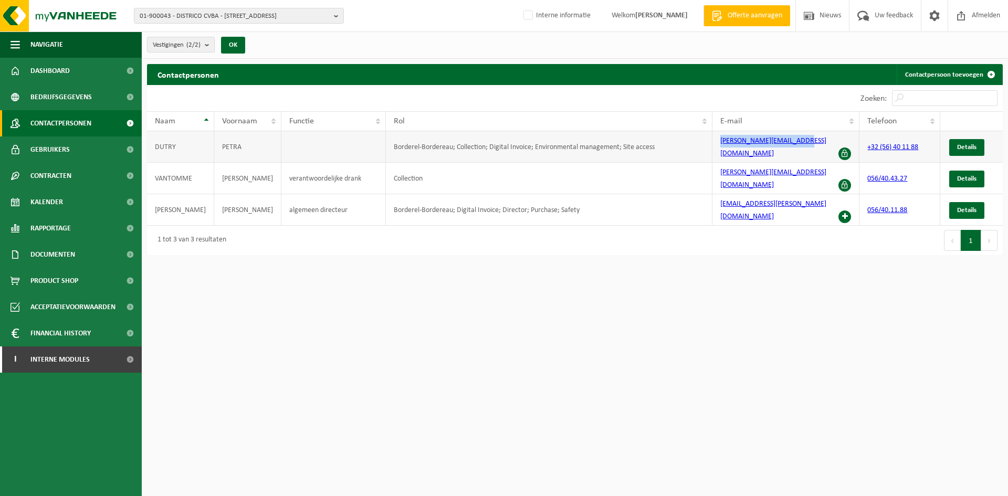
drag, startPoint x: 808, startPoint y: 146, endPoint x: 706, endPoint y: 145, distance: 101.8
click at [706, 145] on tr "DUTRY PETRA Borderel-Bordereau; Collection; Digital Invoice; Environmental mana…" at bounding box center [574, 146] width 855 height 31
copy tr "[PERSON_NAME][EMAIL_ADDRESS][DOMAIN_NAME]"
click at [80, 363] on span "Interne modules" at bounding box center [59, 359] width 59 height 26
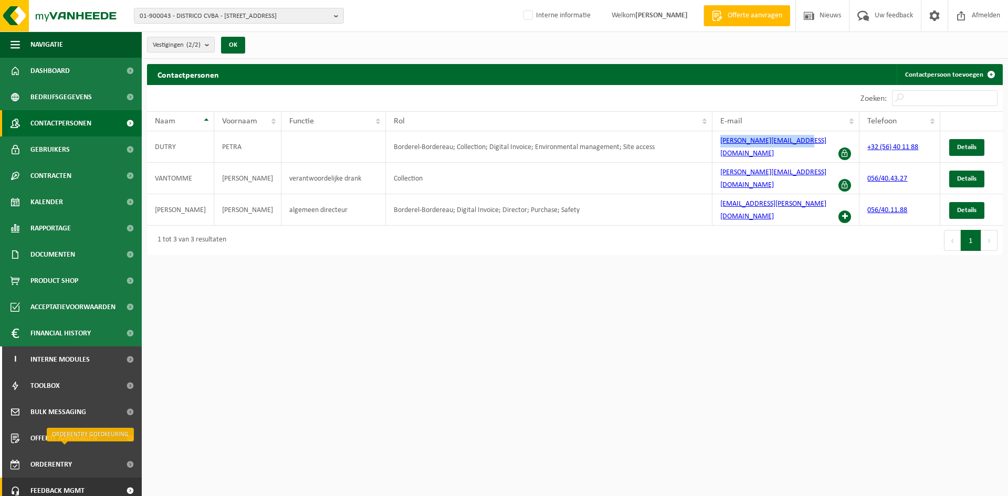
scroll to position [34, 0]
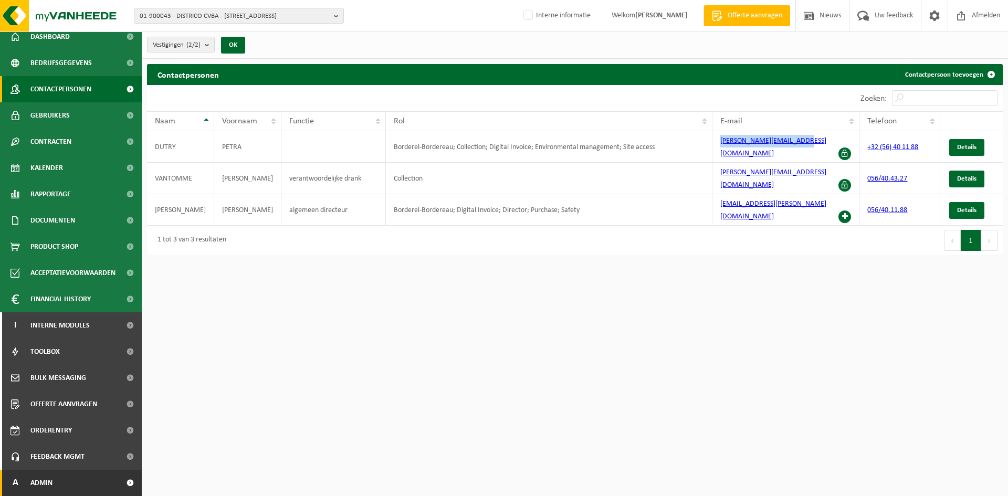
click at [72, 483] on link "A Admin" at bounding box center [71, 483] width 142 height 26
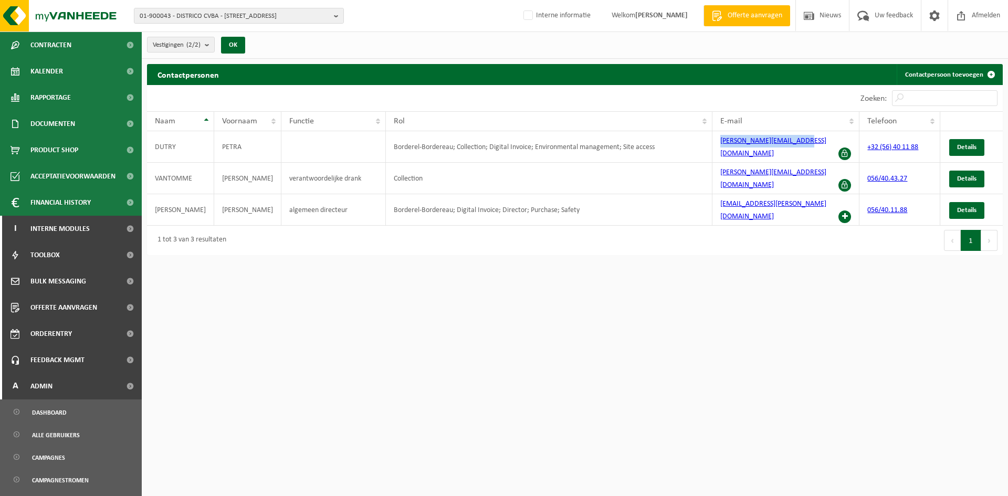
scroll to position [0, 0]
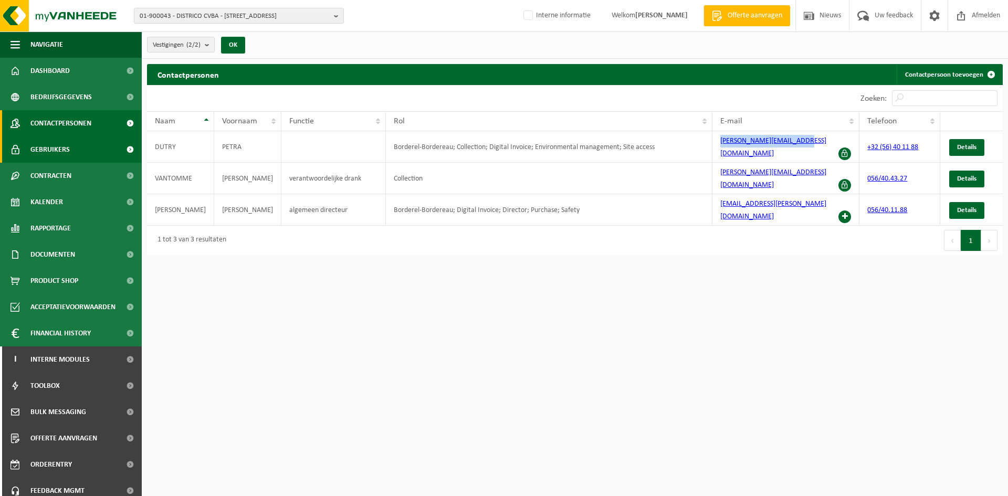
click at [62, 152] on span "Gebruikers" at bounding box center [49, 149] width 39 height 26
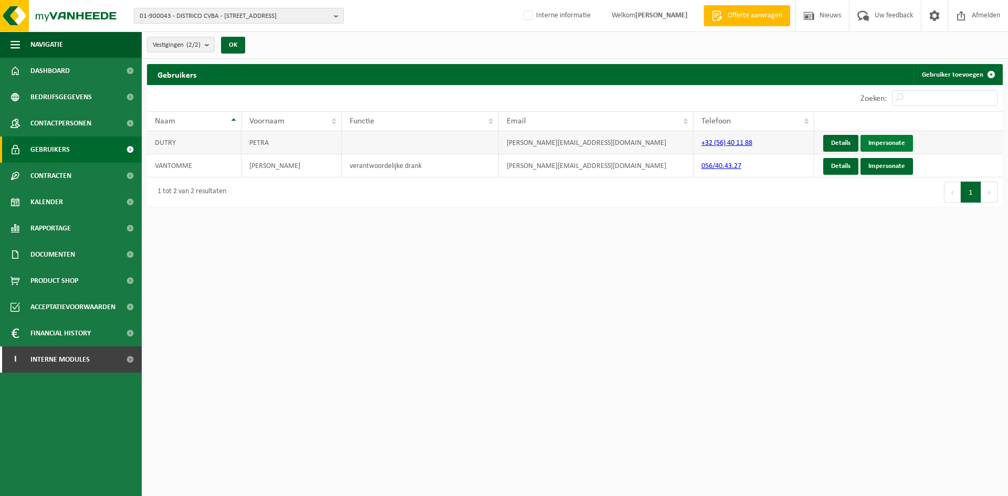
click at [894, 143] on link "Impersonate" at bounding box center [886, 143] width 52 height 17
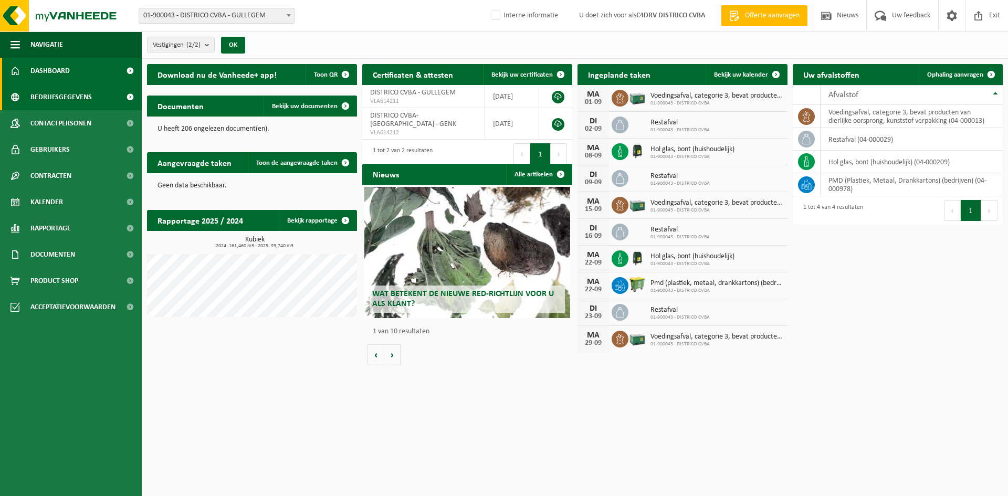
click at [72, 101] on span "Bedrijfsgegevens" at bounding box center [60, 97] width 61 height 26
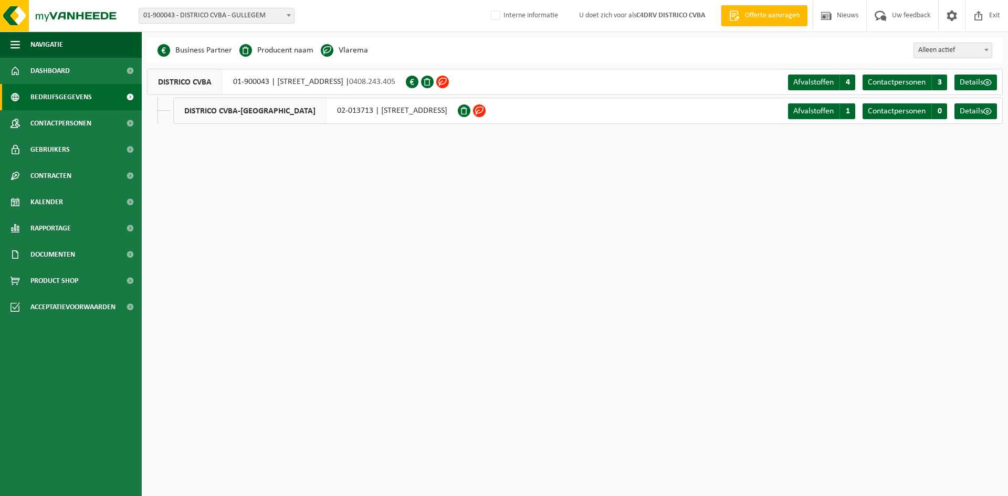
click at [233, 79] on div "DISTRICO CVBA 01-900043 | [STREET_ADDRESS] | 0408.243.405" at bounding box center [276, 82] width 259 height 26
drag, startPoint x: 230, startPoint y: 80, endPoint x: 270, endPoint y: 83, distance: 40.6
click at [270, 83] on div "DISTRICO CVBA 01-900043 | [STREET_ADDRESS] | 0408.243.405" at bounding box center [276, 82] width 259 height 26
copy div "01-900043"
click at [981, 17] on span at bounding box center [978, 15] width 16 height 31
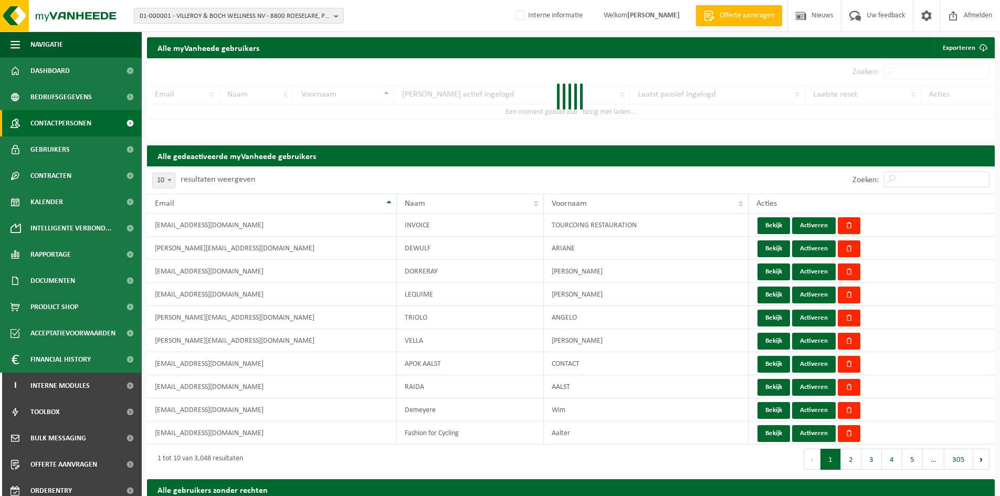
click at [78, 124] on span "Contactpersonen" at bounding box center [60, 123] width 61 height 26
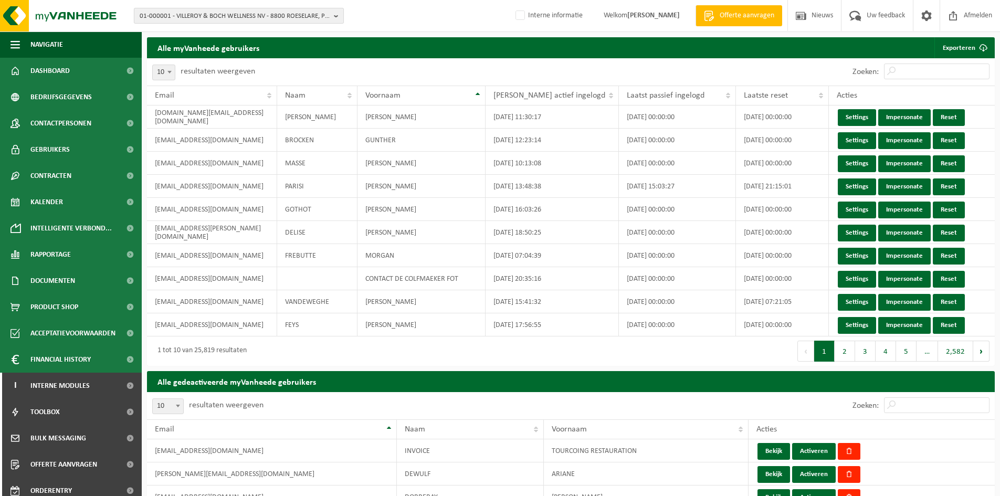
click at [234, 16] on span "01-000001 - VILLEROY & BOCH WELLNESS NV - 8800 ROESELARE, POPULIERSTRAAT 1" at bounding box center [235, 16] width 190 height 16
paste input "01-900043"
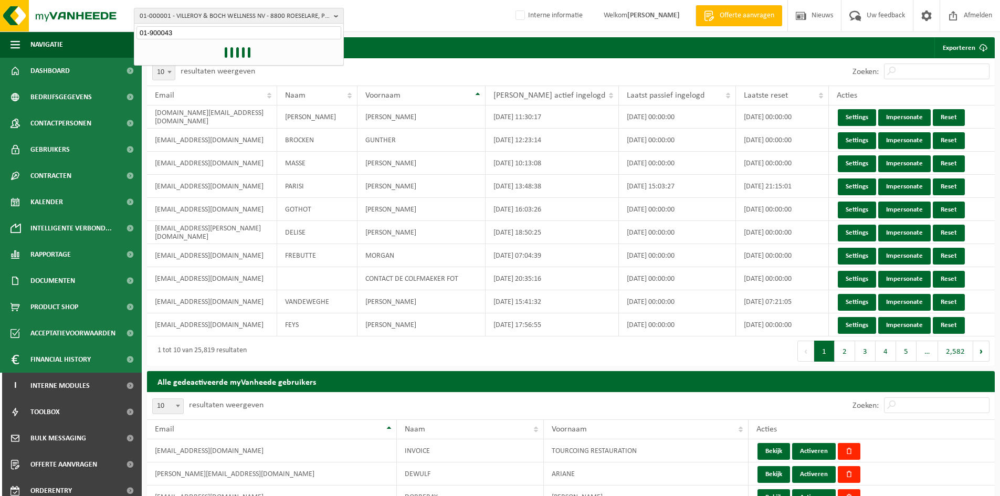
type input "01-900043"
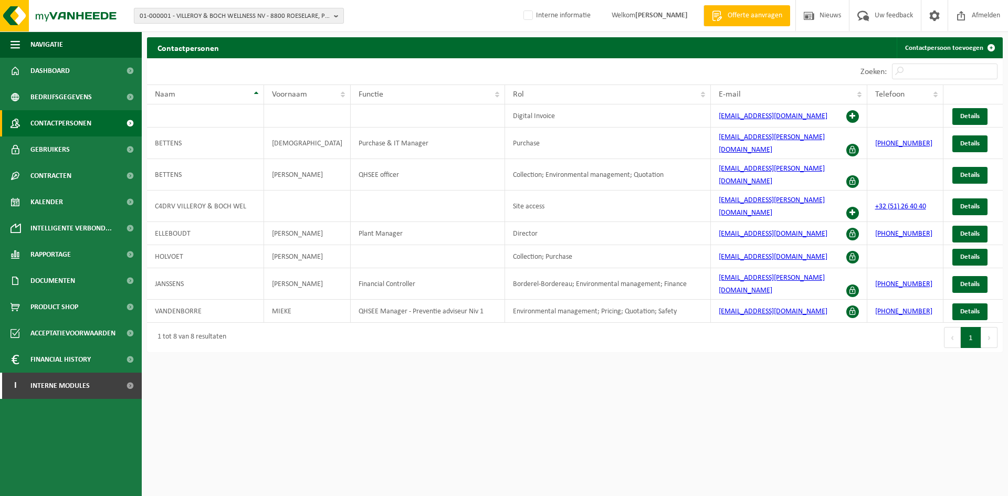
click at [244, 13] on span "01-000001 - VILLEROY & BOCH WELLNESS NV - 8800 ROESELARE, POPULIERSTRAAT 1" at bounding box center [235, 16] width 190 height 16
paste input "01-900043"
type input "01-900043"
click at [224, 48] on strong "01-900043 - DISTRICO CVBA - 8560 GULLEGEM, OOSTLAAN 7" at bounding box center [236, 48] width 193 height 8
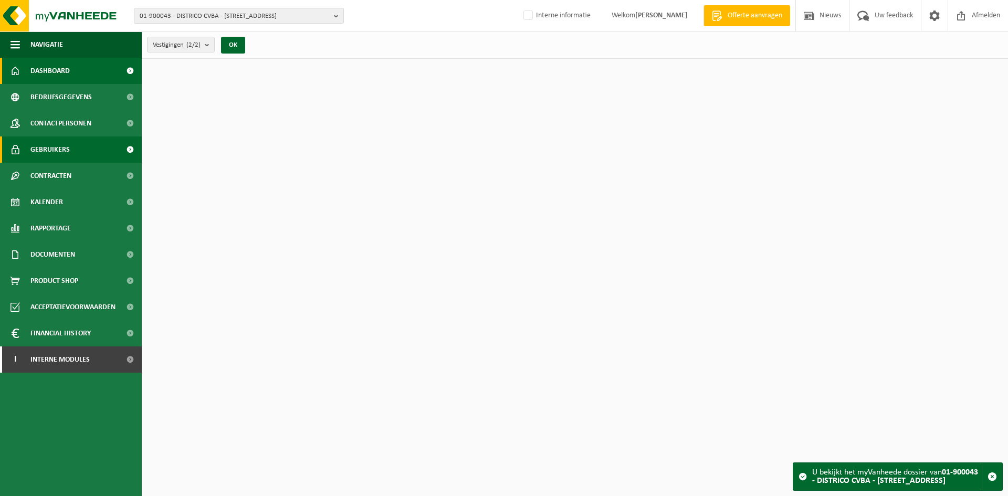
click at [72, 149] on link "Gebruikers" at bounding box center [71, 149] width 142 height 26
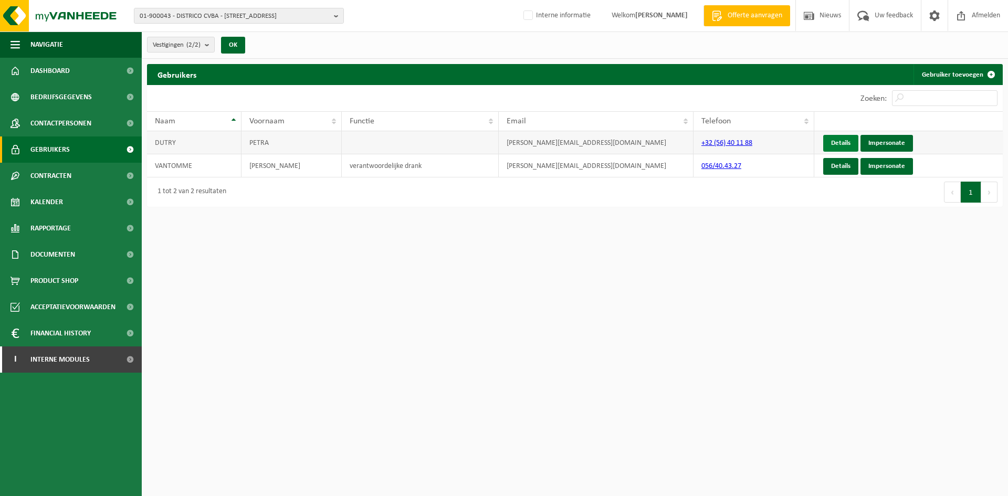
click at [837, 142] on link "Details" at bounding box center [840, 143] width 35 height 17
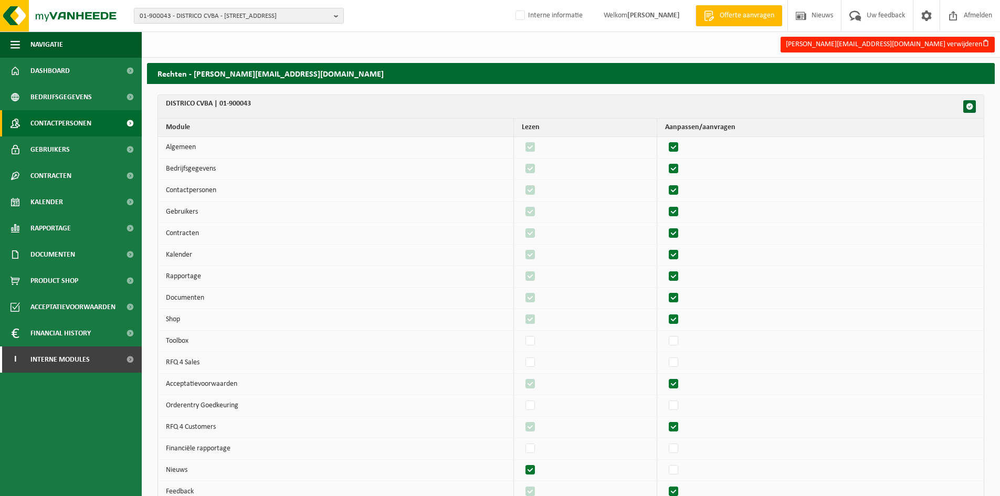
click at [83, 121] on span "Contactpersonen" at bounding box center [60, 123] width 61 height 26
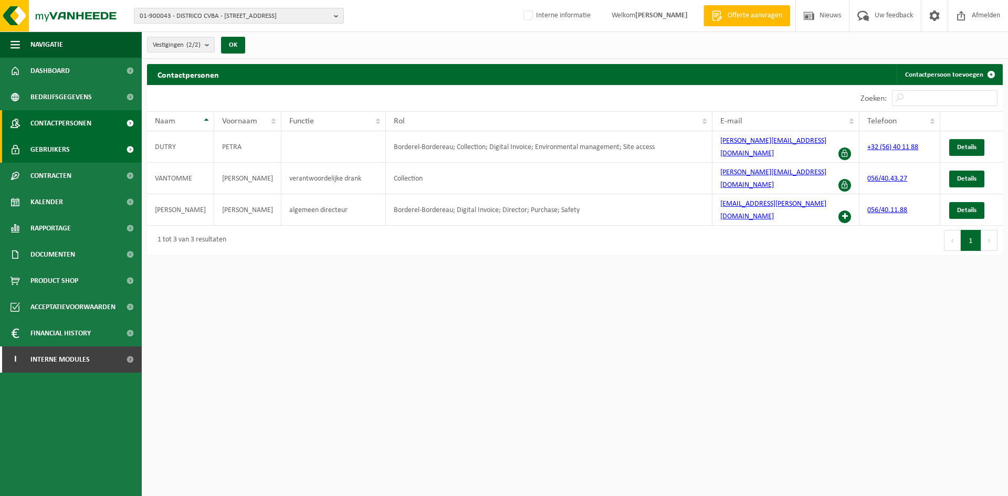
click at [116, 149] on link "Gebruikers" at bounding box center [71, 149] width 142 height 26
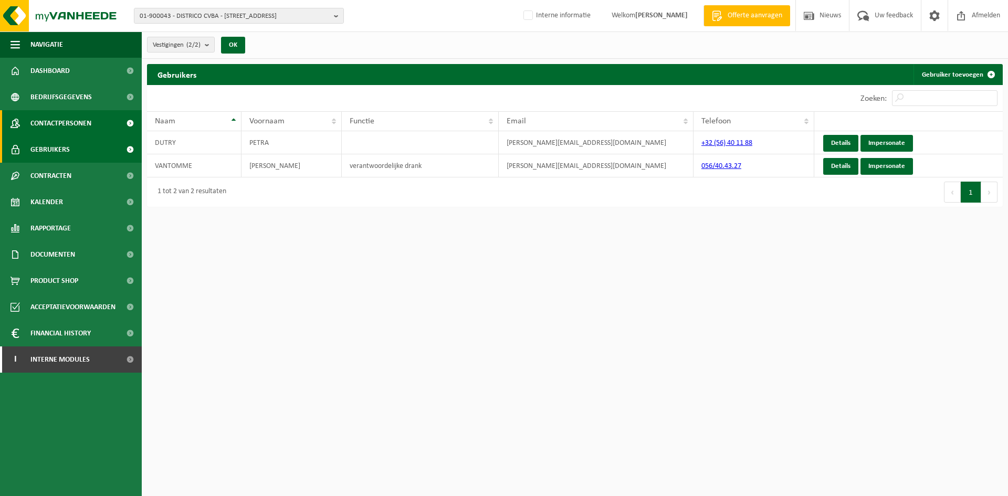
click at [78, 120] on span "Contactpersonen" at bounding box center [60, 123] width 61 height 26
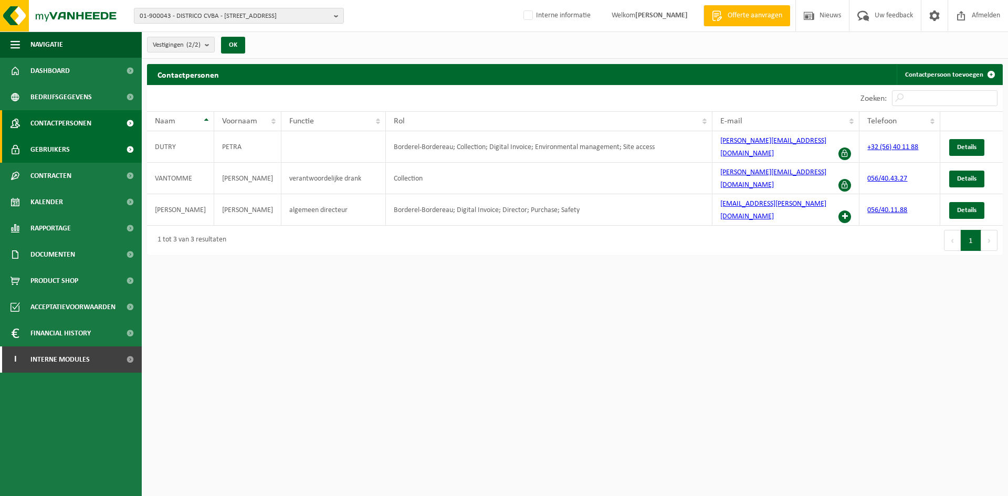
click at [109, 154] on link "Gebruikers" at bounding box center [71, 149] width 142 height 26
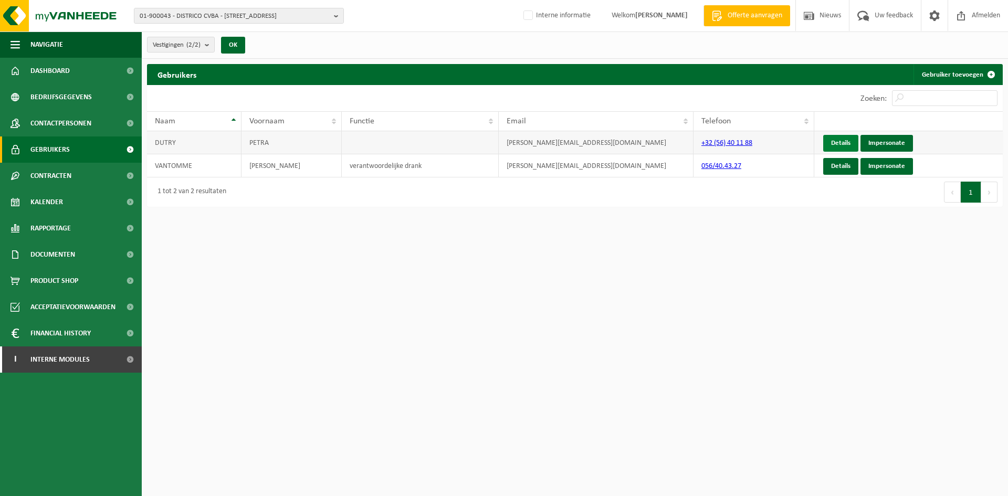
click at [846, 146] on link "Details" at bounding box center [840, 143] width 35 height 17
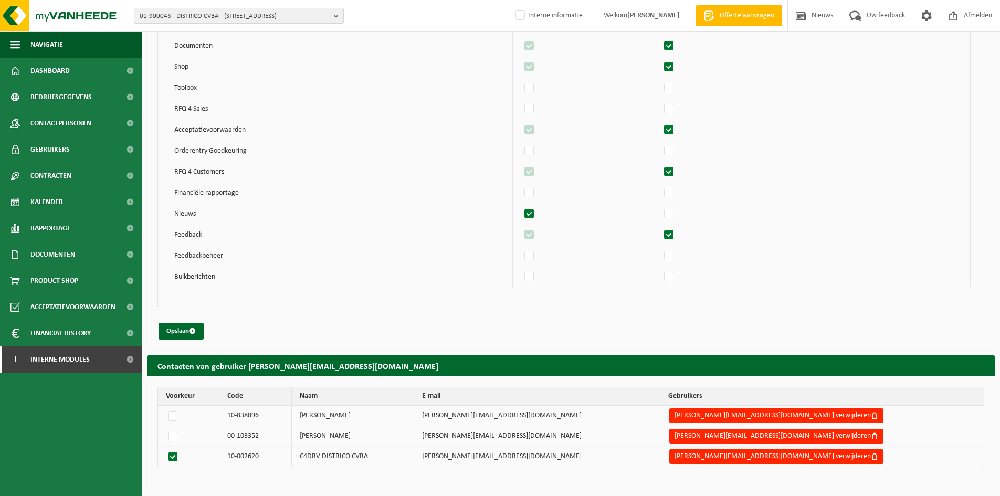
scroll to position [721, 0]
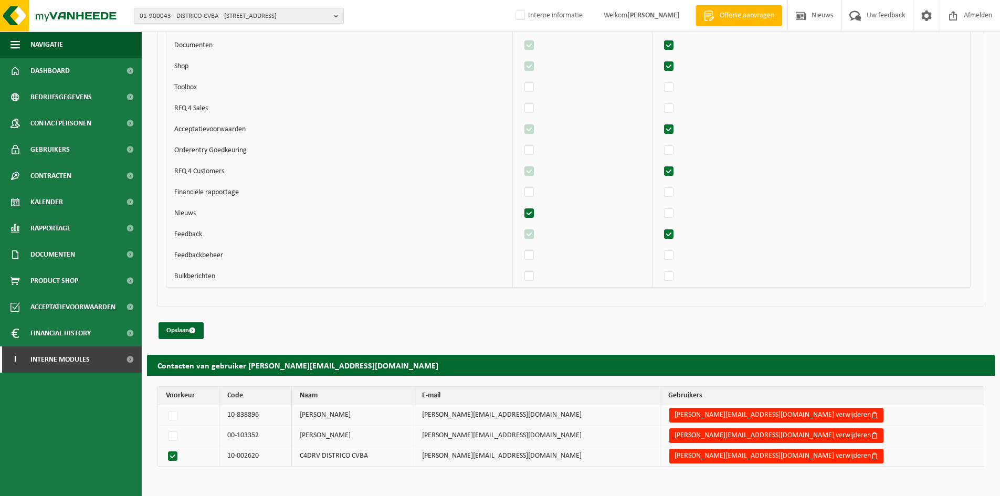
click at [373, 333] on div "Opslaan" at bounding box center [570, 330] width 827 height 17
click at [176, 431] on label at bounding box center [175, 435] width 18 height 15
radio input "true"
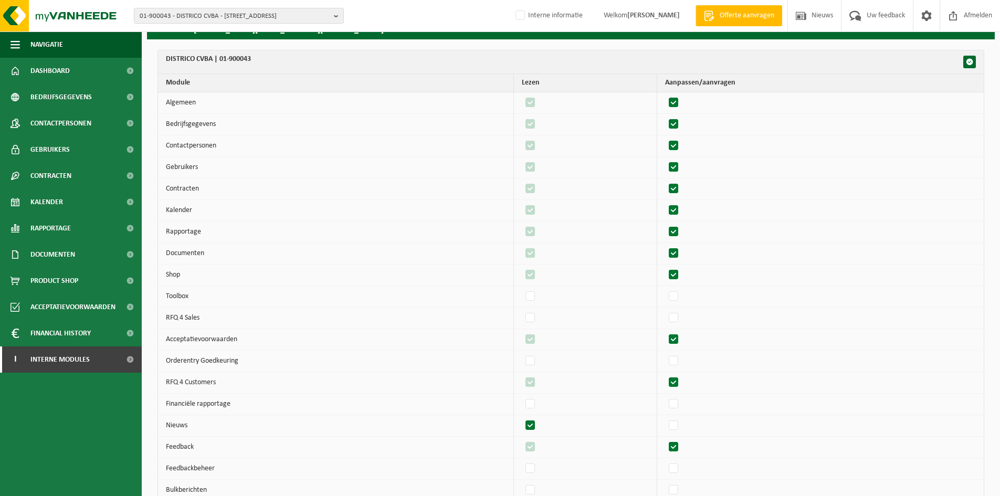
scroll to position [0, 0]
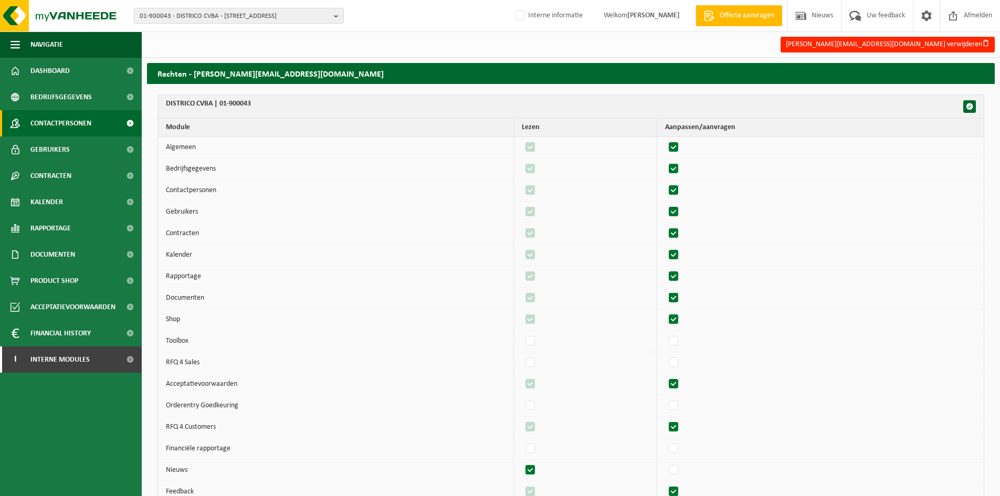
click at [28, 118] on link "Contactpersonen" at bounding box center [71, 123] width 142 height 26
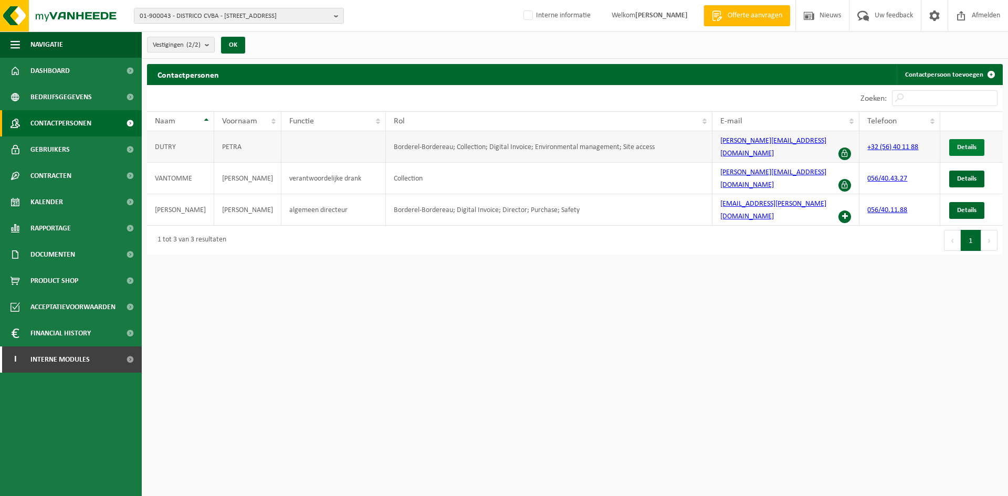
click at [960, 144] on span "Details" at bounding box center [966, 147] width 19 height 7
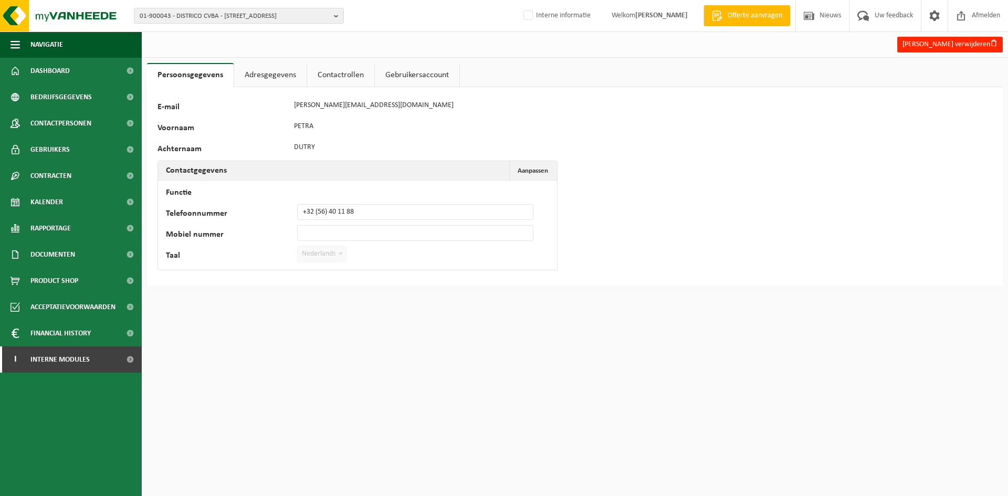
click at [282, 67] on link "Adresgegevens" at bounding box center [270, 75] width 72 height 24
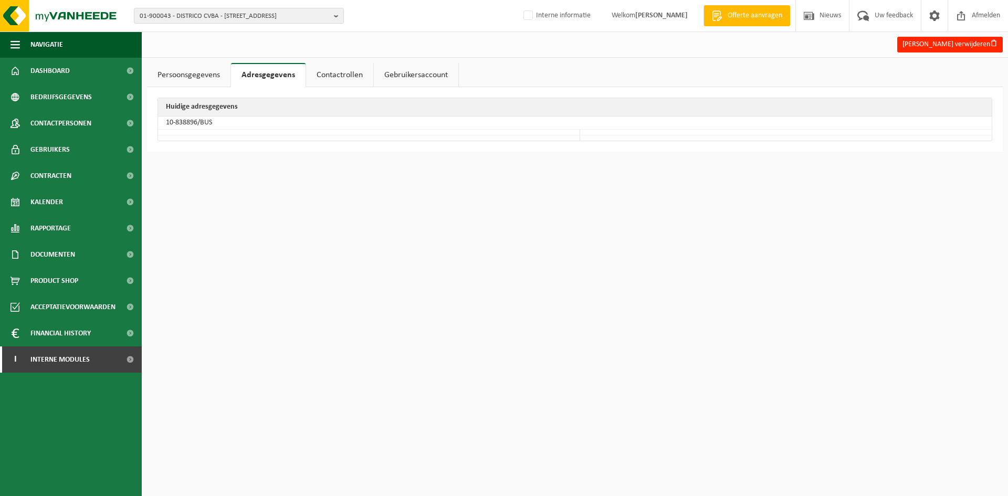
click at [331, 70] on link "Contactrollen" at bounding box center [339, 75] width 67 height 24
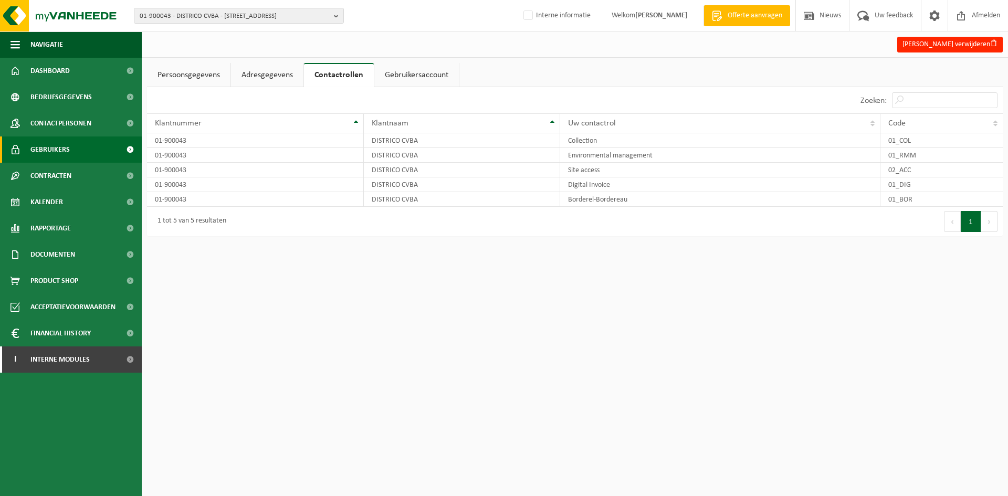
click at [62, 142] on span "Gebruikers" at bounding box center [49, 149] width 39 height 26
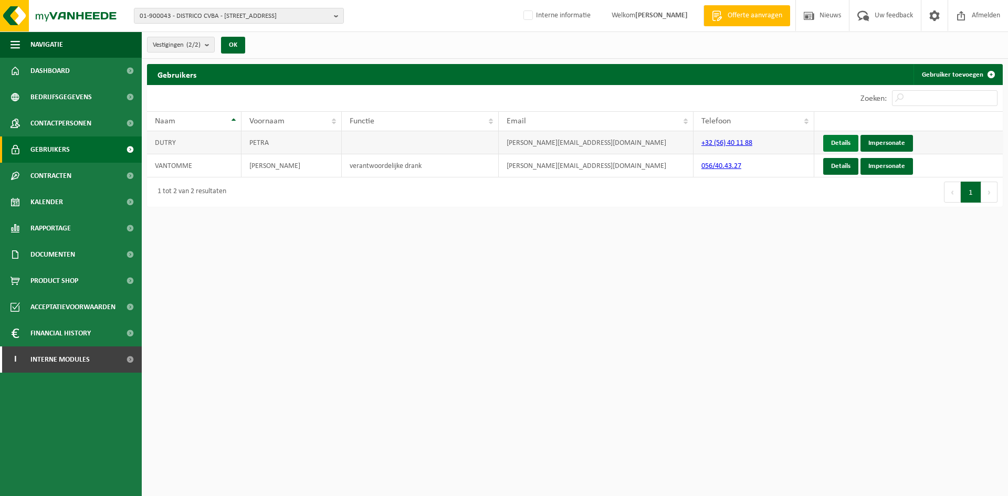
click at [840, 149] on link "Details" at bounding box center [840, 143] width 35 height 17
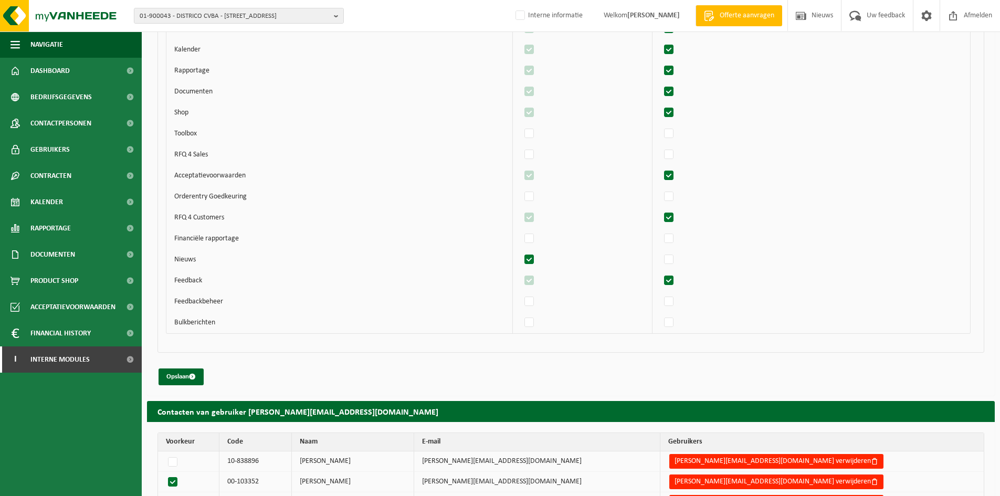
scroll to position [721, 0]
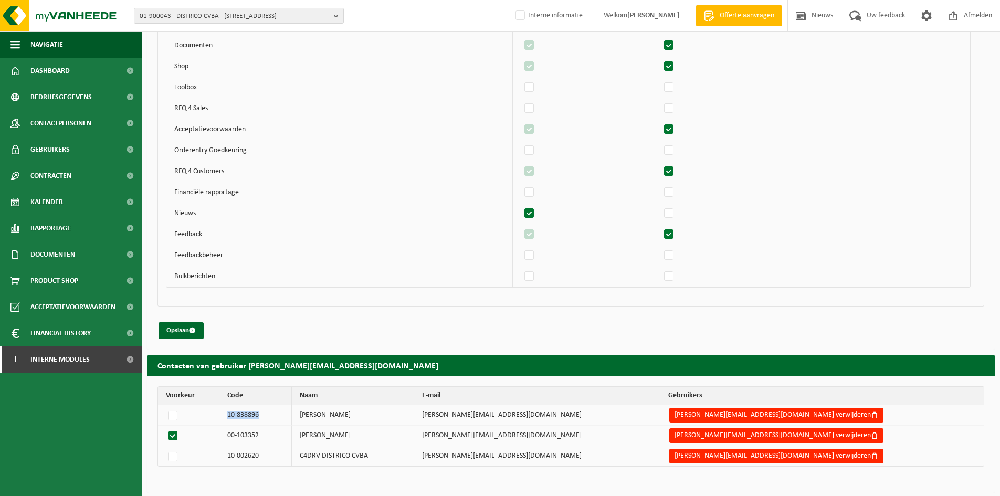
drag, startPoint x: 286, startPoint y: 414, endPoint x: 246, endPoint y: 417, distance: 39.5
click at [246, 417] on td "10-838896" at bounding box center [255, 415] width 72 height 20
copy td "10-838896"
drag, startPoint x: 287, startPoint y: 431, endPoint x: 248, endPoint y: 430, distance: 38.9
click at [248, 430] on td "00-103352" at bounding box center [255, 436] width 72 height 20
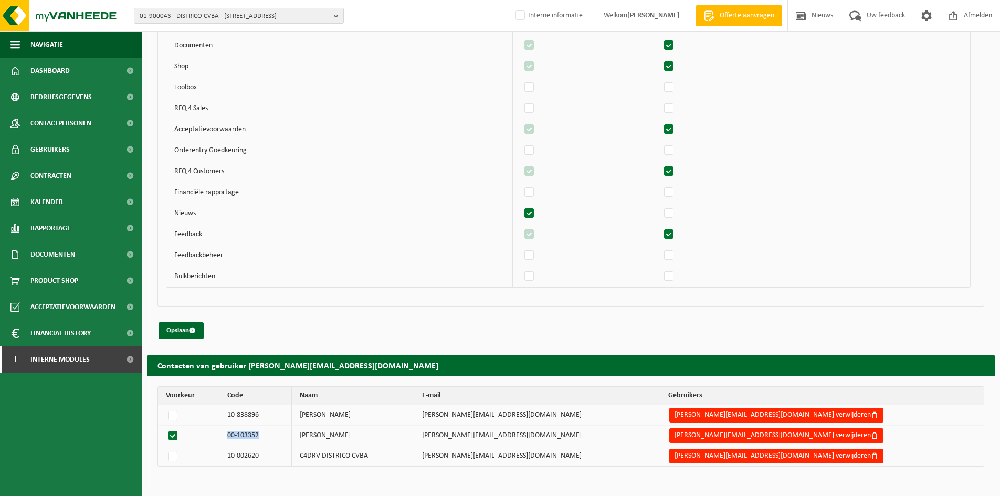
copy td "00-103352"
click at [769, 436] on button "petra.dutry@districo.net verwijderen" at bounding box center [776, 435] width 214 height 15
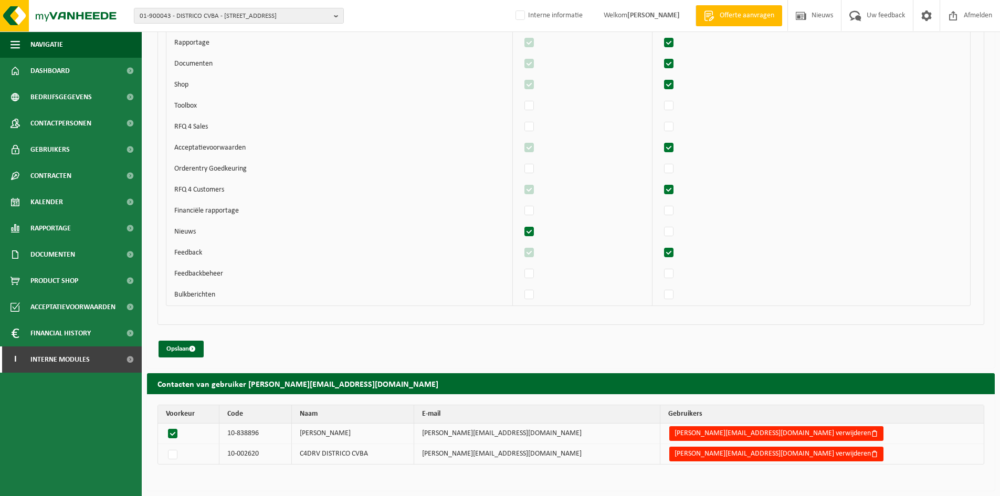
scroll to position [701, 0]
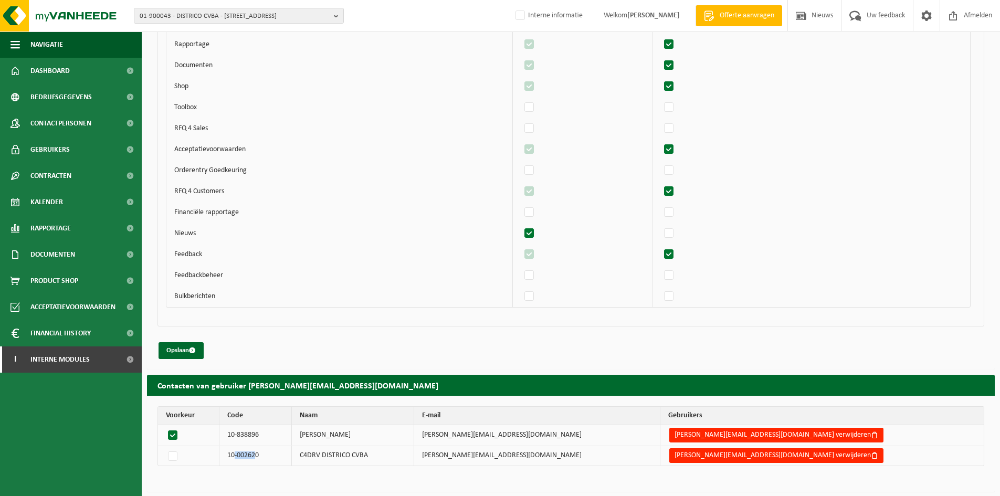
drag, startPoint x: 278, startPoint y: 454, endPoint x: 257, endPoint y: 451, distance: 21.7
click at [256, 451] on td "10-002620" at bounding box center [255, 456] width 72 height 20
drag, startPoint x: 292, startPoint y: 456, endPoint x: 252, endPoint y: 456, distance: 39.9
click at [252, 456] on td "10-002620" at bounding box center [255, 456] width 72 height 20
copy td "10-002620"
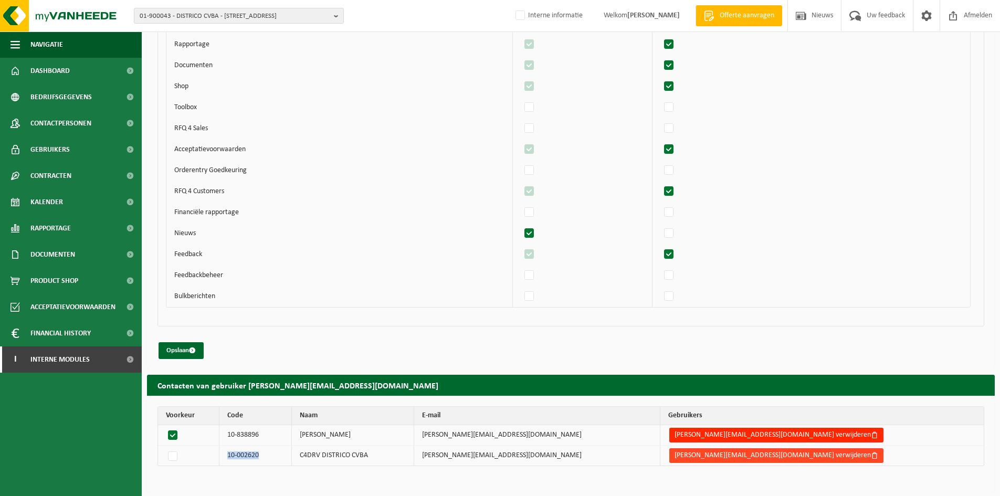
click at [747, 455] on button "petra.dutry@districo.net verwijderen" at bounding box center [776, 455] width 214 height 15
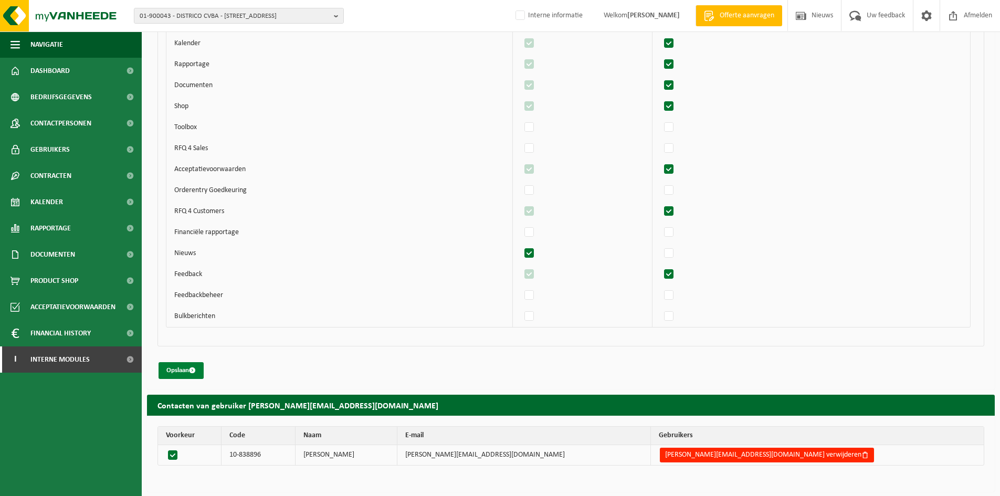
click at [187, 369] on button "Opslaan" at bounding box center [181, 370] width 45 height 17
